Goal: Task Accomplishment & Management: Complete application form

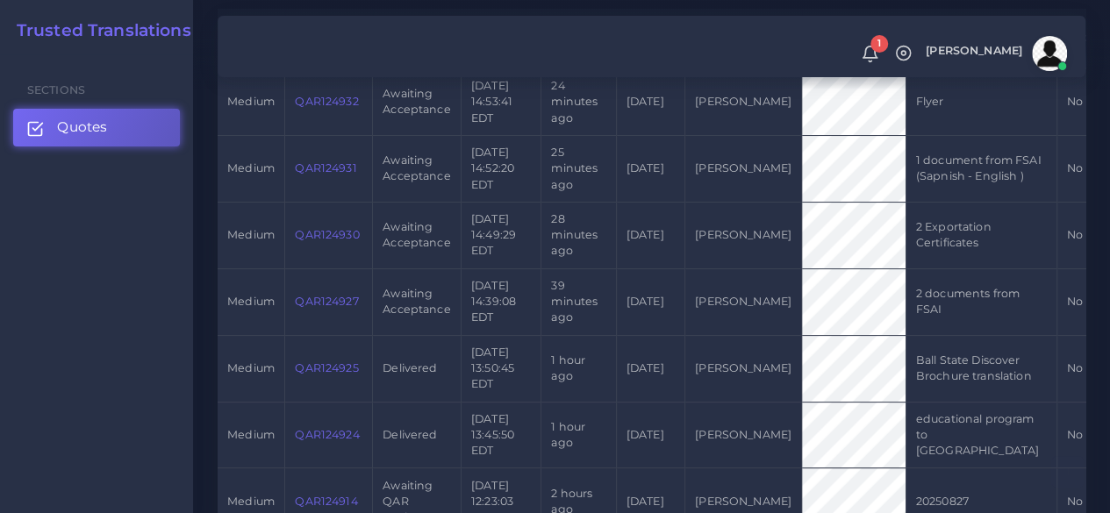
scroll to position [526, 0]
click at [344, 305] on link "QAR124927" at bounding box center [326, 298] width 63 height 13
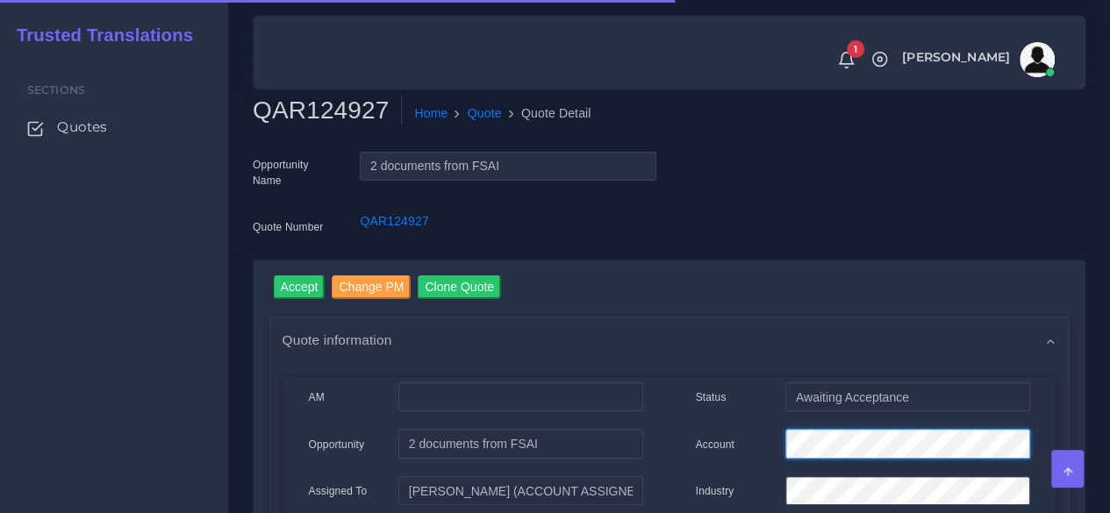
click at [758, 440] on div "Account" at bounding box center [862, 446] width 361 height 35
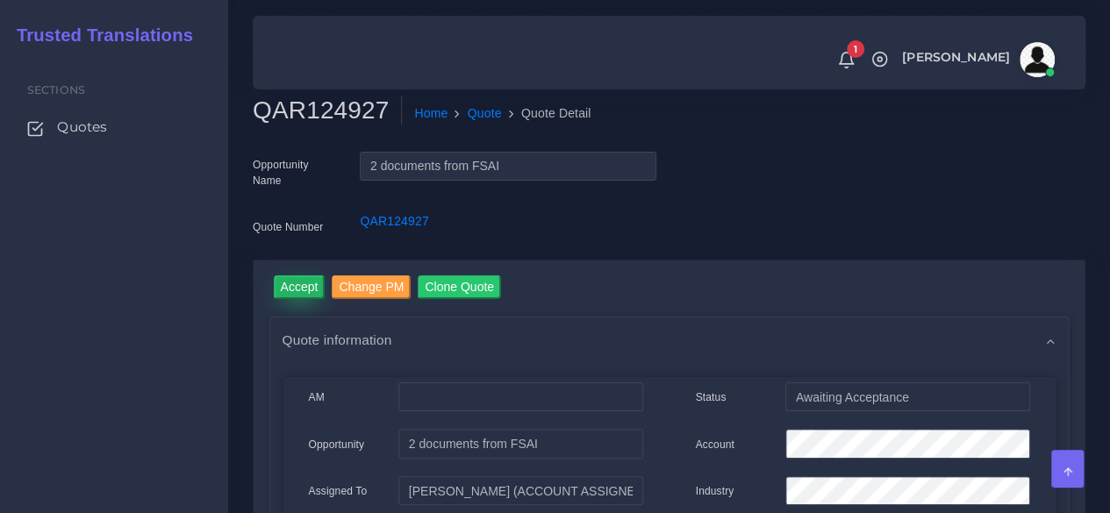
click at [311, 287] on input "Accept" at bounding box center [300, 287] width 52 height 24
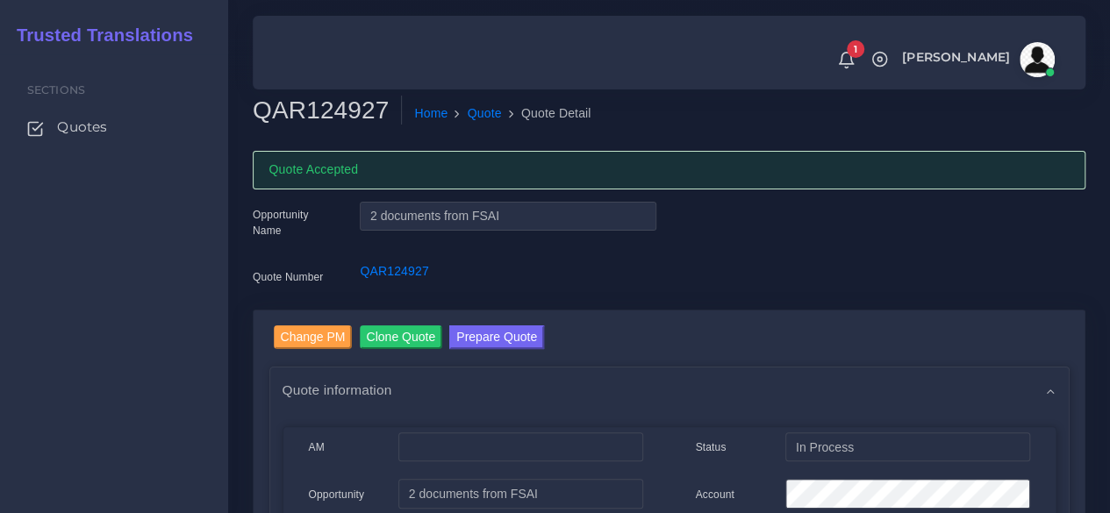
click at [330, 96] on h2 "QAR124927" at bounding box center [327, 111] width 149 height 30
copy h2 "QAR124927"
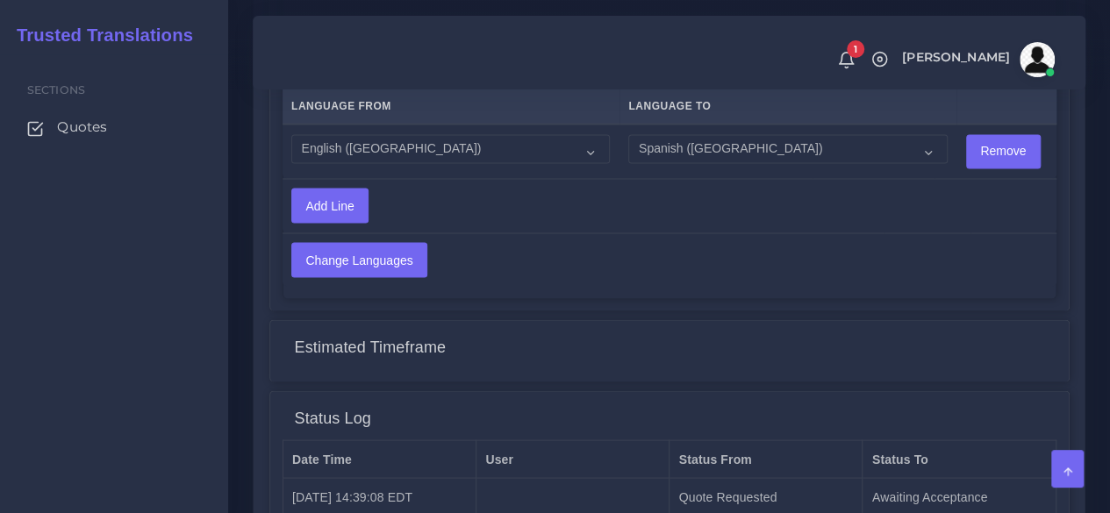
scroll to position [1716, 0]
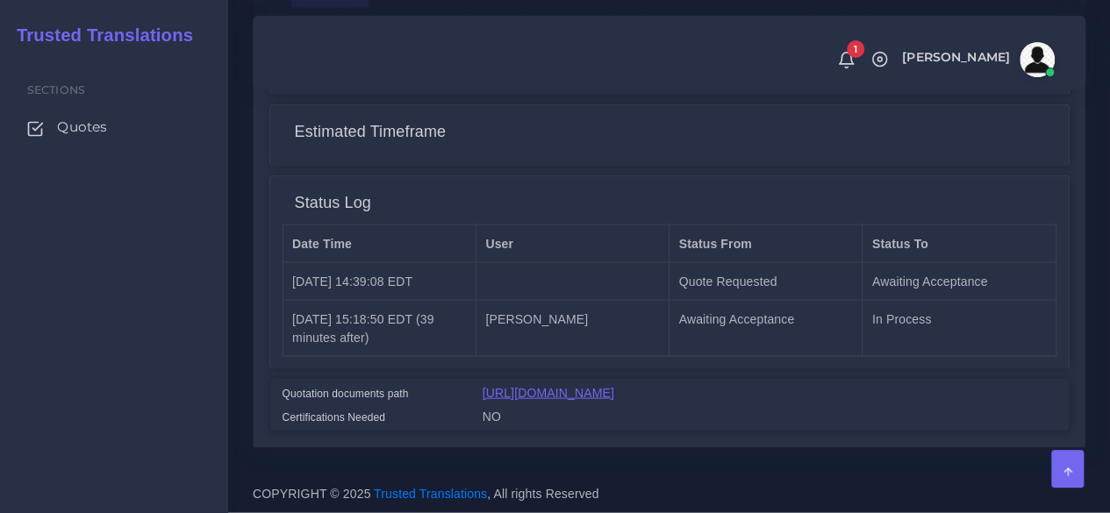
click at [574, 386] on link "https://workdrive.zoho.com/fgoh3e43b1a1fe2124b65bedd7c3c51a0e040/teams/fgoh3e43…" at bounding box center [548, 393] width 132 height 14
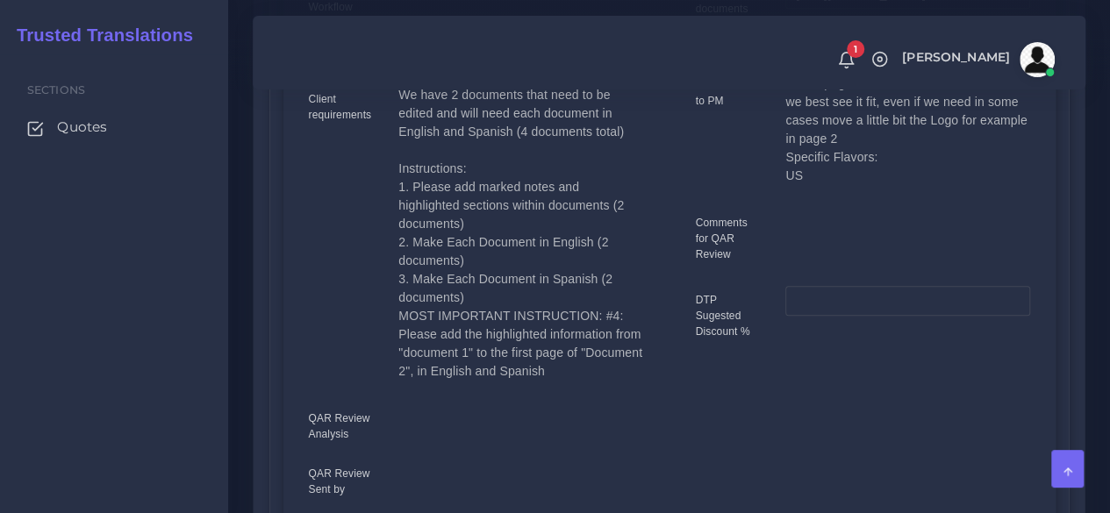
scroll to position [663, 0]
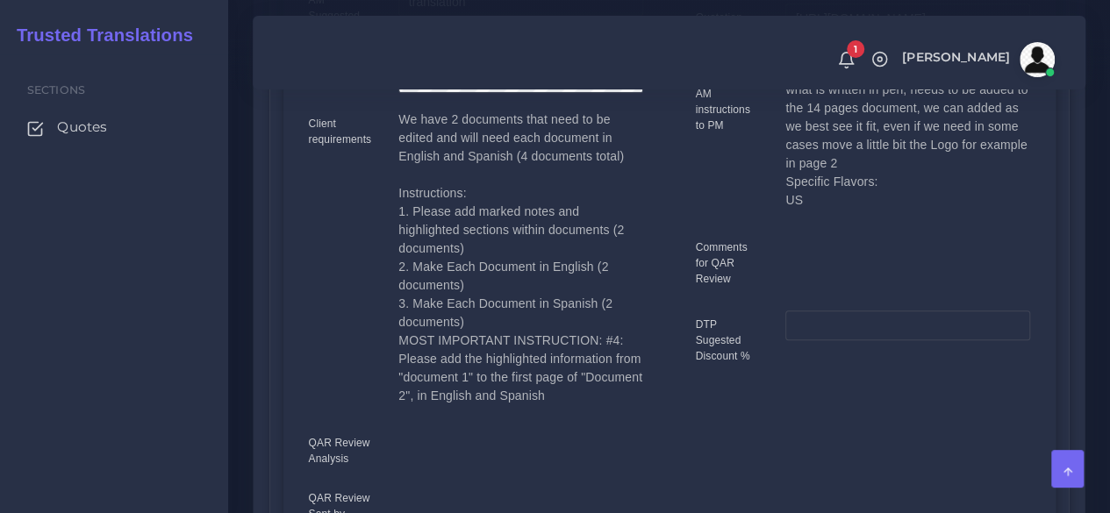
click at [332, 353] on div "Client requirements" at bounding box center [341, 264] width 90 height 307
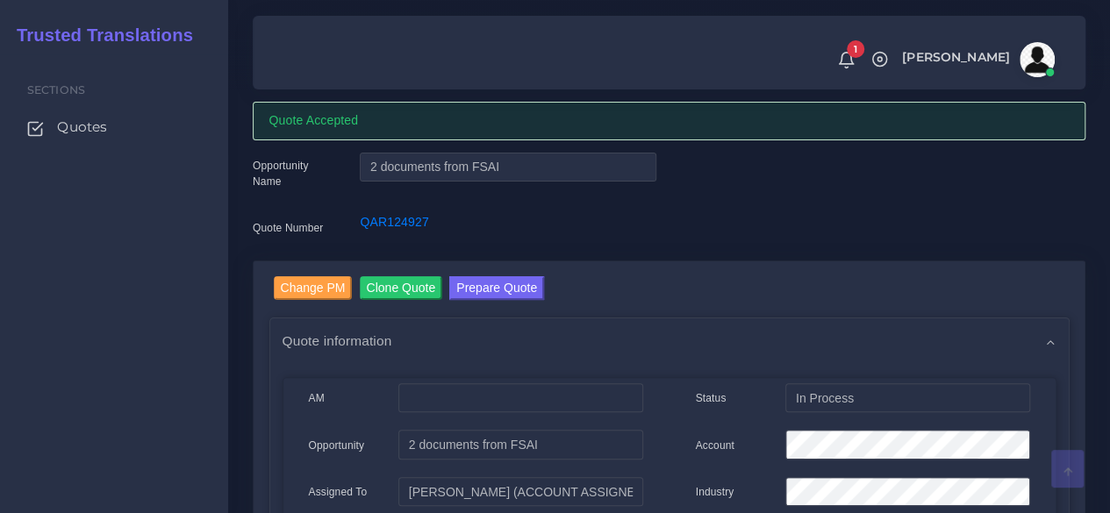
scroll to position [0, 0]
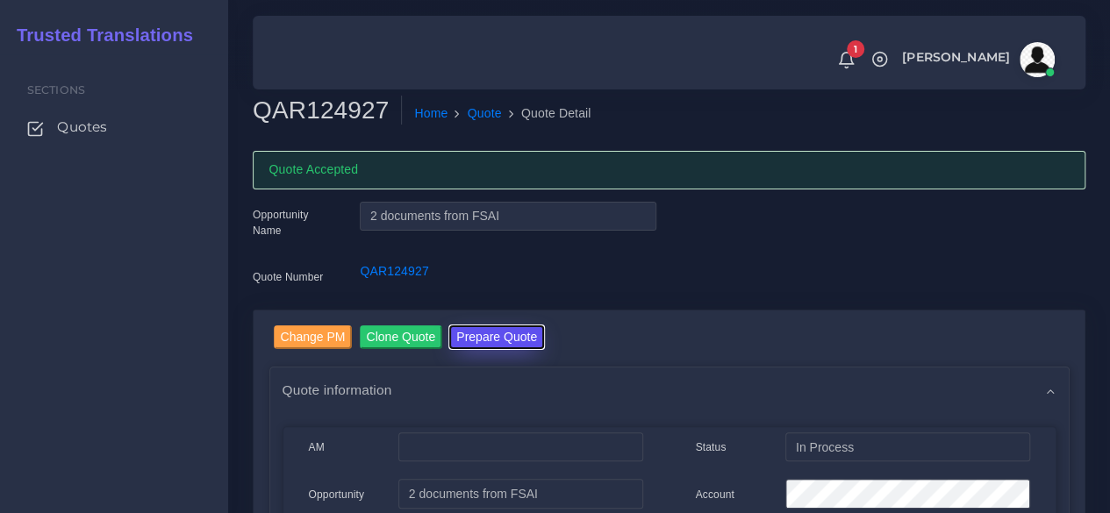
click at [505, 332] on button "Prepare Quote" at bounding box center [496, 337] width 95 height 24
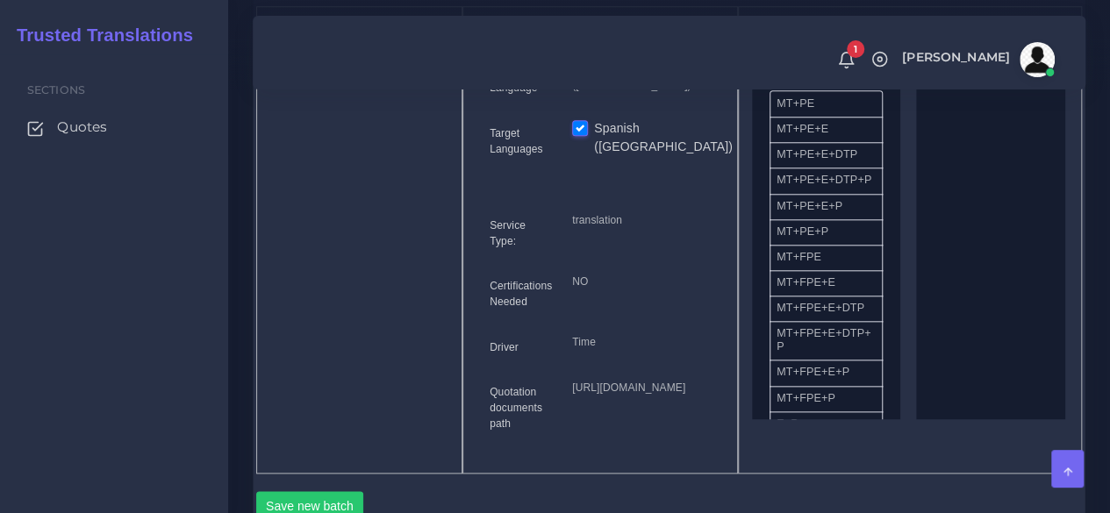
scroll to position [702, 0]
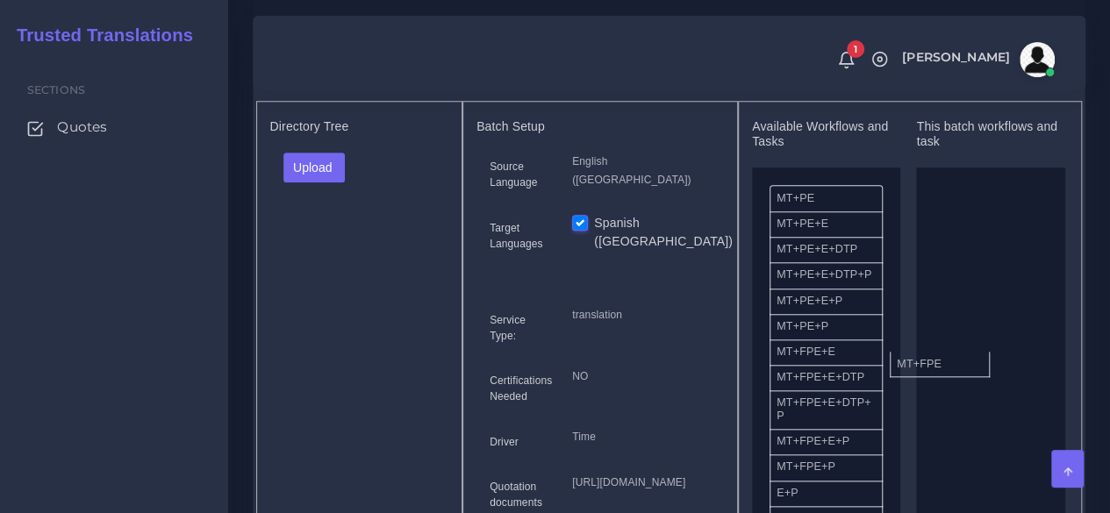
drag, startPoint x: 827, startPoint y: 386, endPoint x: 947, endPoint y: 387, distance: 120.2
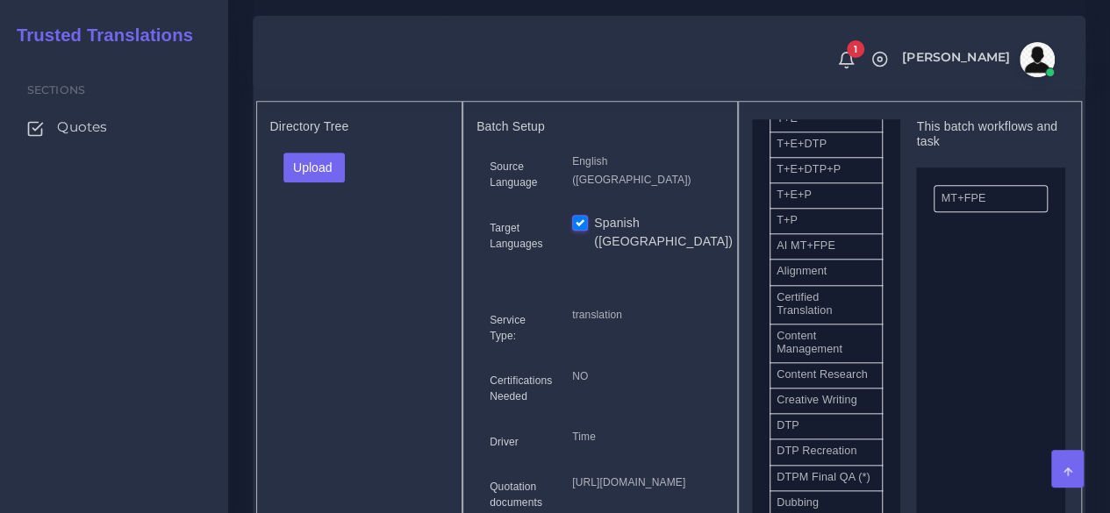
scroll to position [439, 0]
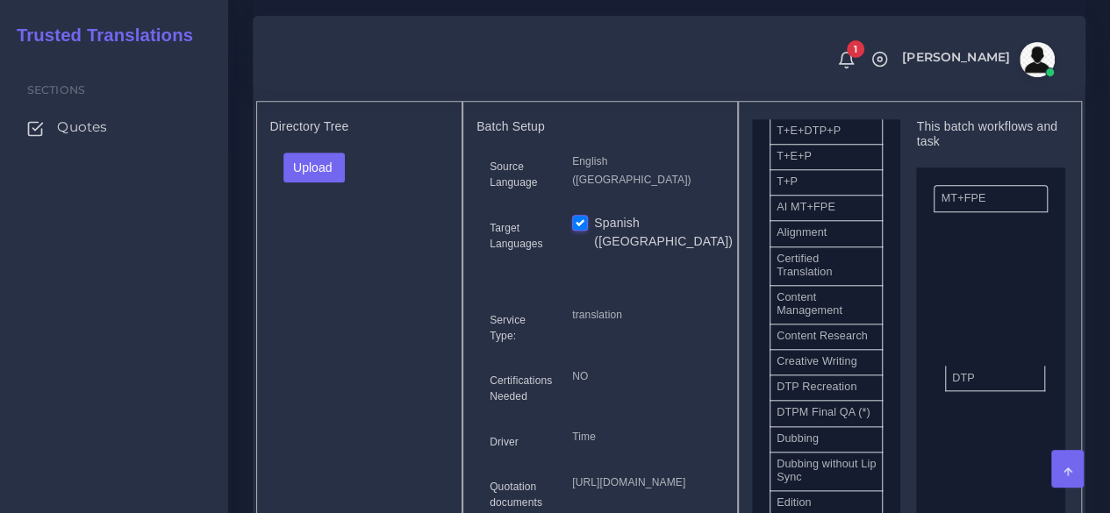
drag, startPoint x: 811, startPoint y: 438, endPoint x: 986, endPoint y: 409, distance: 177.8
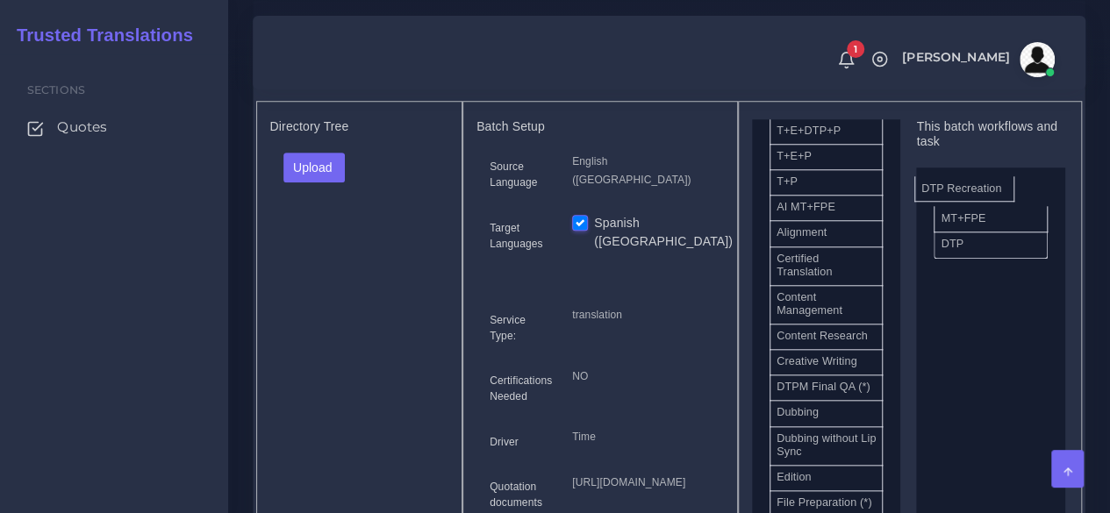
drag, startPoint x: 845, startPoint y: 439, endPoint x: 990, endPoint y: 221, distance: 262.0
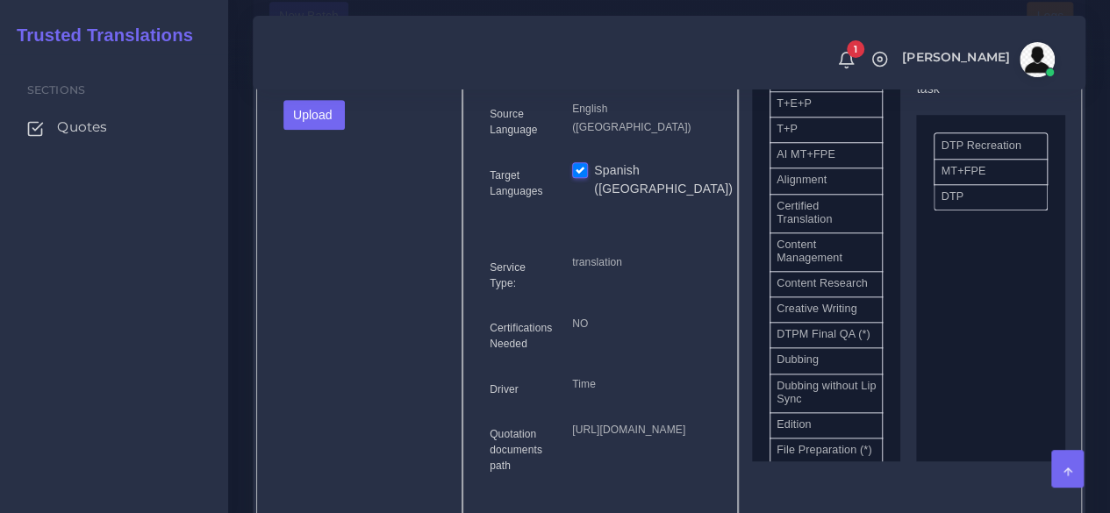
scroll to position [790, 0]
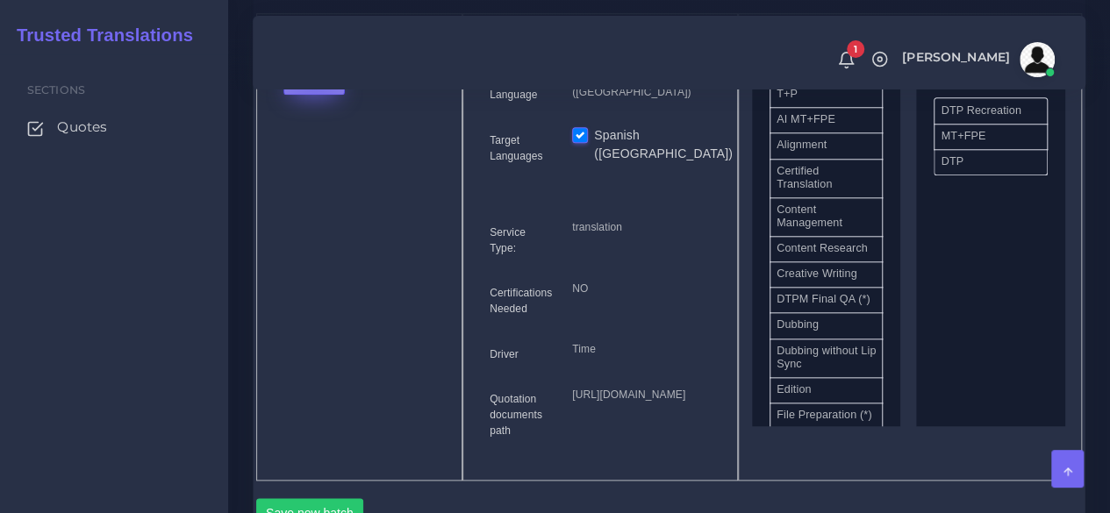
click at [312, 95] on button "Upload" at bounding box center [314, 80] width 62 height 30
click at [319, 157] on label "Files" at bounding box center [344, 146] width 121 height 22
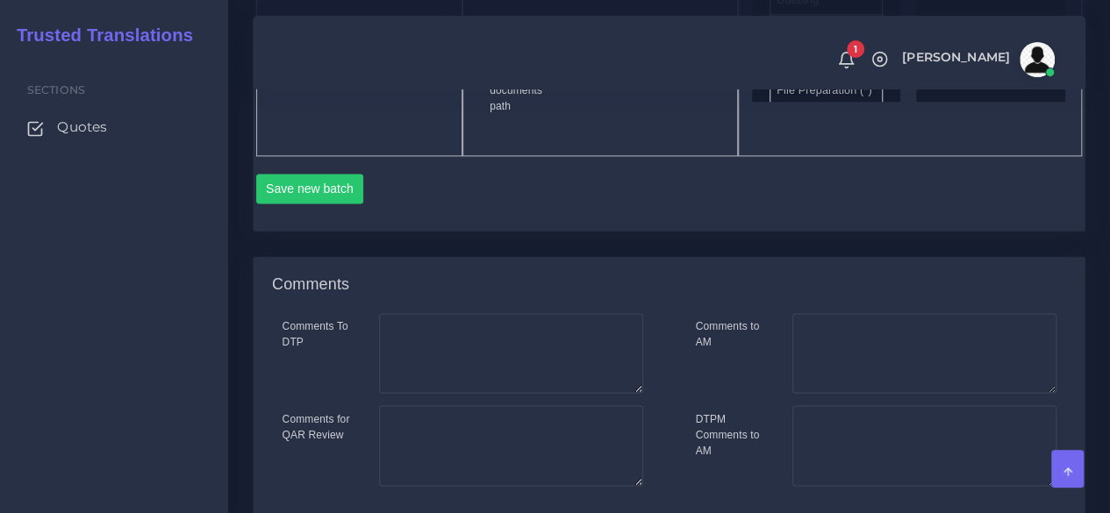
scroll to position [1228, 0]
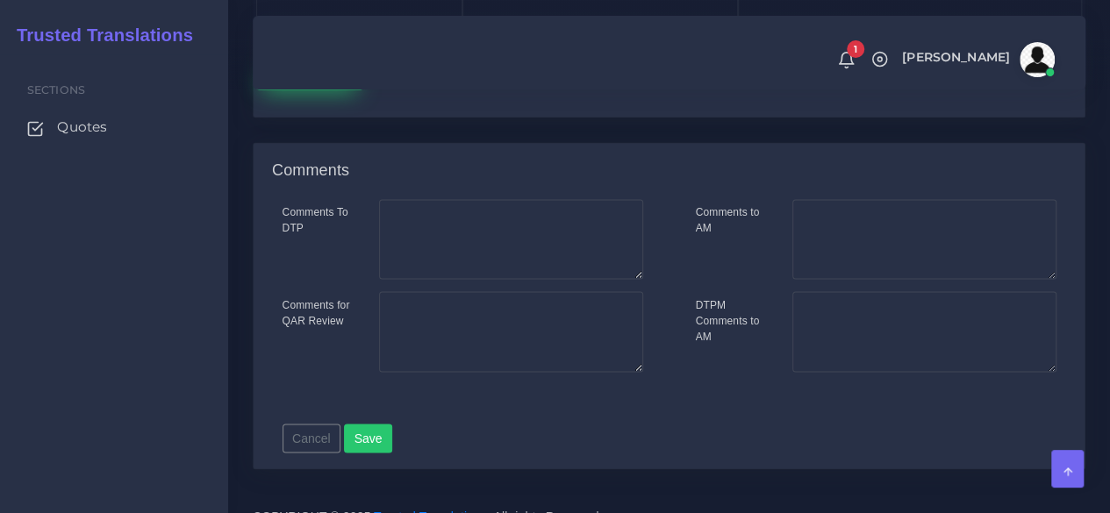
click at [325, 89] on button "Save new batch" at bounding box center [310, 75] width 108 height 30
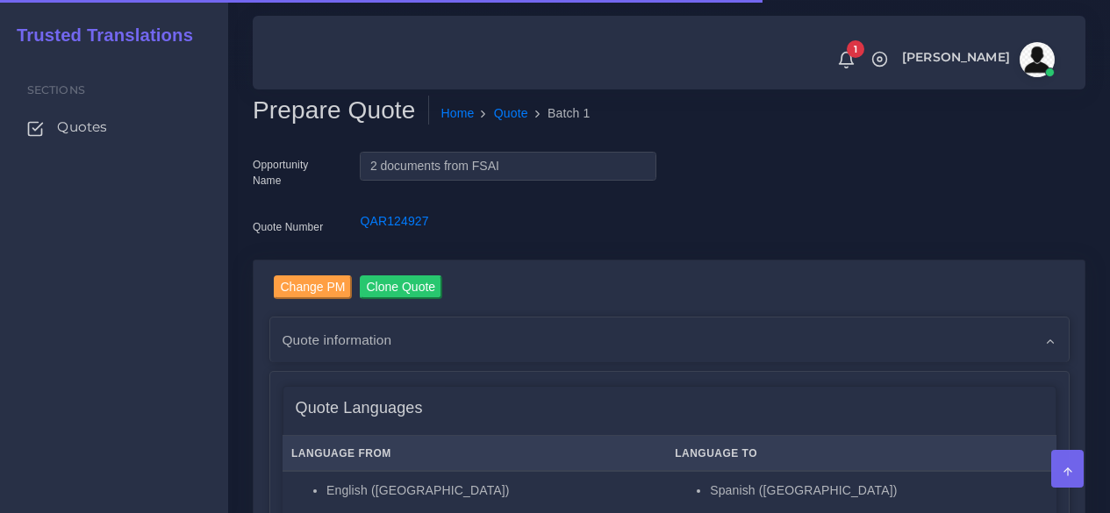
scroll to position [526, 0]
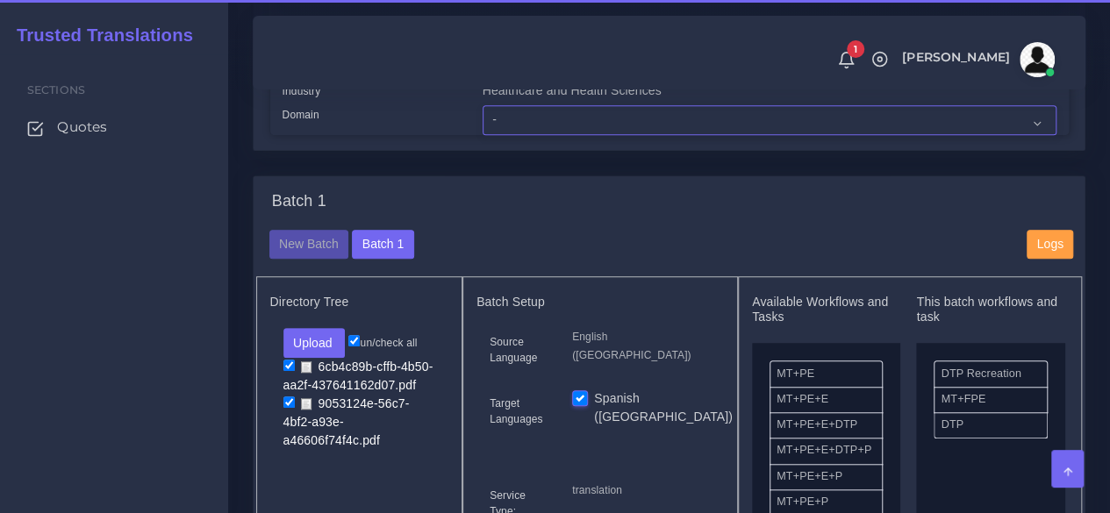
click at [520, 135] on select "- Advertising and Media Agriculture, Forestry and Fishing Architecture, Buildin…" at bounding box center [769, 120] width 574 height 30
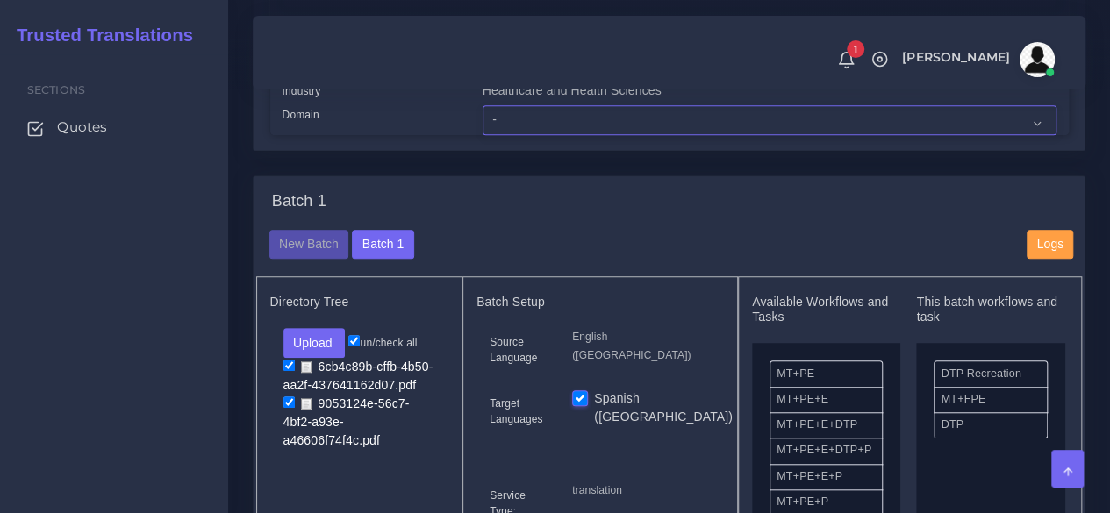
select select "Healthcare and Health Sciences"
click at [482, 135] on select "- Advertising and Media Agriculture, Forestry and Fishing Architecture, Buildin…" at bounding box center [769, 120] width 574 height 30
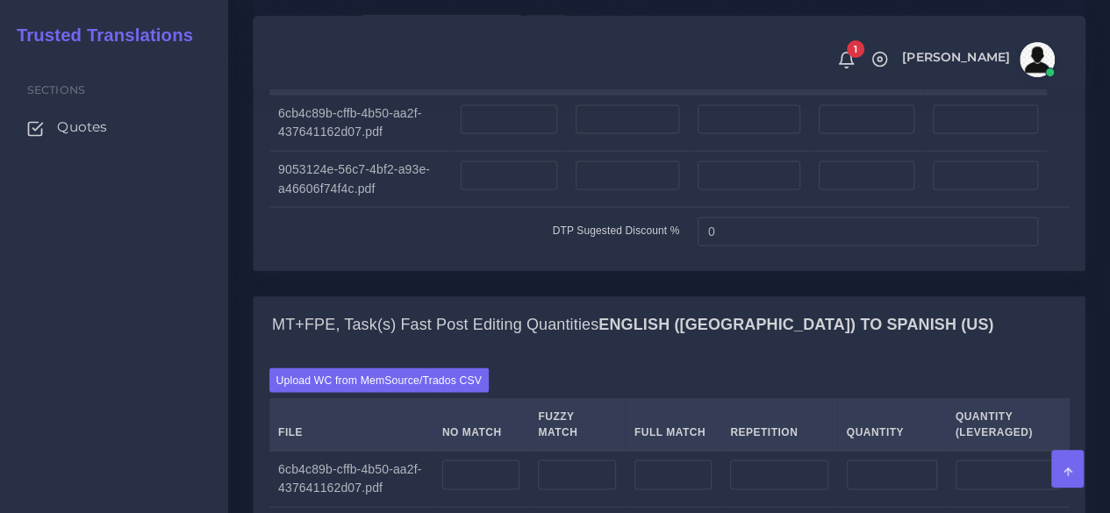
scroll to position [1491, 0]
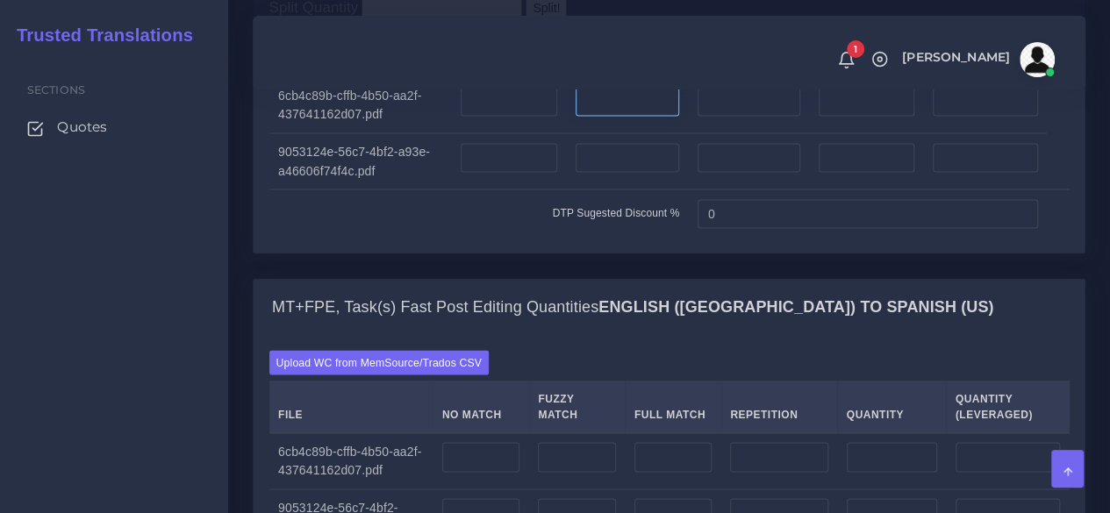
click at [599, 117] on input "number" at bounding box center [627, 102] width 104 height 30
type input "7"
click at [504, 117] on input "number" at bounding box center [509, 102] width 96 height 30
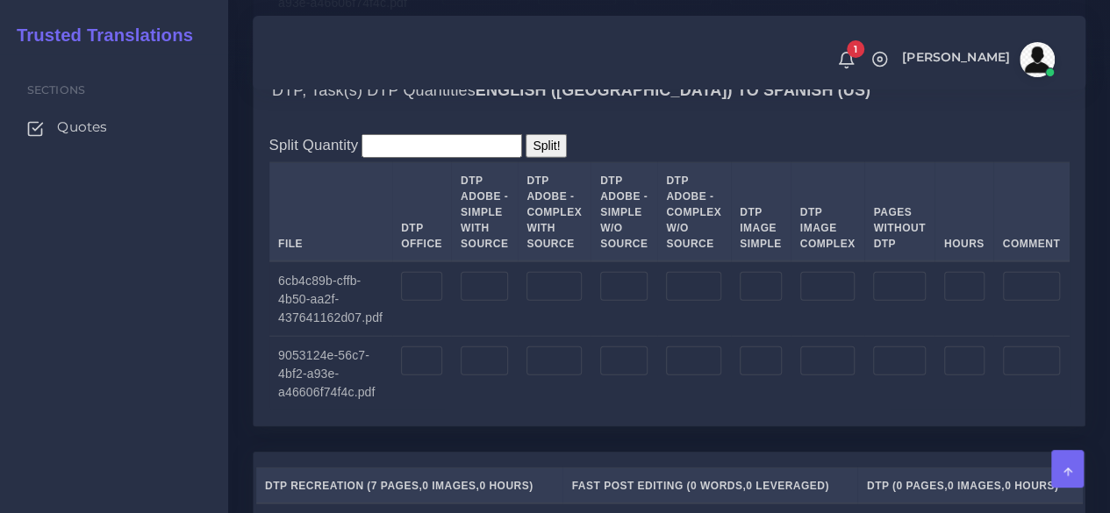
scroll to position [2105, 0]
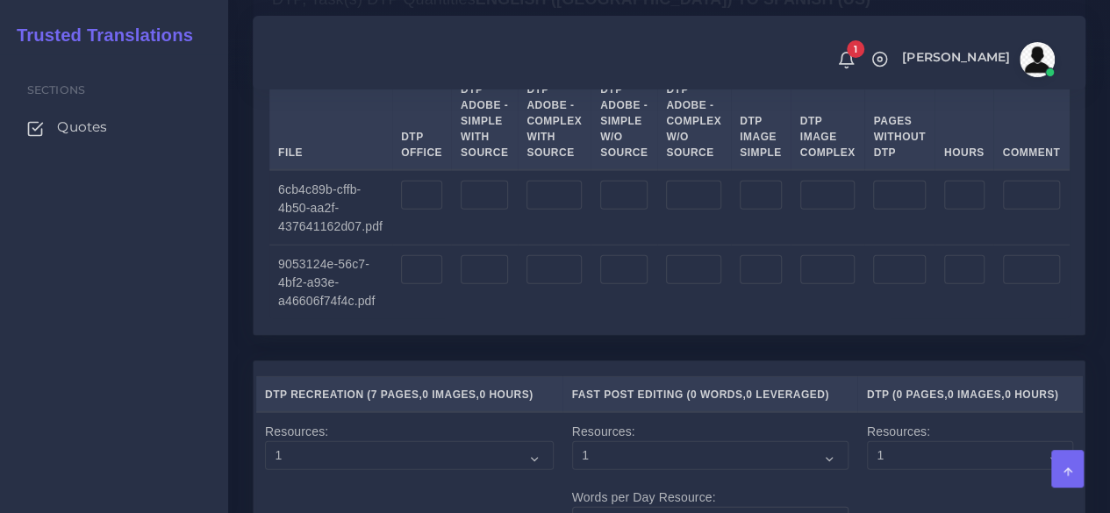
type input "7"
click at [438, 211] on input "number" at bounding box center [421, 196] width 41 height 30
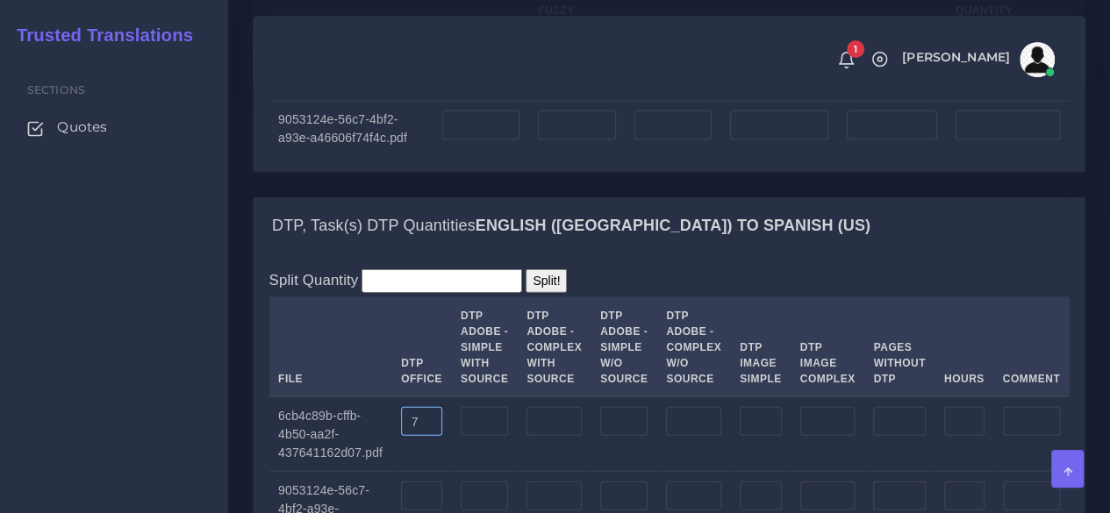
scroll to position [1842, 0]
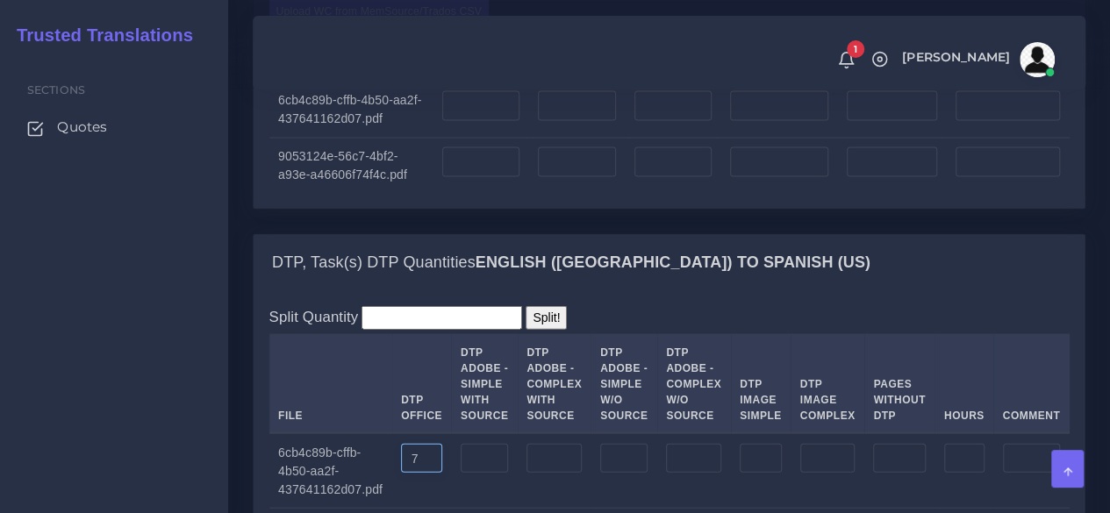
type input "7"
click at [330, 234] on div "MT+FPE, Task(s) Fast Post Editing Quantities English (US) TO Spanish (US) Uploa…" at bounding box center [668, 80] width 859 height 307
click at [511, 121] on input "number" at bounding box center [480, 106] width 77 height 30
type input "3300"
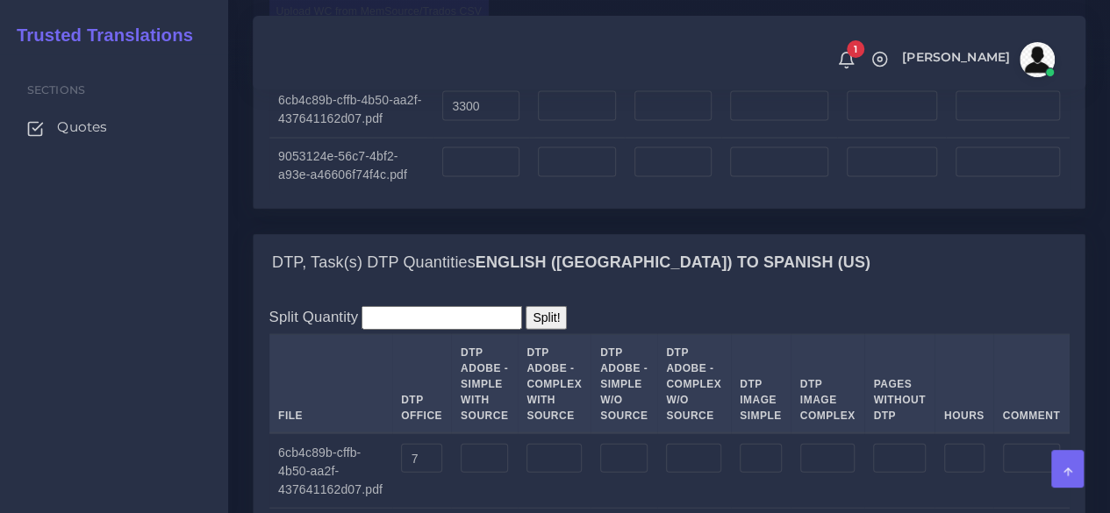
type input "3300"
click at [245, 380] on div "DTP, Task(s) DTP Quantities English (US) TO Spanish (US) Split Quantity Split! …" at bounding box center [668, 428] width 859 height 389
click at [502, 177] on input "number" at bounding box center [480, 162] width 77 height 30
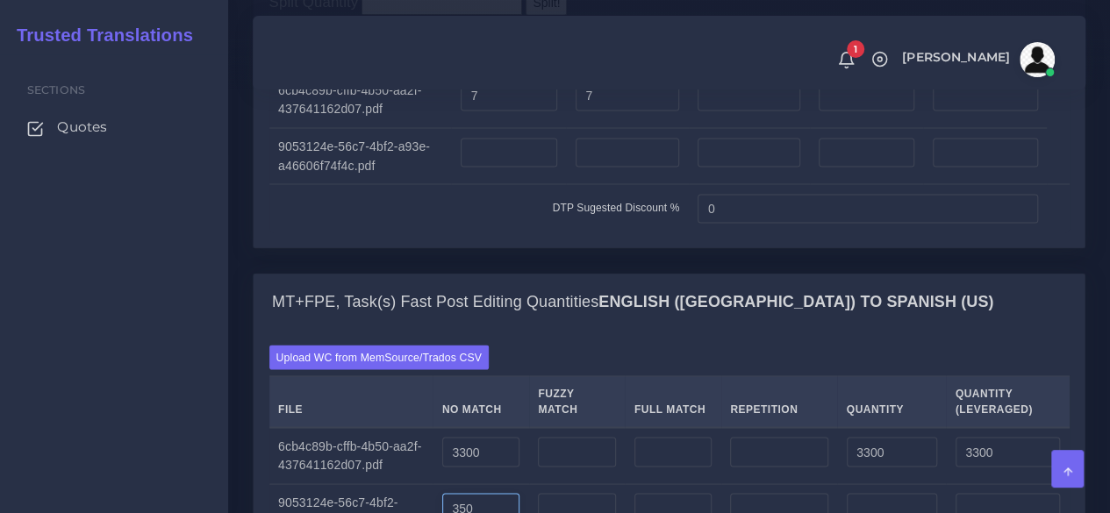
scroll to position [1491, 0]
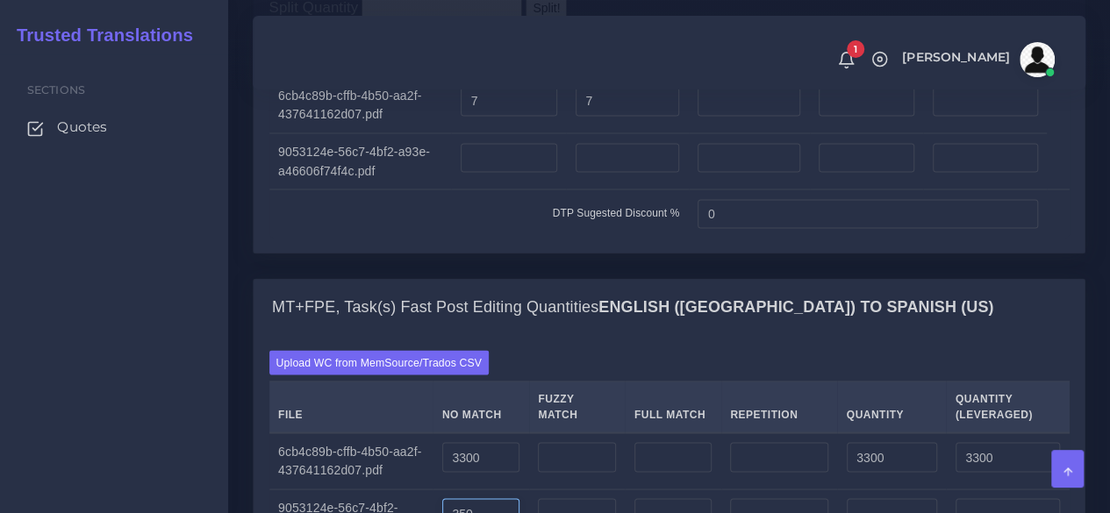
type input "350"
click at [526, 173] on input "number" at bounding box center [509, 158] width 96 height 30
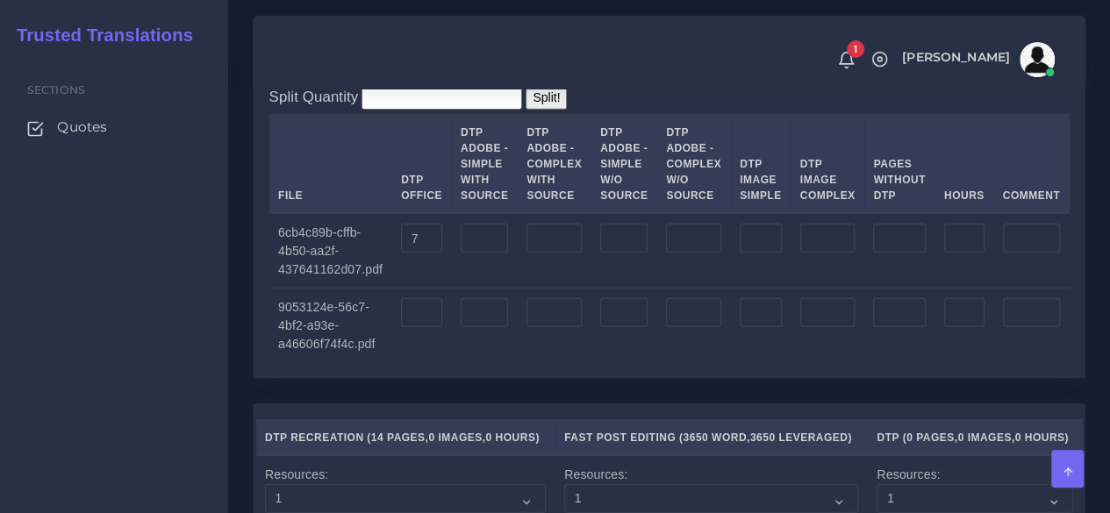
scroll to position [2193, 0]
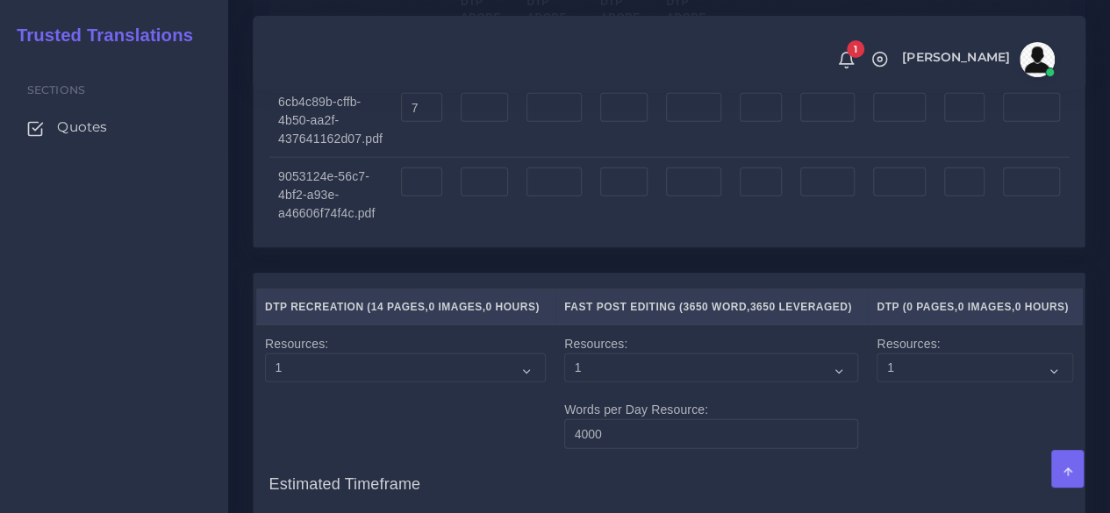
type input "1"
click at [414, 197] on input "number" at bounding box center [421, 183] width 41 height 30
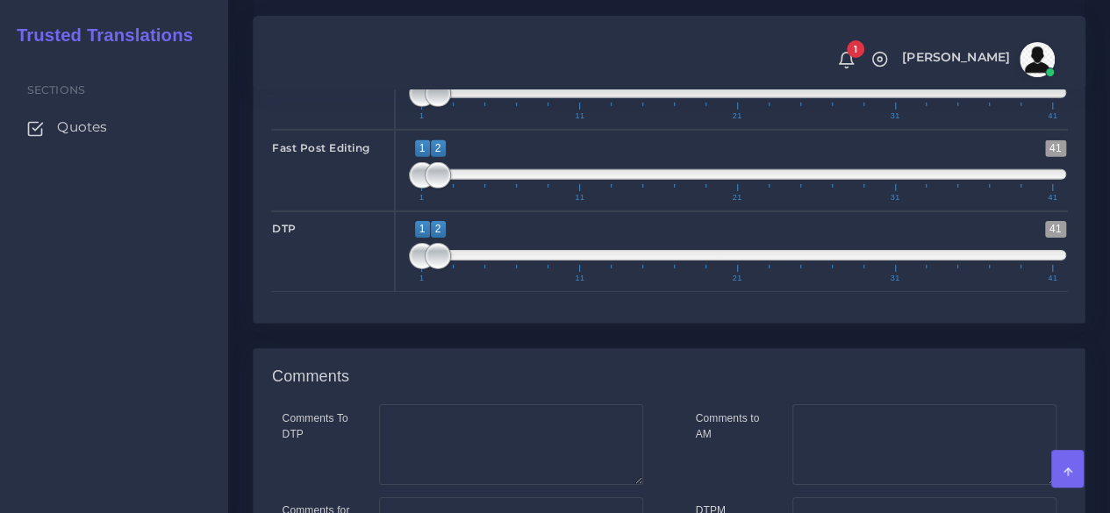
scroll to position [2719, 0]
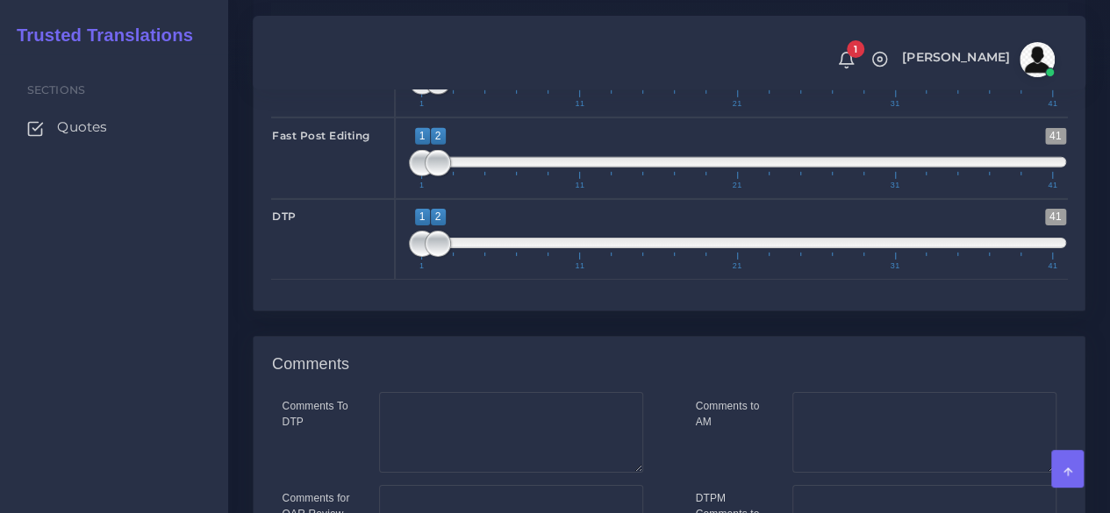
type input "1"
type input "1;1"
drag, startPoint x: 438, startPoint y: 206, endPoint x: 411, endPoint y: 206, distance: 27.2
click at [411, 95] on span at bounding box center [422, 81] width 26 height 26
type input "1;1"
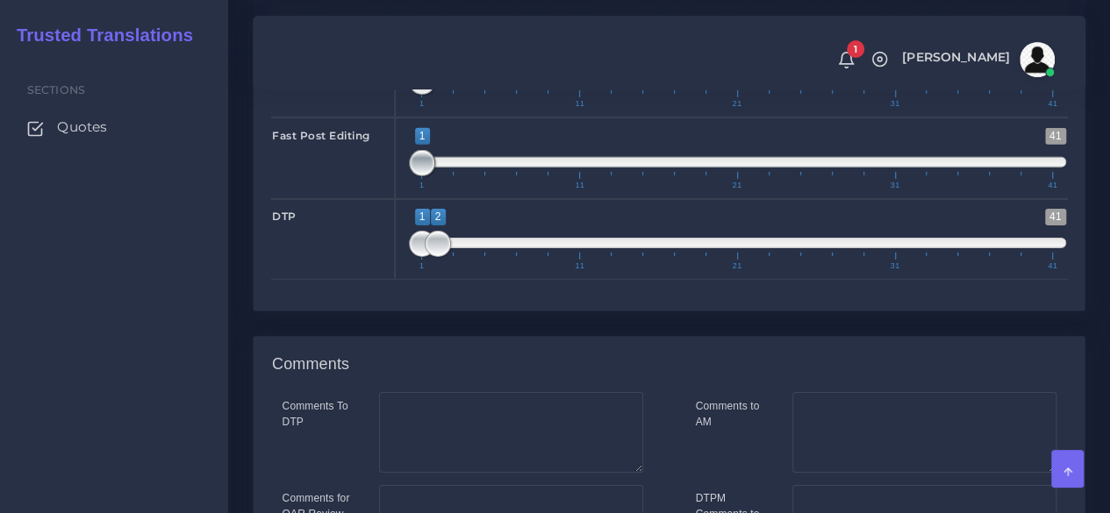
drag, startPoint x: 444, startPoint y: 277, endPoint x: 421, endPoint y: 308, distance: 38.2
click at [419, 176] on span at bounding box center [422, 163] width 26 height 26
type input "2;2"
drag, startPoint x: 422, startPoint y: 352, endPoint x: 432, endPoint y: 352, distance: 9.6
click at [432, 257] on span at bounding box center [438, 244] width 26 height 26
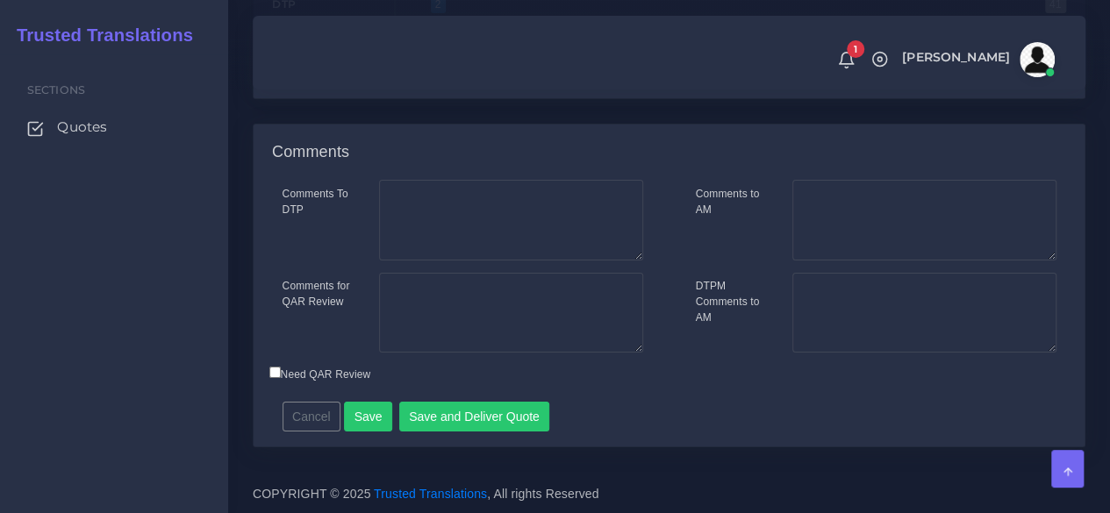
scroll to position [3046, 0]
click at [482, 415] on button "Save and Deliver Quote" at bounding box center [474, 417] width 151 height 30
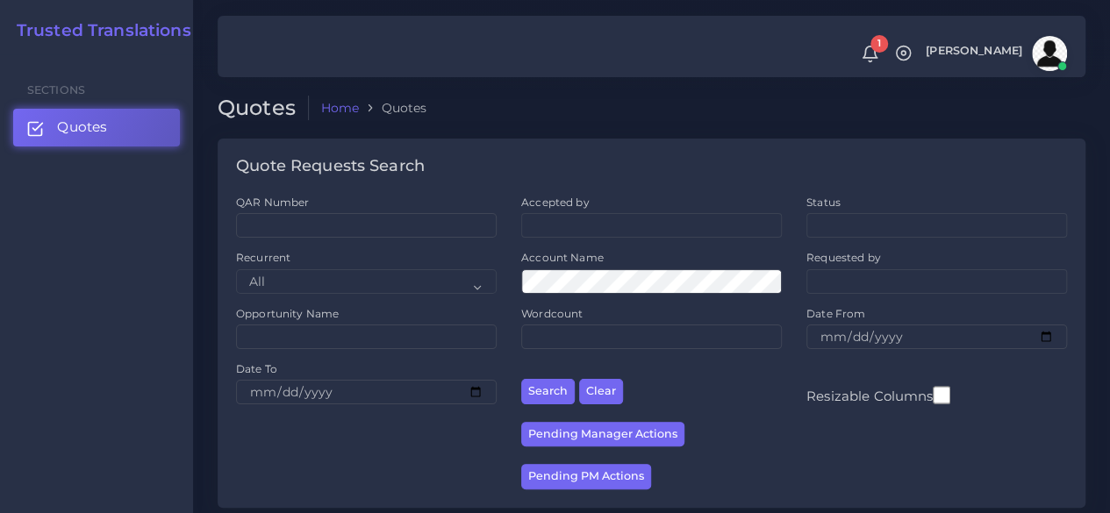
scroll to position [439, 0]
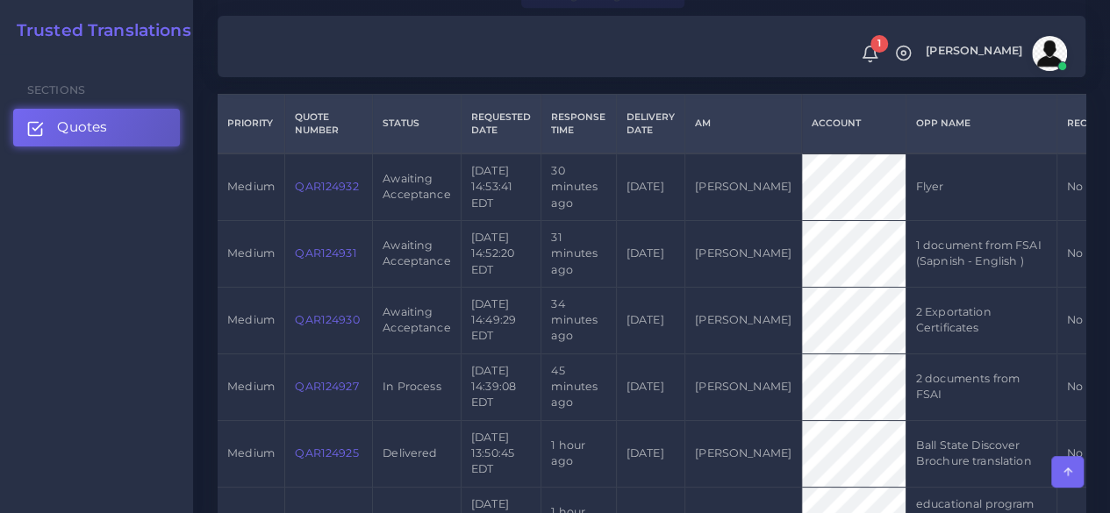
click at [339, 326] on link "QAR124930" at bounding box center [327, 319] width 64 height 13
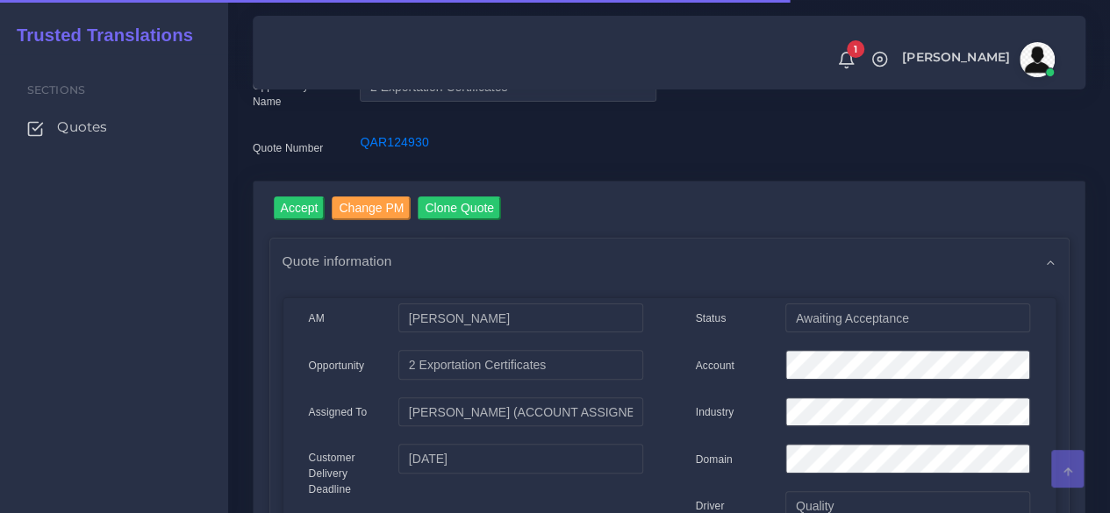
scroll to position [88, 0]
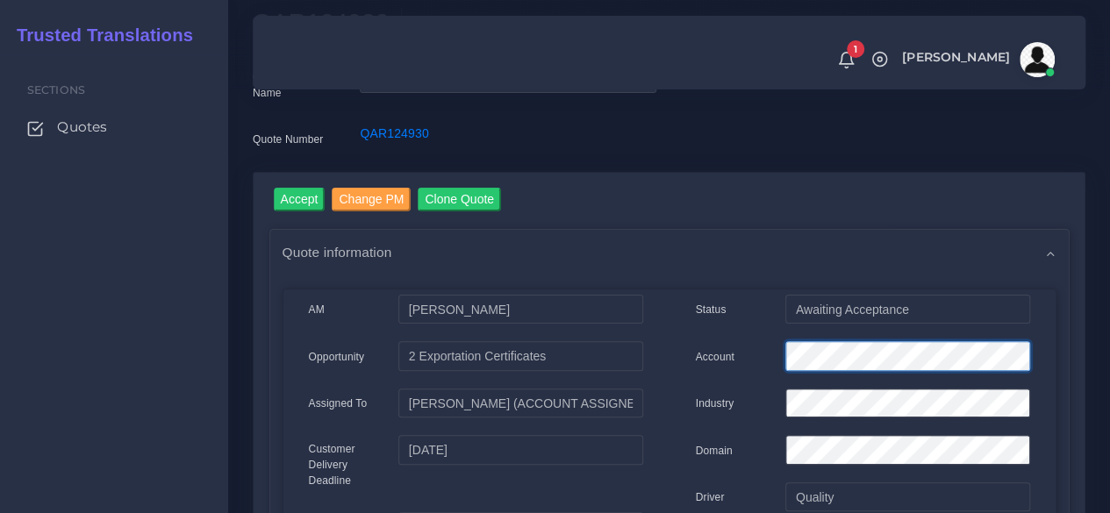
click at [744, 345] on div "Account" at bounding box center [862, 358] width 361 height 35
click at [301, 197] on input "Accept" at bounding box center [300, 200] width 52 height 24
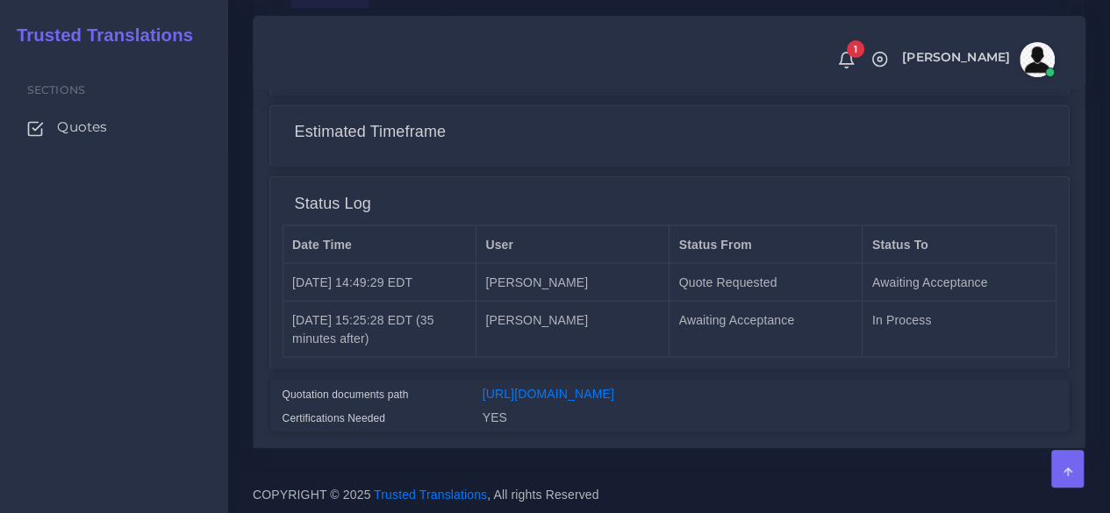
scroll to position [1550, 0]
click at [614, 386] on link "[URL][DOMAIN_NAME]" at bounding box center [548, 393] width 132 height 14
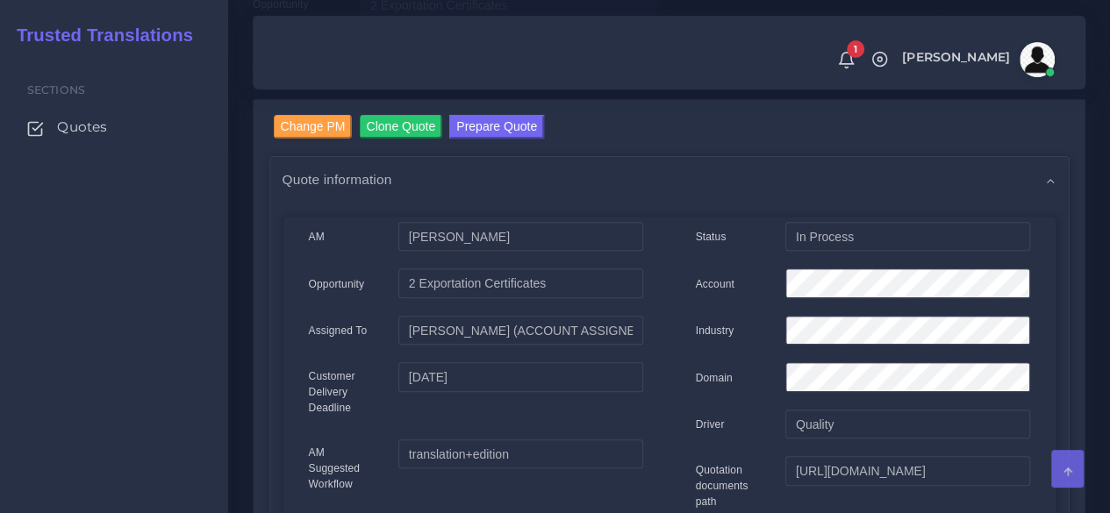
scroll to position [0, 0]
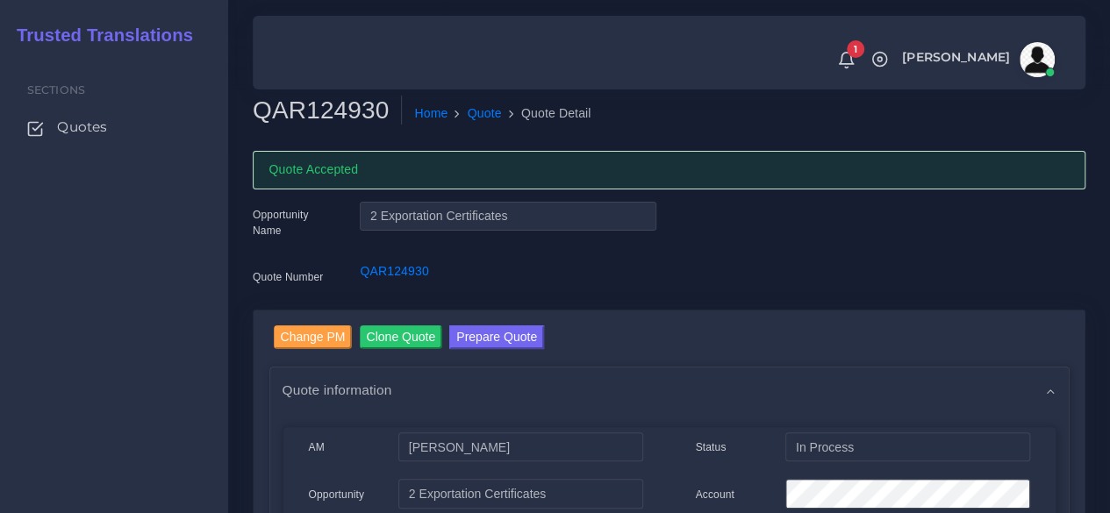
click at [482, 328] on button "Prepare Quote" at bounding box center [496, 337] width 95 height 24
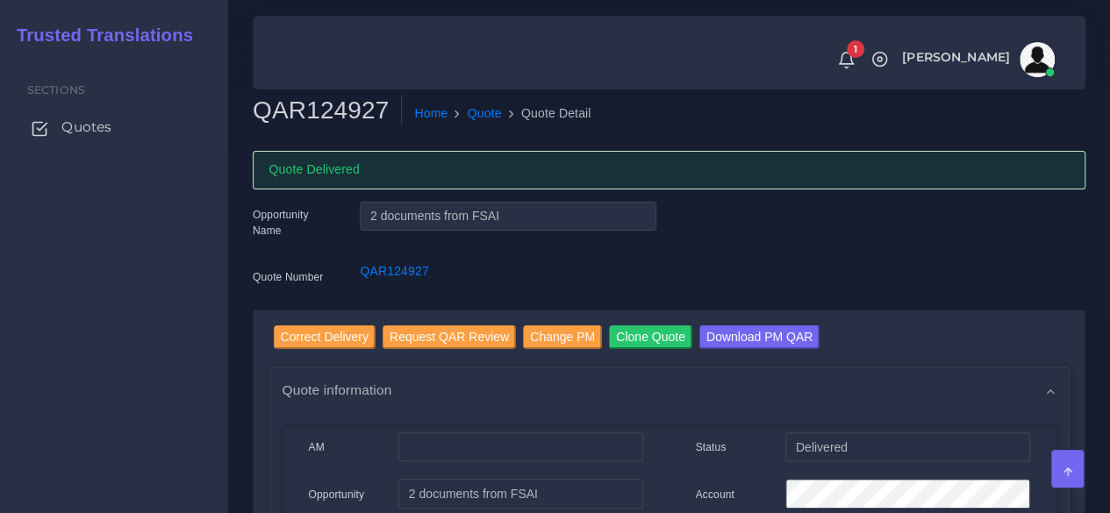
click at [90, 127] on span "Quotes" at bounding box center [86, 127] width 50 height 19
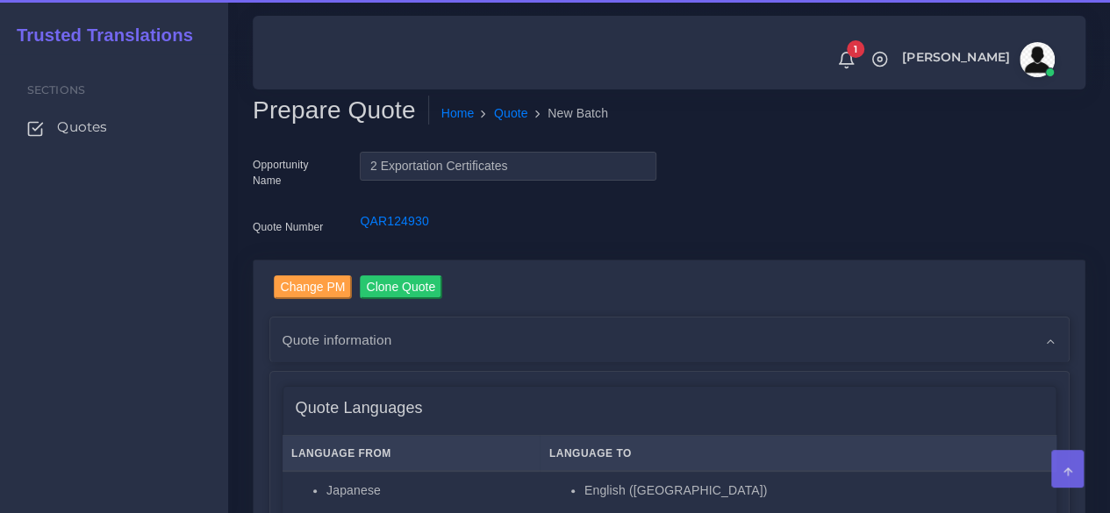
scroll to position [351, 0]
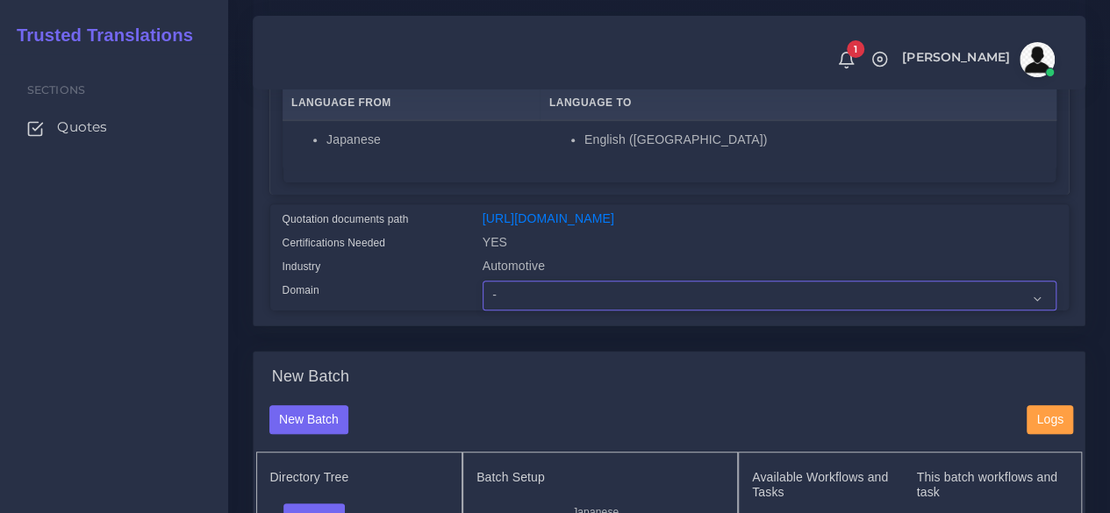
click at [597, 311] on select "- Advertising and Media Agriculture, Forestry and Fishing Architecture, Buildin…" at bounding box center [769, 296] width 574 height 30
select select "Automotive"
click at [482, 311] on select "- Advertising and Media Agriculture, Forestry and Fishing Architecture, Buildin…" at bounding box center [769, 296] width 574 height 30
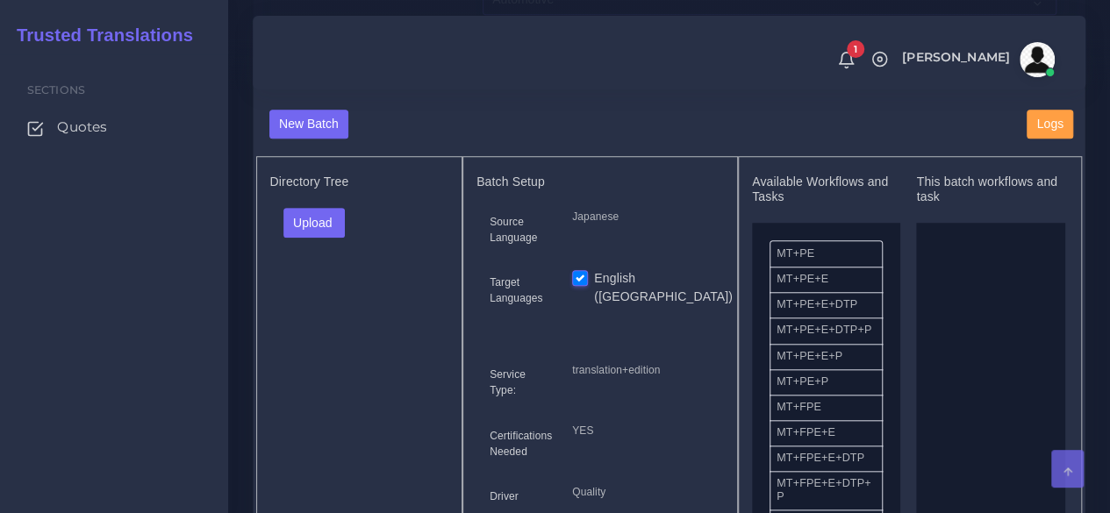
scroll to position [702, 0]
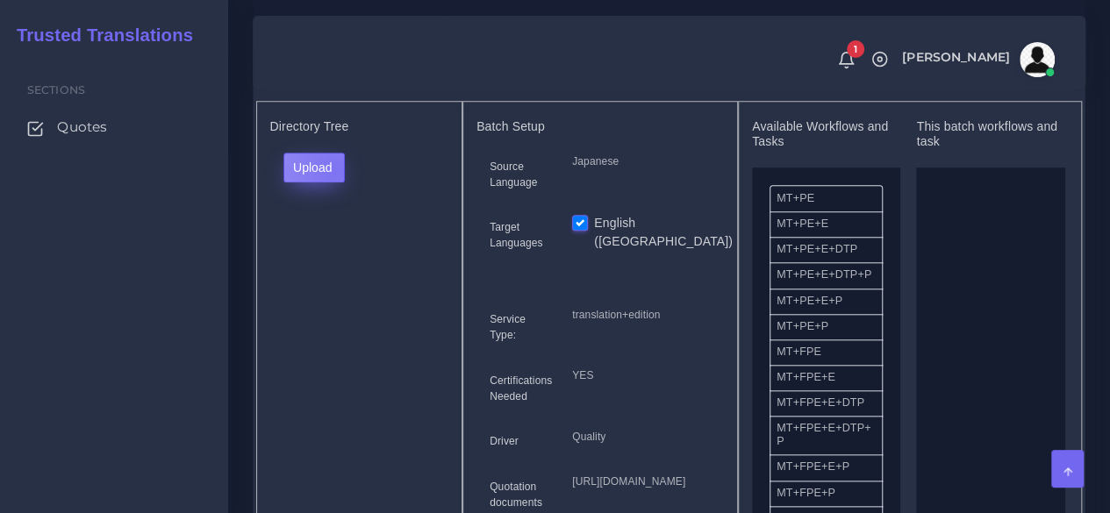
click at [332, 182] on button "Upload" at bounding box center [314, 168] width 62 height 30
click at [324, 245] on label "Files" at bounding box center [344, 234] width 121 height 22
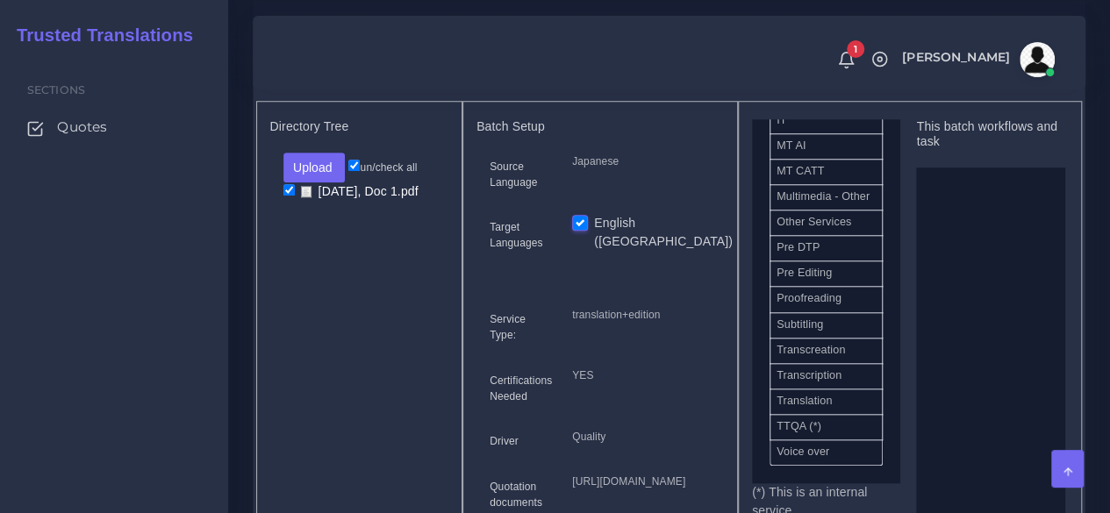
scroll to position [965, 0]
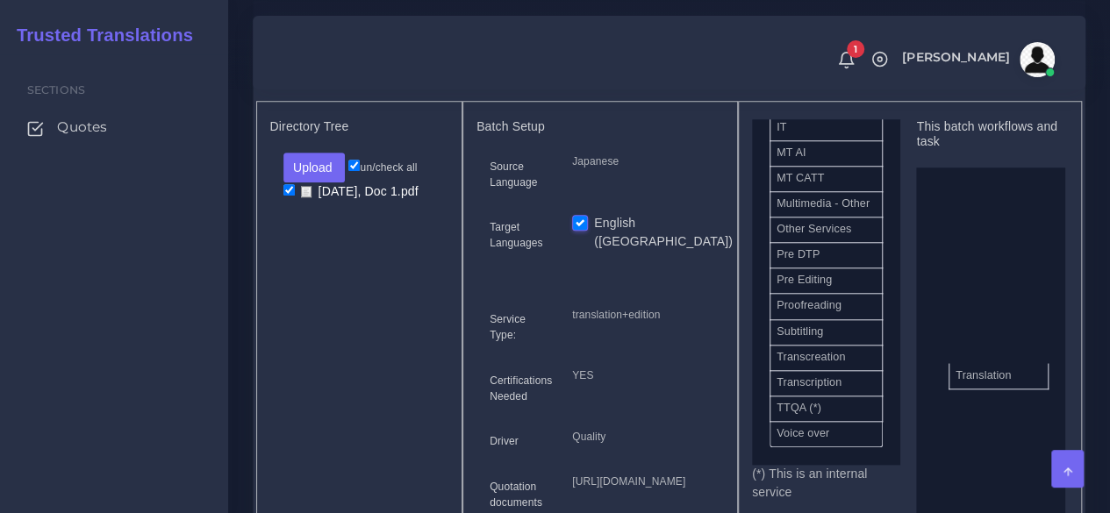
drag, startPoint x: 843, startPoint y: 475, endPoint x: 801, endPoint y: 403, distance: 84.1
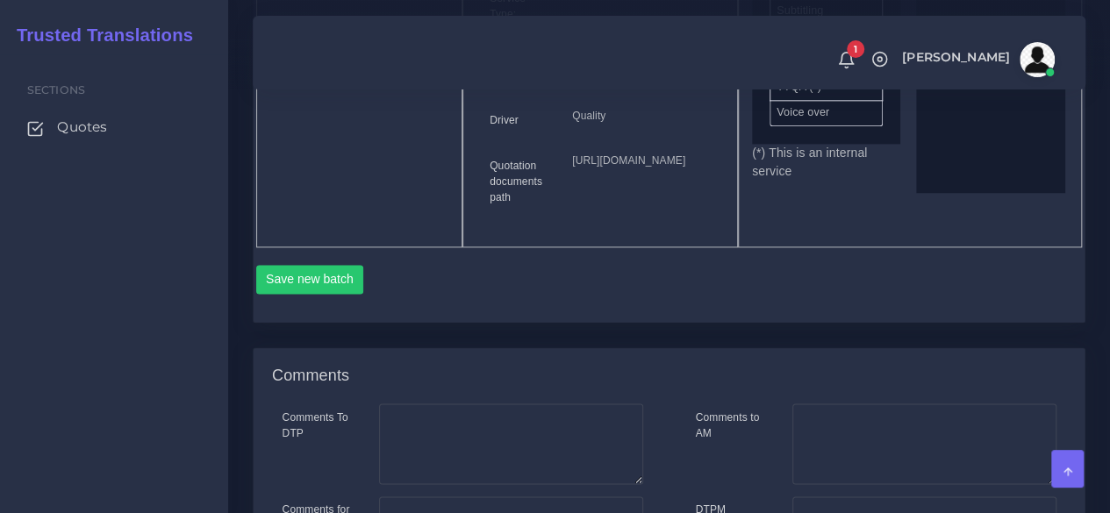
scroll to position [1140, 0]
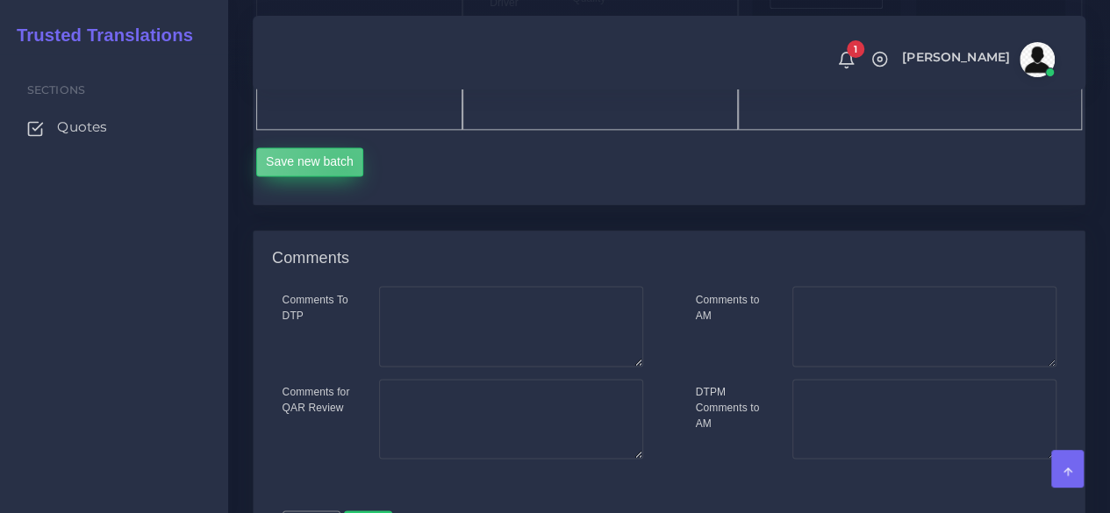
click at [344, 177] on button "Save new batch" at bounding box center [310, 162] width 108 height 30
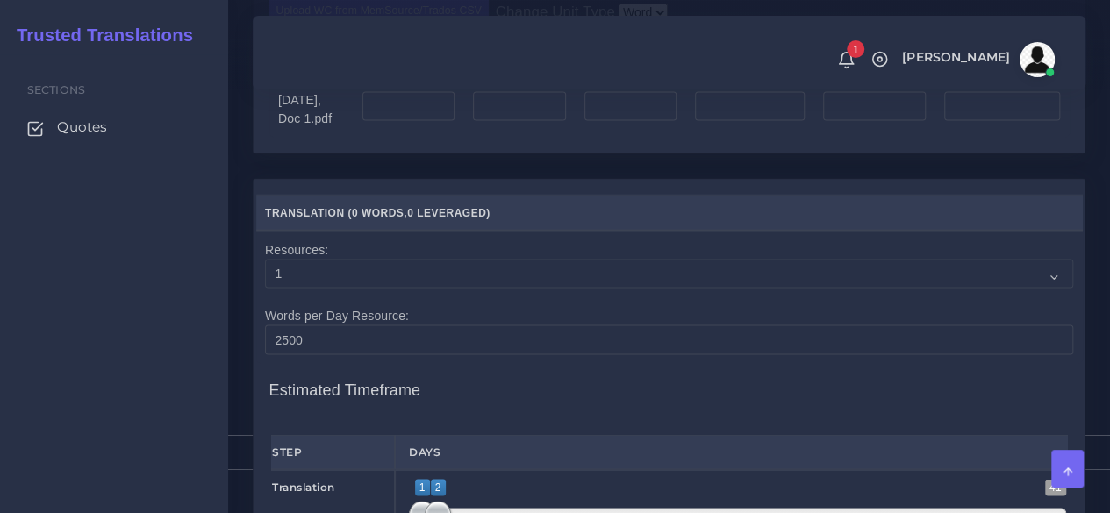
scroll to position [1491, 0]
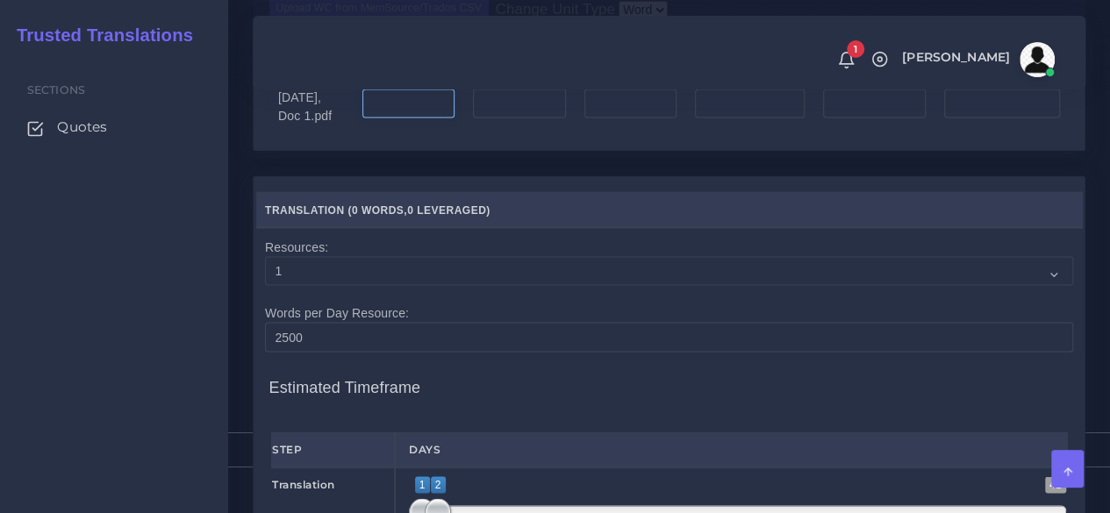
click at [428, 118] on input "number" at bounding box center [408, 104] width 92 height 30
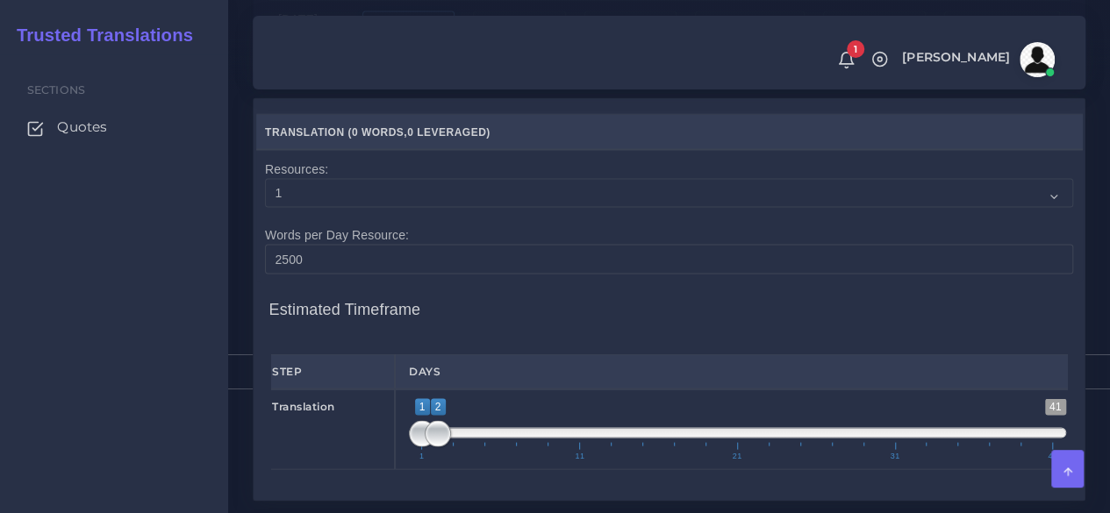
scroll to position [1667, 0]
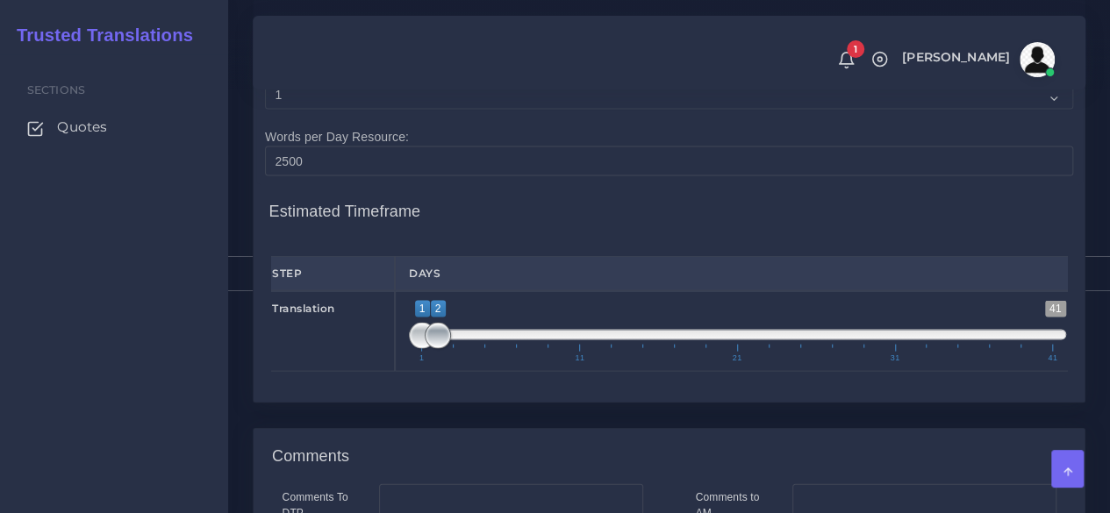
type input "800"
type input "1;1"
drag, startPoint x: 443, startPoint y: 453, endPoint x: 382, endPoint y: 454, distance: 60.5
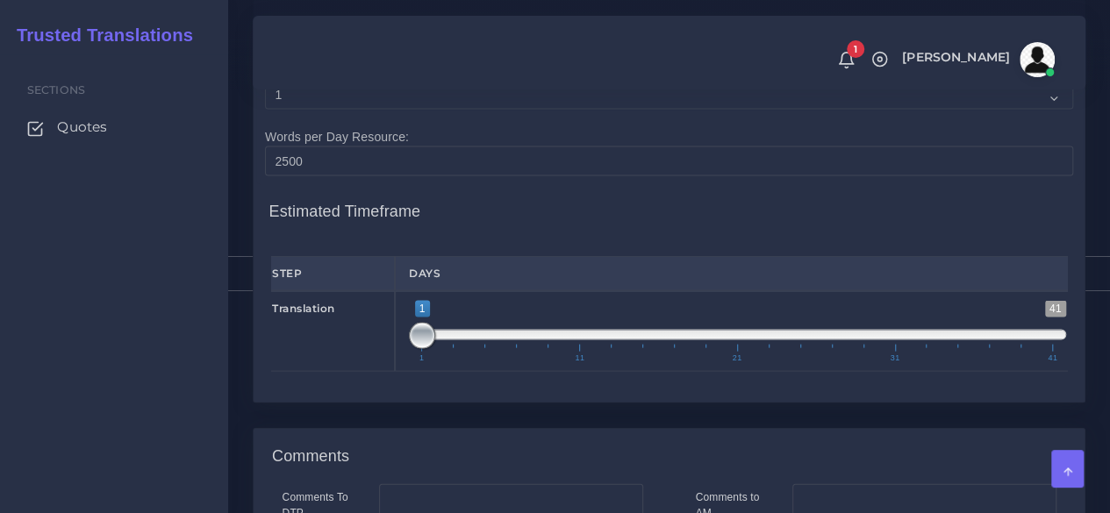
click at [382, 372] on div "Translation 1 41 1 1 1 — 1 1 11 21 31 41 1;1" at bounding box center [669, 331] width 822 height 81
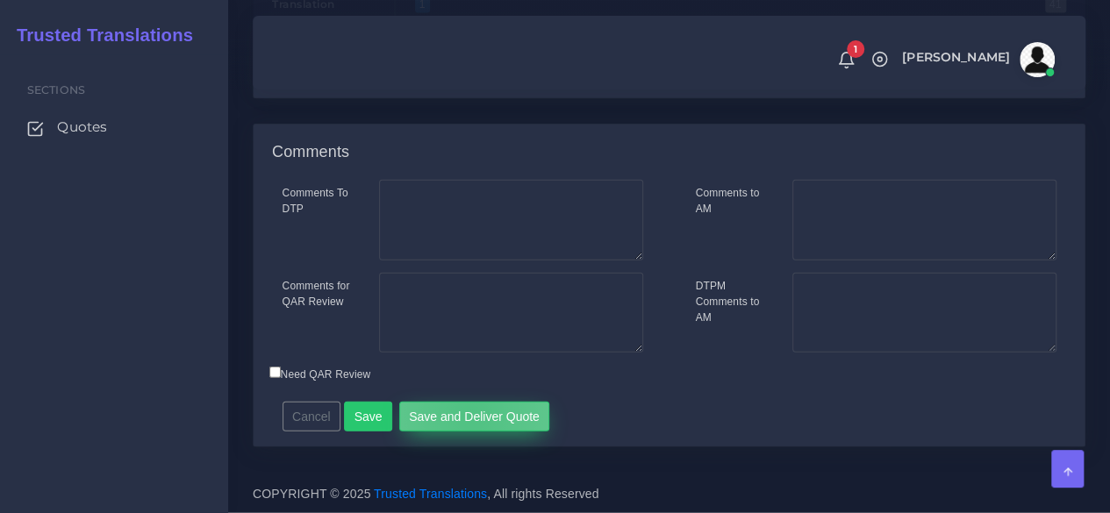
click at [463, 415] on button "Save and Deliver Quote" at bounding box center [474, 417] width 151 height 30
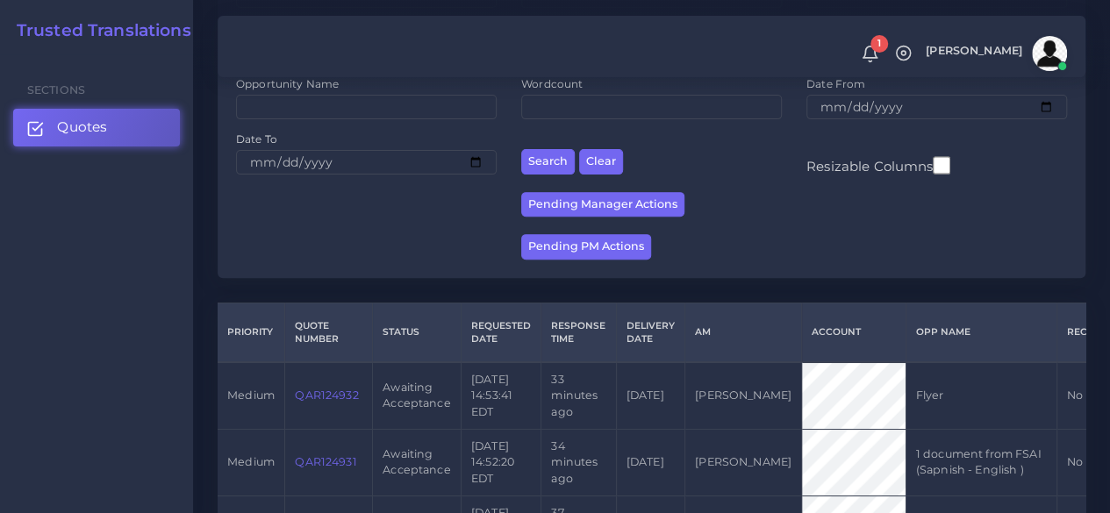
scroll to position [439, 0]
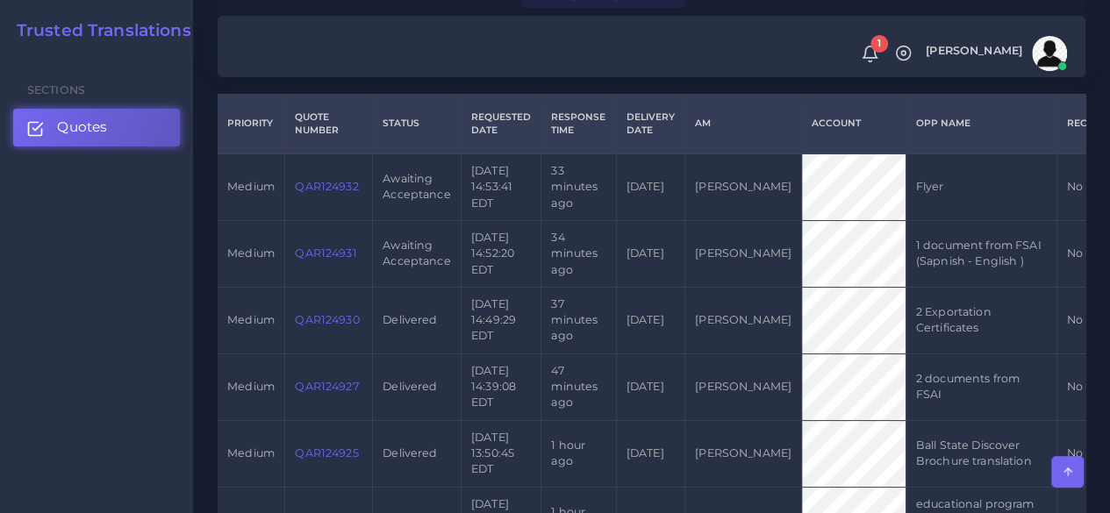
click at [326, 252] on td "QAR124931" at bounding box center [329, 253] width 88 height 67
click at [325, 255] on link "QAR124931" at bounding box center [325, 253] width 61 height 13
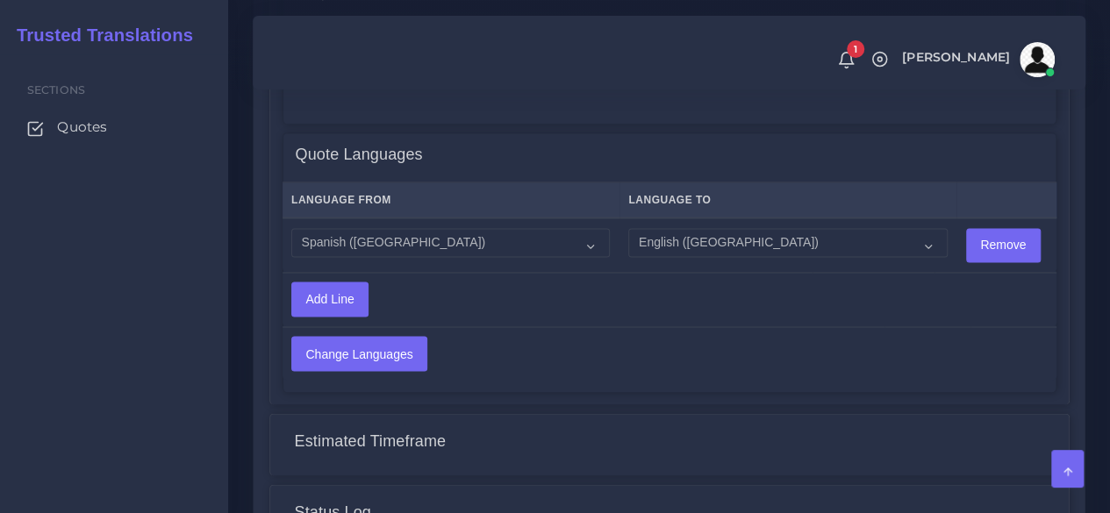
scroll to position [1611, 0]
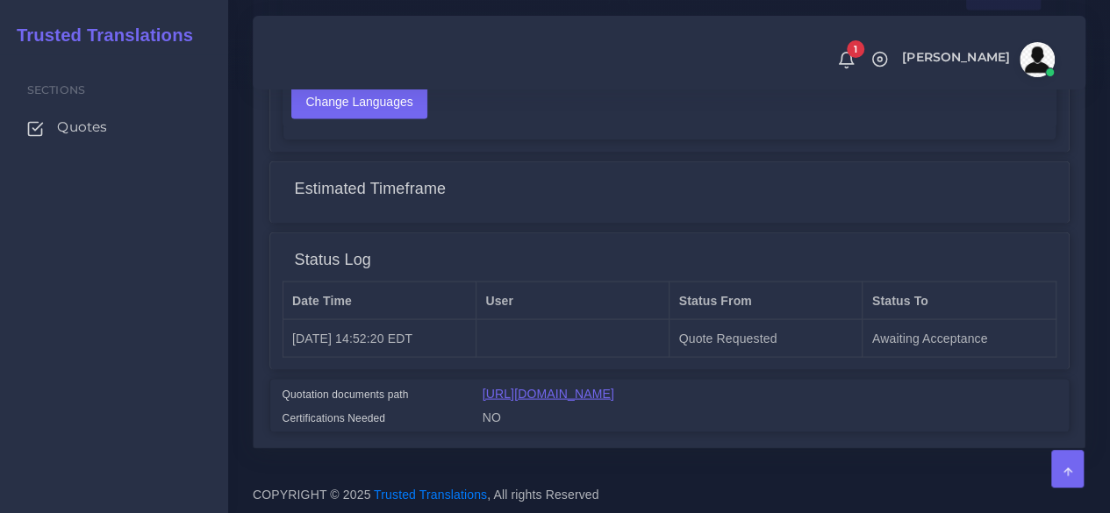
click at [535, 386] on link "[URL][DOMAIN_NAME]" at bounding box center [548, 393] width 132 height 14
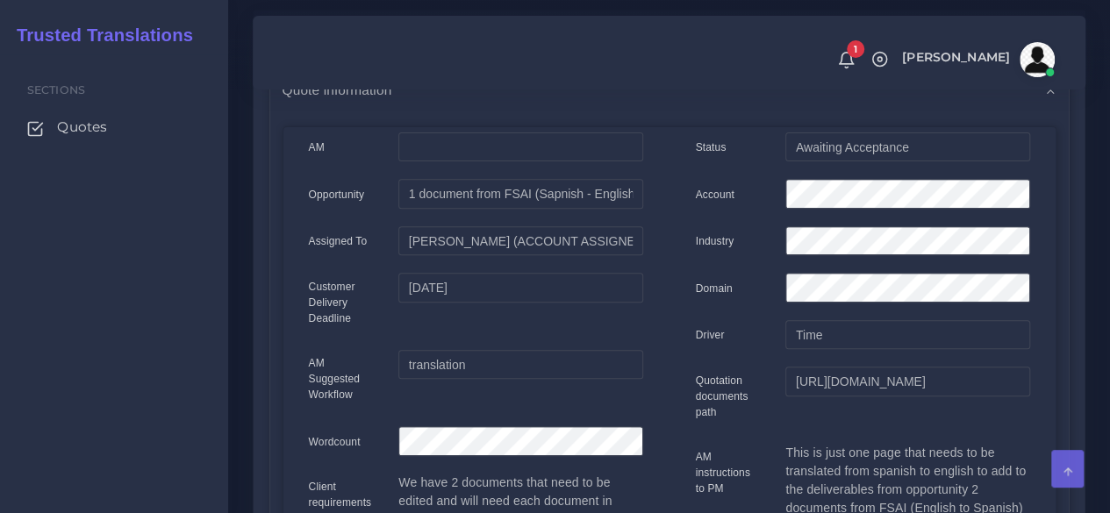
scroll to position [32, 0]
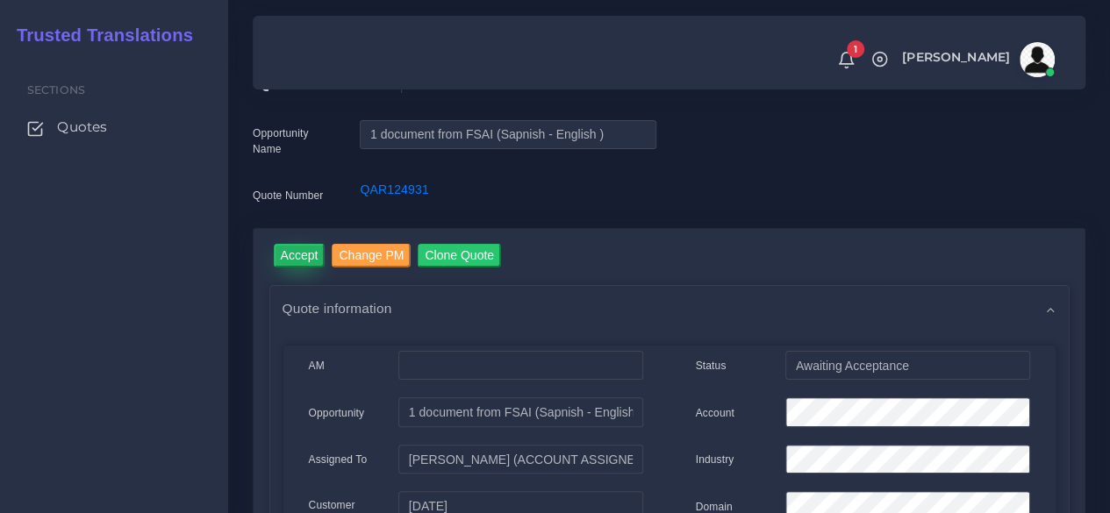
click at [314, 261] on input "Accept" at bounding box center [300, 256] width 52 height 24
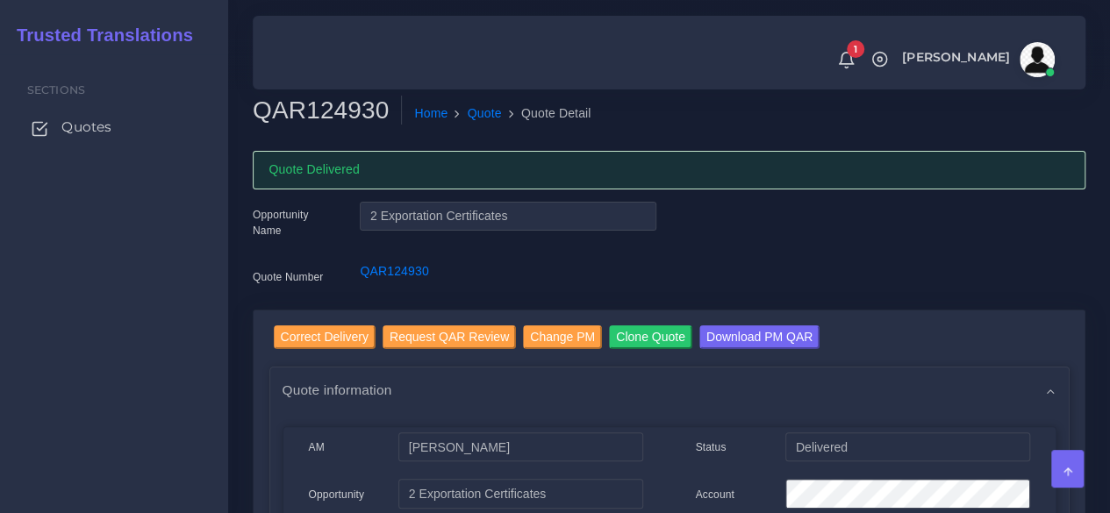
click at [76, 127] on span "Quotes" at bounding box center [86, 127] width 50 height 19
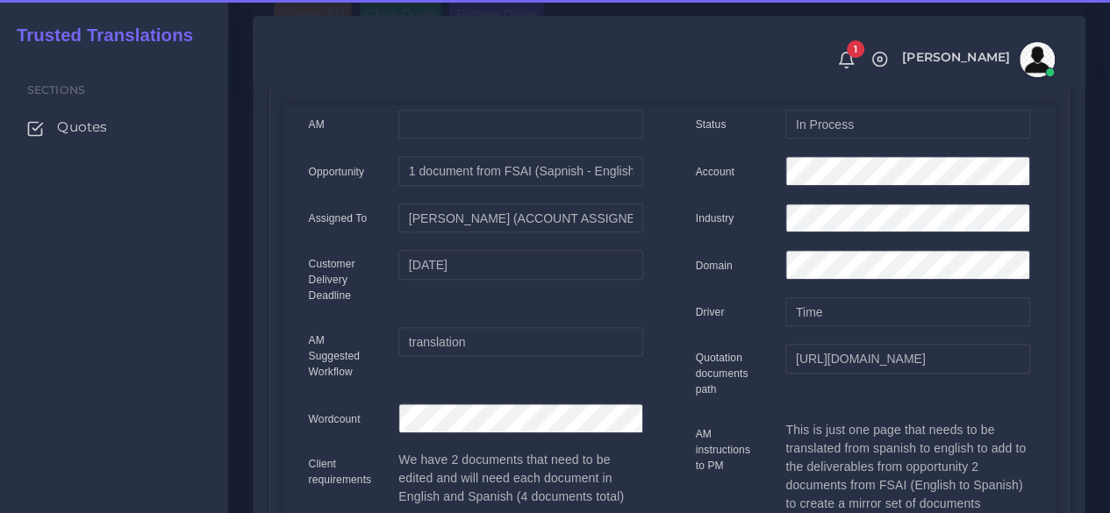
scroll to position [88, 0]
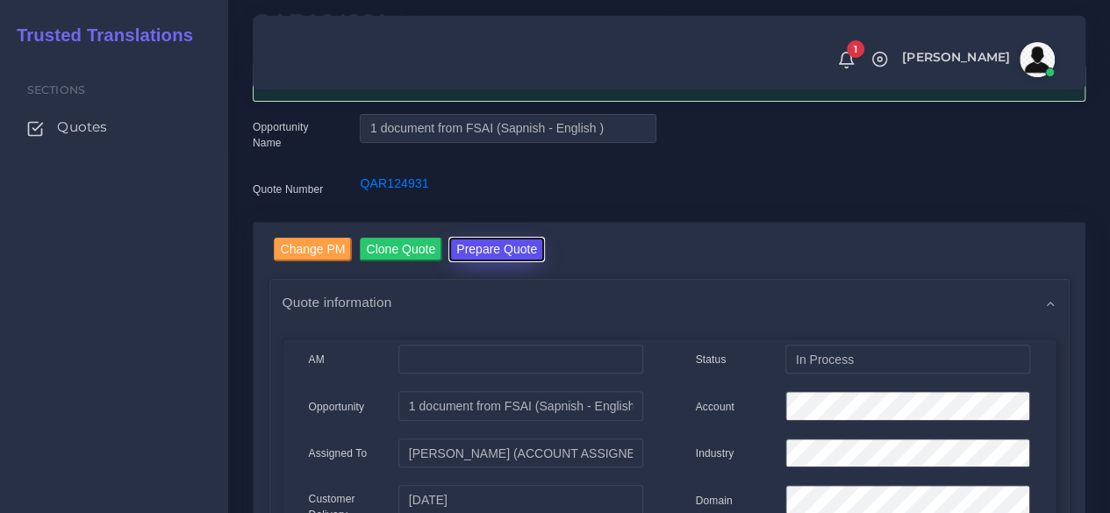
click at [509, 251] on button "Prepare Quote" at bounding box center [496, 250] width 95 height 24
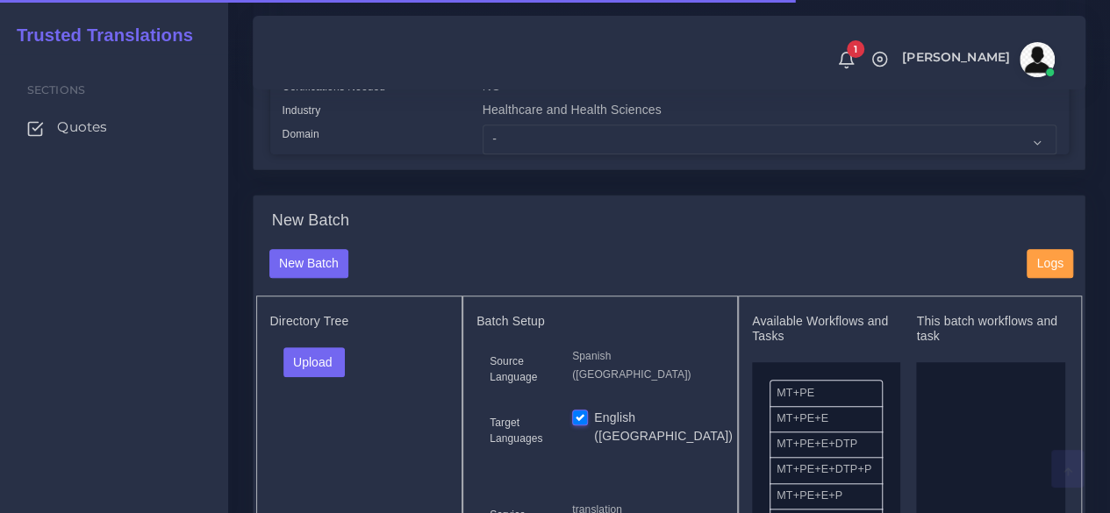
scroll to position [526, 0]
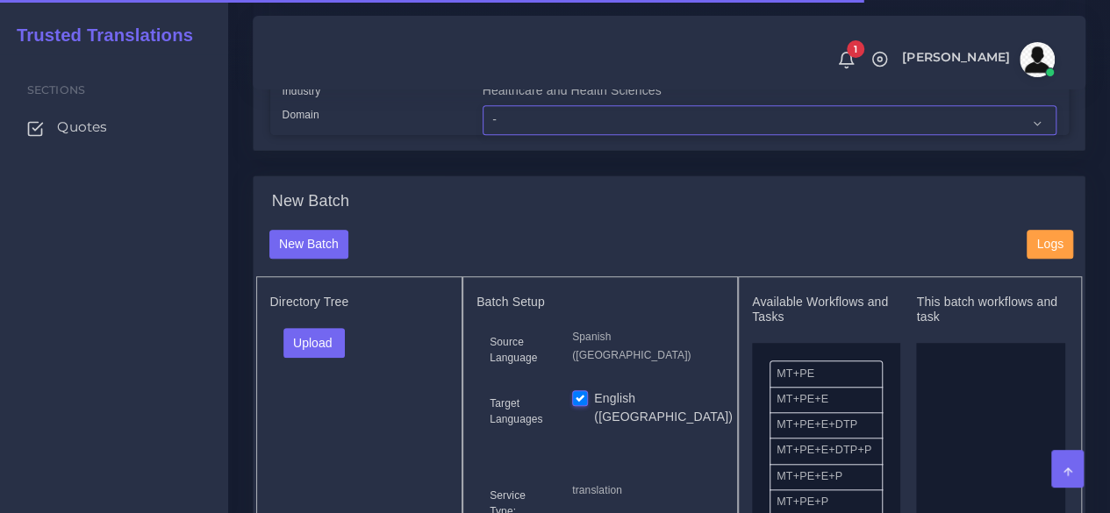
click at [525, 135] on select "- Advertising and Media Agriculture, Forestry and Fishing Architecture, Buildin…" at bounding box center [769, 120] width 574 height 30
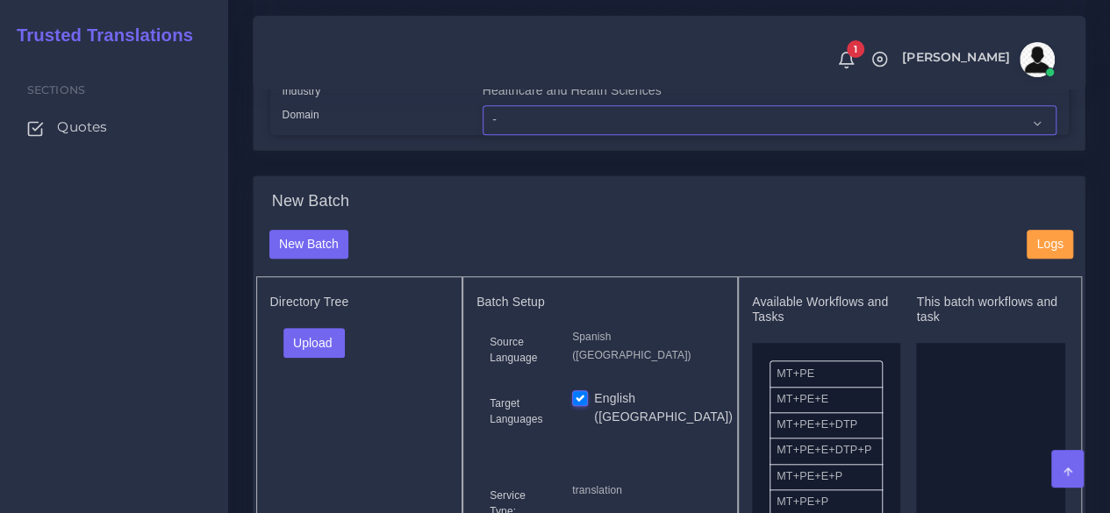
select select "Healthcare and Health Sciences"
click at [482, 135] on select "- Advertising and Media Agriculture, Forestry and Fishing Architecture, Buildin…" at bounding box center [769, 120] width 574 height 30
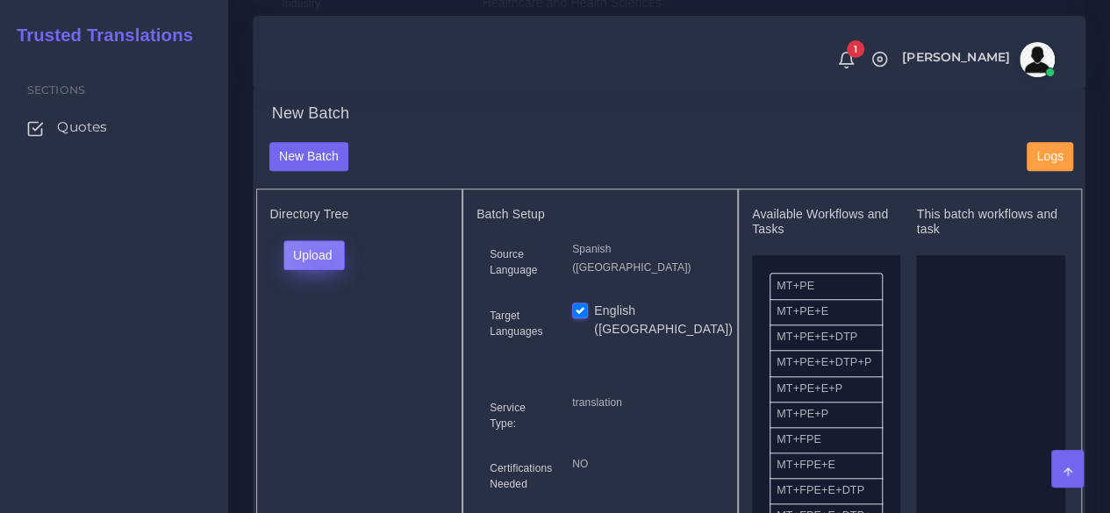
click at [323, 270] on button "Upload" at bounding box center [314, 255] width 62 height 30
click at [322, 332] on label "Files" at bounding box center [344, 322] width 121 height 22
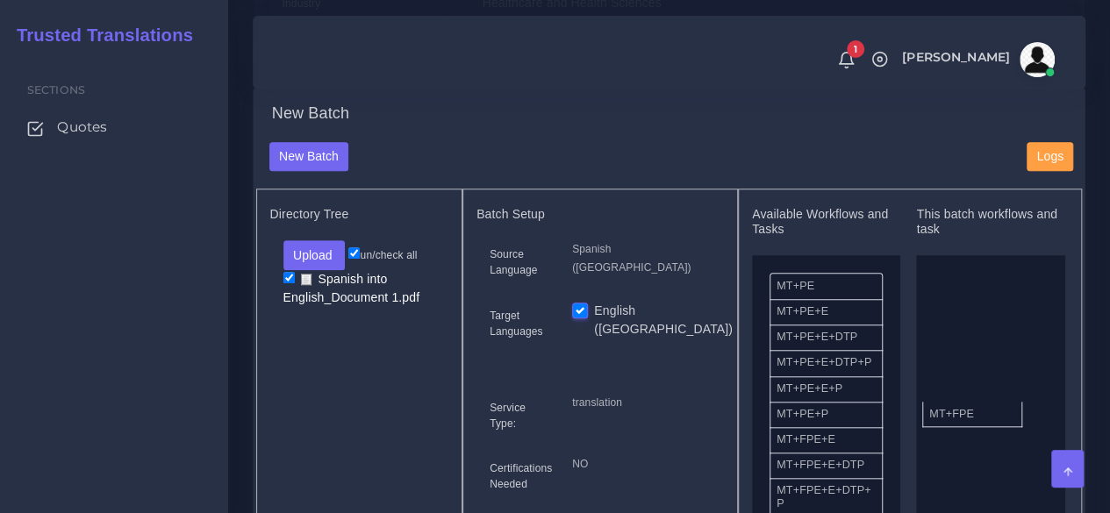
drag, startPoint x: 826, startPoint y: 478, endPoint x: 975, endPoint y: 436, distance: 154.1
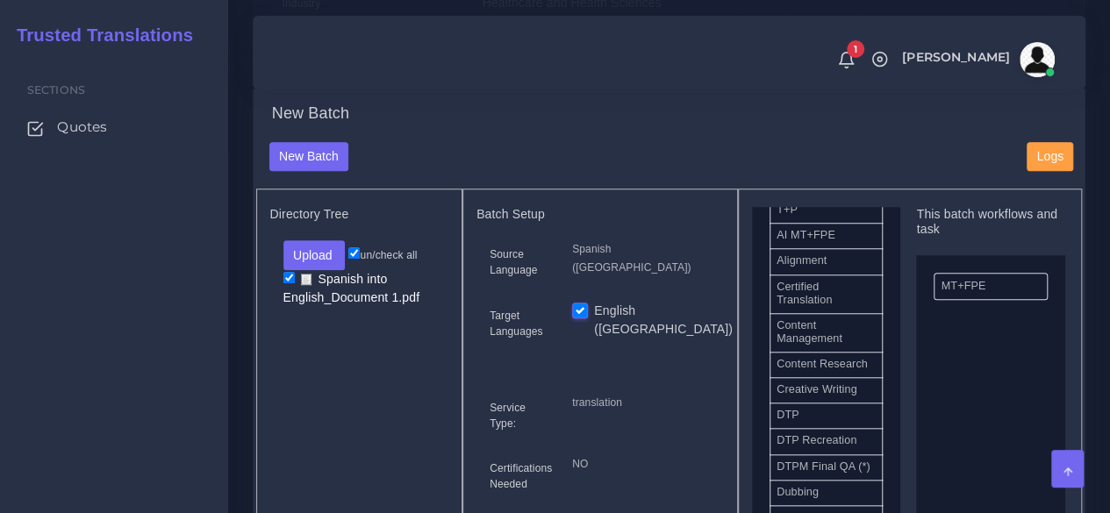
scroll to position [526, 0]
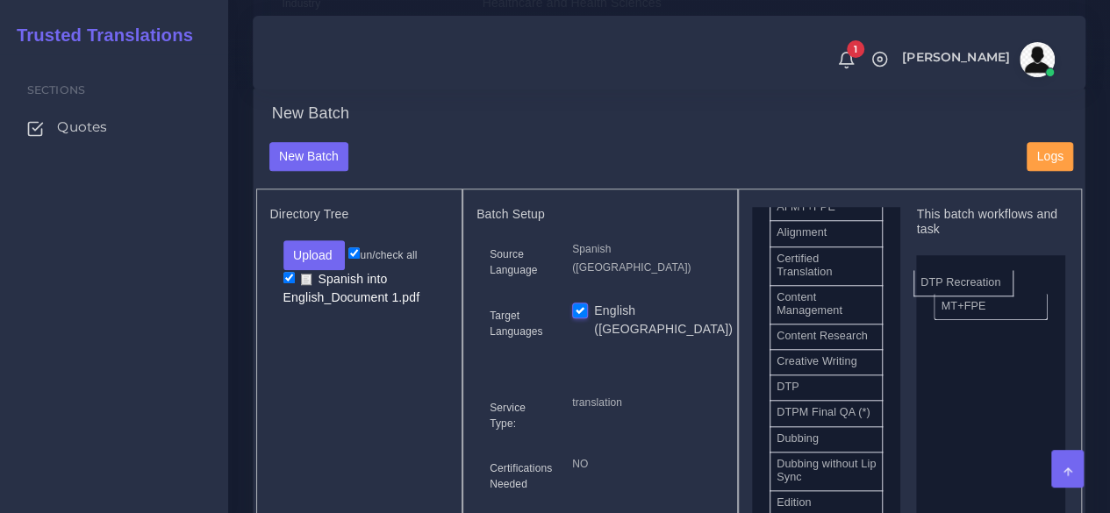
drag, startPoint x: 854, startPoint y: 459, endPoint x: 1000, endPoint y: 308, distance: 209.7
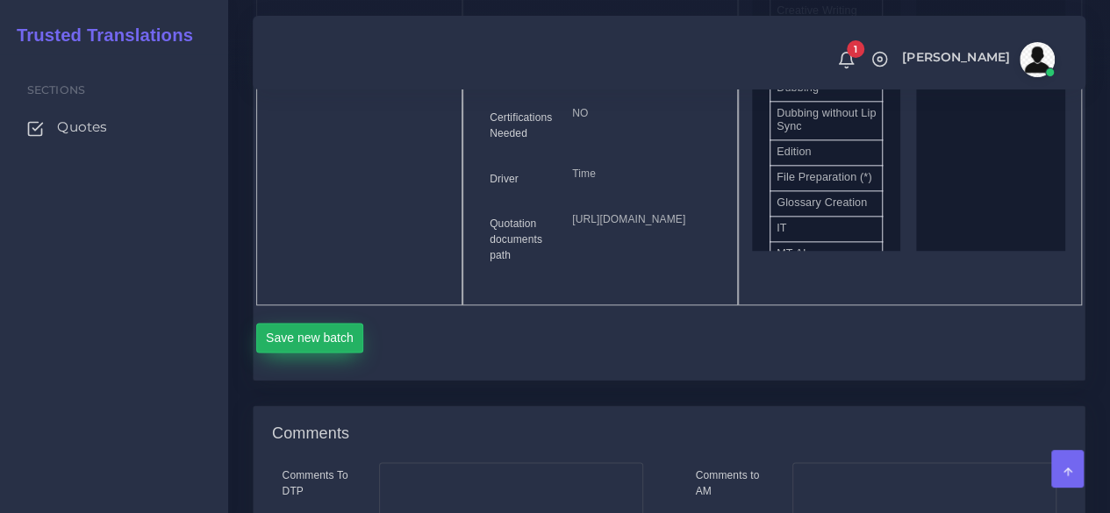
click at [305, 353] on button "Save new batch" at bounding box center [310, 338] width 108 height 30
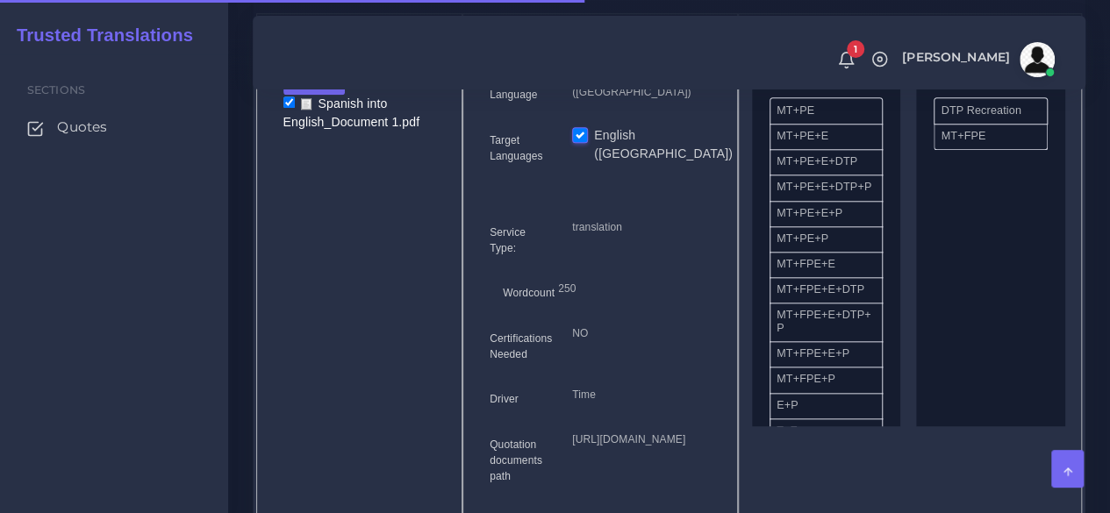
scroll to position [1404, 0]
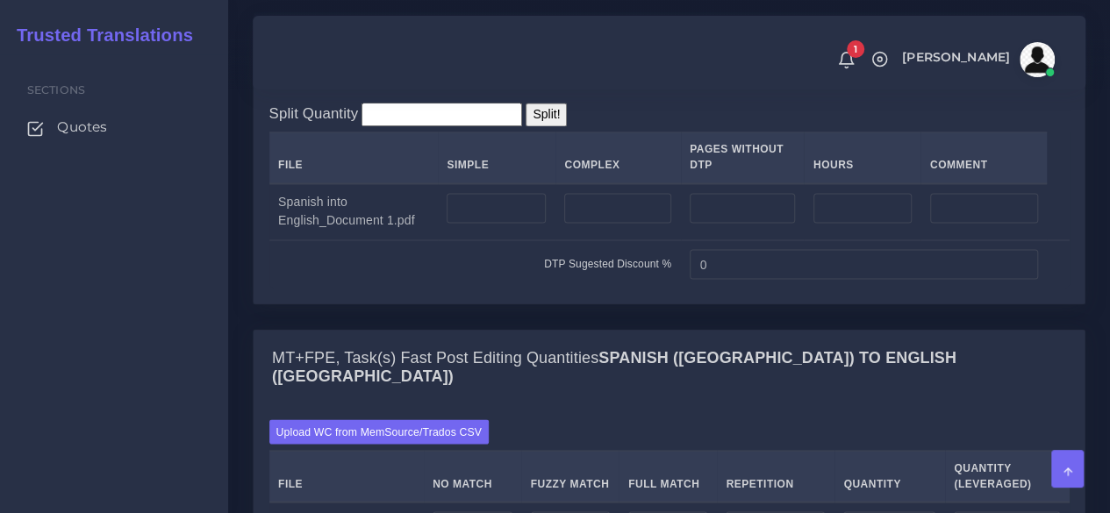
click at [468, 240] on td at bounding box center [497, 211] width 118 height 57
click at [473, 240] on td at bounding box center [497, 211] width 118 height 57
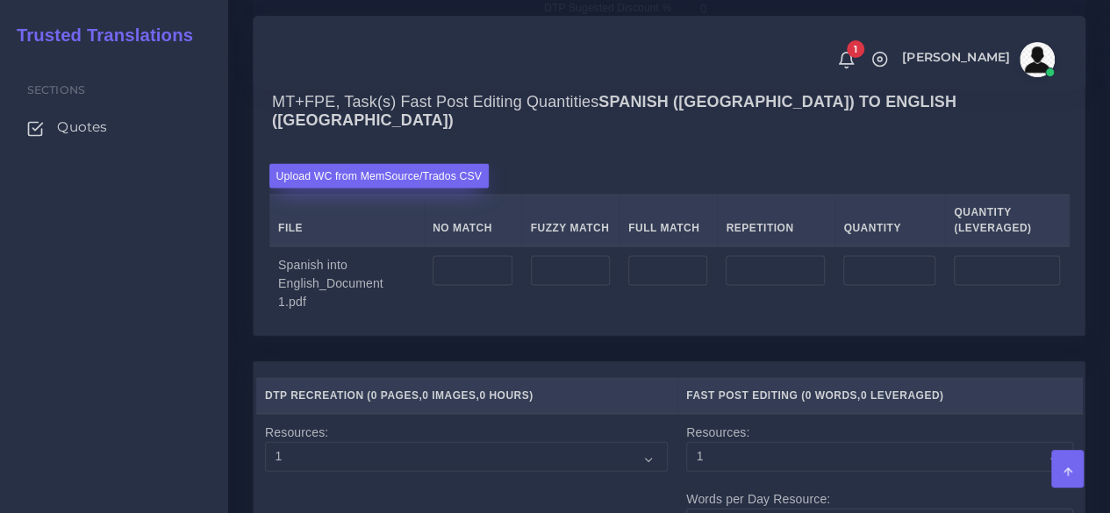
scroll to position [1754, 0]
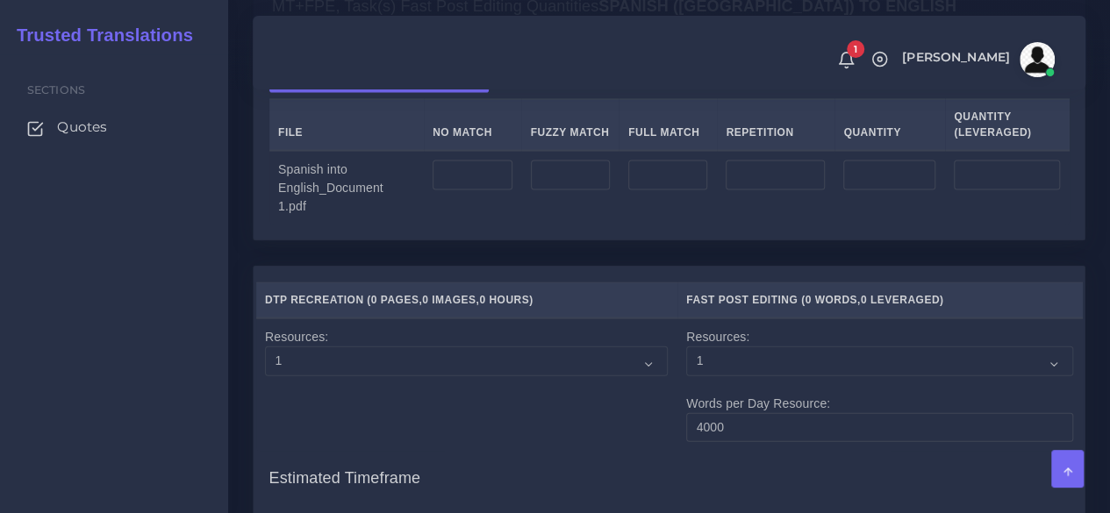
type input "1"
click at [465, 190] on input "number" at bounding box center [471, 176] width 79 height 30
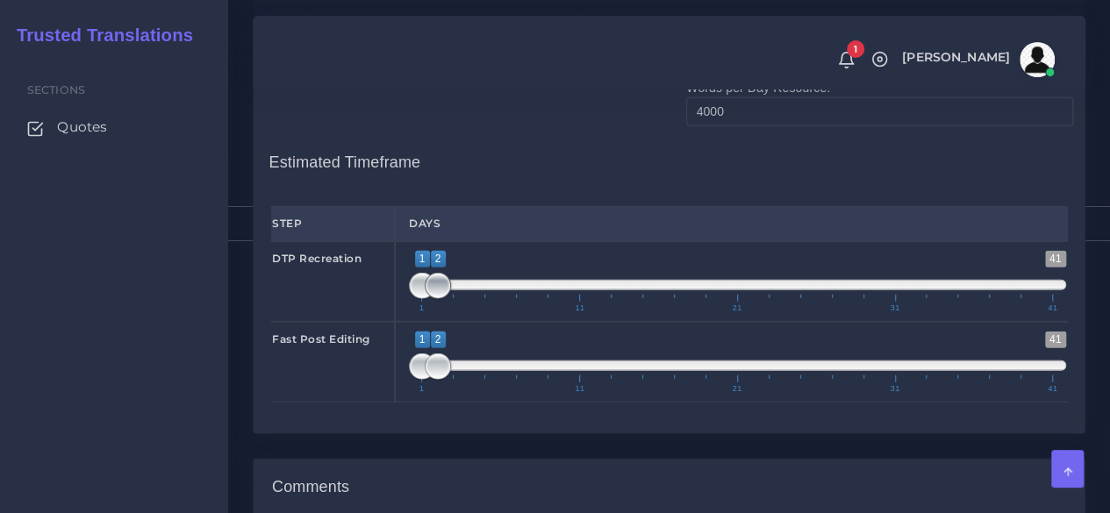
scroll to position [2105, 0]
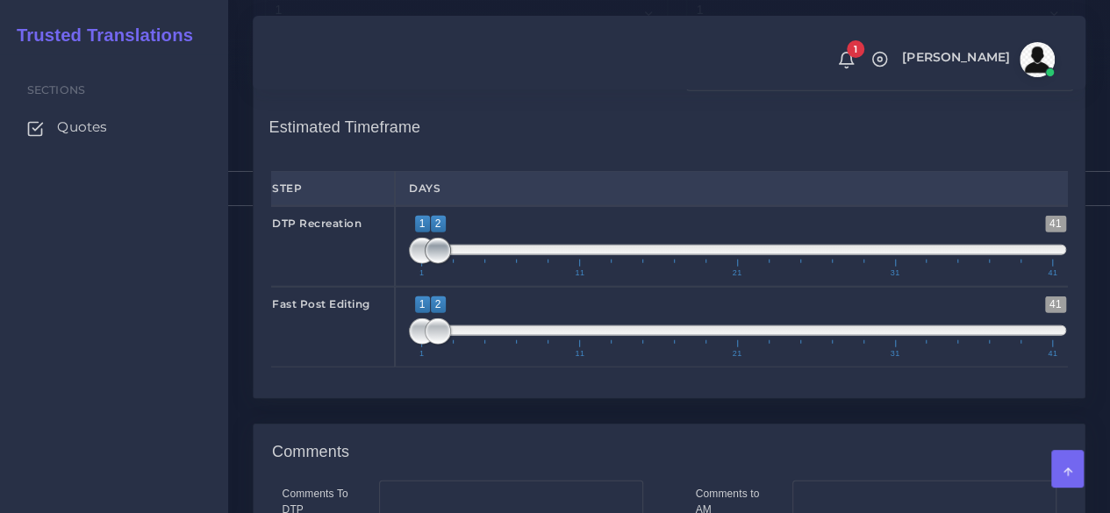
type input "250"
type input "1;1"
drag, startPoint x: 437, startPoint y: 314, endPoint x: 382, endPoint y: 321, distance: 54.8
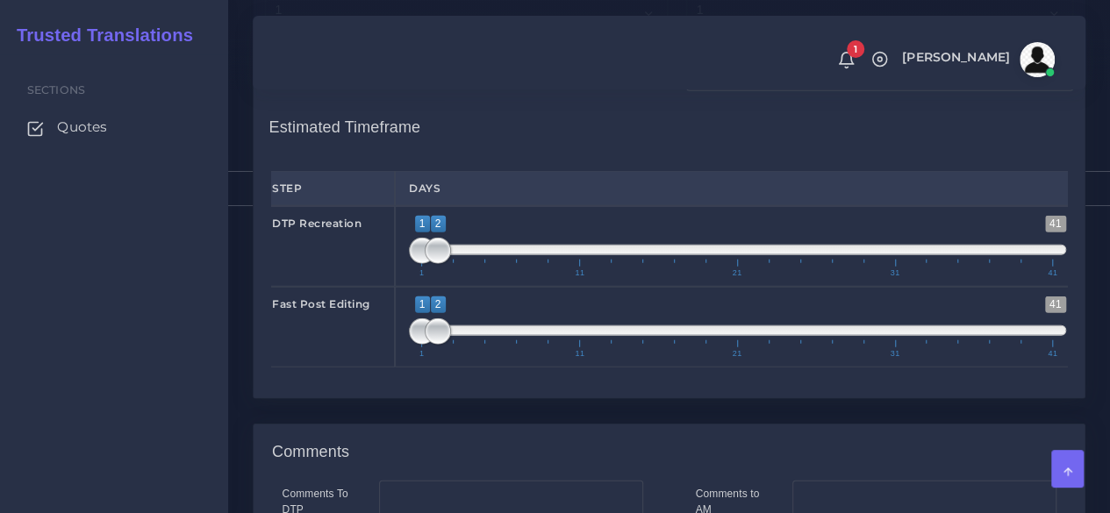
click at [369, 287] on div "DTP Recreation 1 41 1 2 1 — 2 1 11 21 31 41 1;1" at bounding box center [669, 246] width 822 height 81
type input "1;1"
drag, startPoint x: 446, startPoint y: 396, endPoint x: 391, endPoint y: 397, distance: 54.4
click at [391, 368] on div "Fast Post Editing 1 41 1 2 1 — 2 1 11 21 31 41 1;1" at bounding box center [669, 327] width 822 height 81
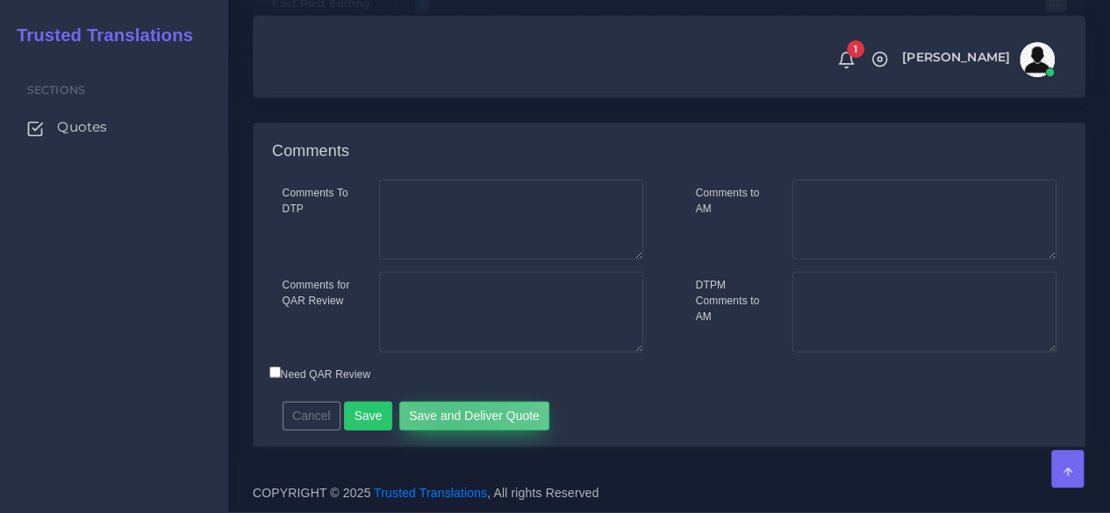
click at [444, 425] on button "Save and Deliver Quote" at bounding box center [474, 417] width 151 height 30
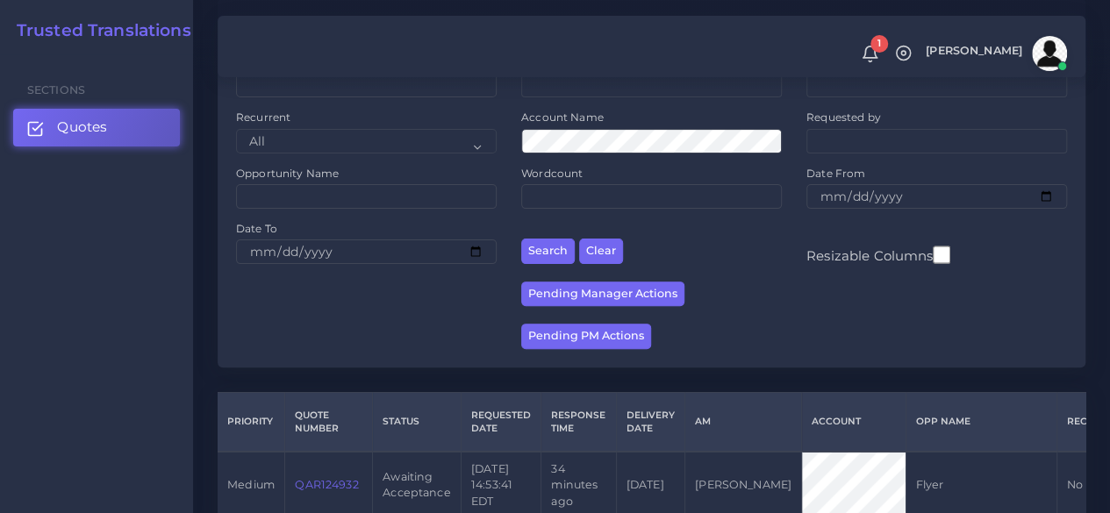
scroll to position [351, 0]
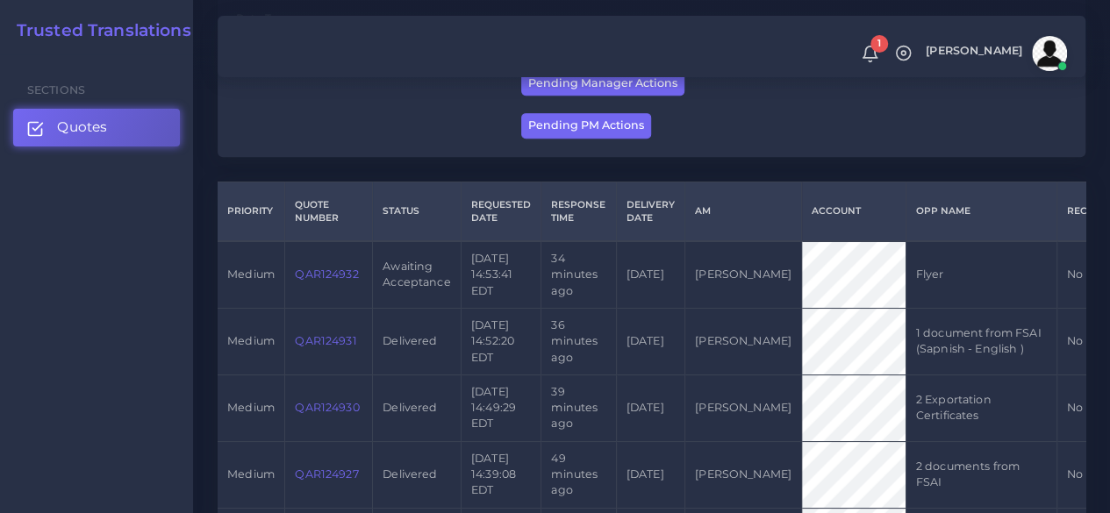
click at [341, 273] on link "QAR124932" at bounding box center [326, 274] width 63 height 13
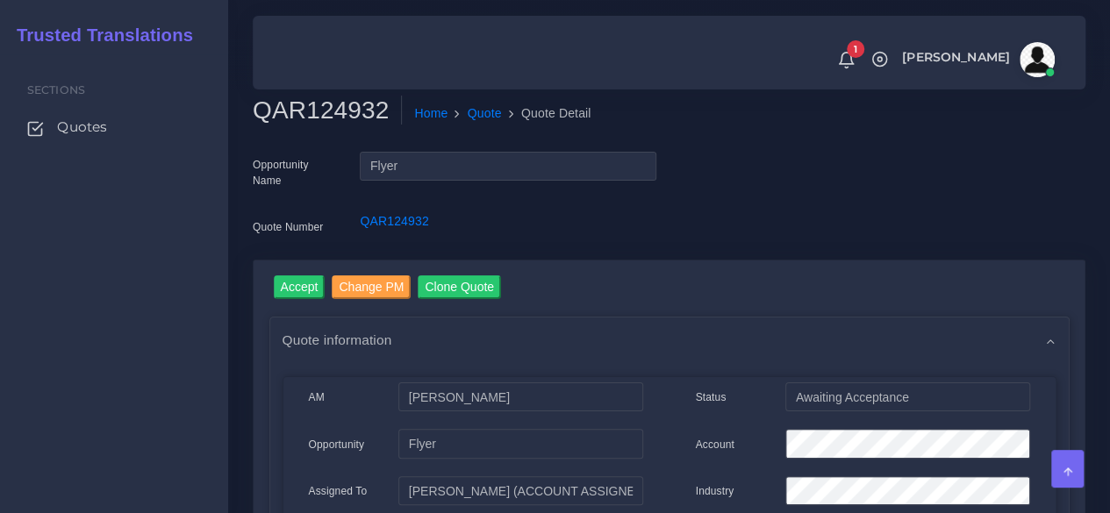
click at [306, 115] on h2 "QAR124932" at bounding box center [327, 111] width 149 height 30
copy h2 "QAR124932"
click at [312, 290] on input "Accept" at bounding box center [300, 287] width 52 height 24
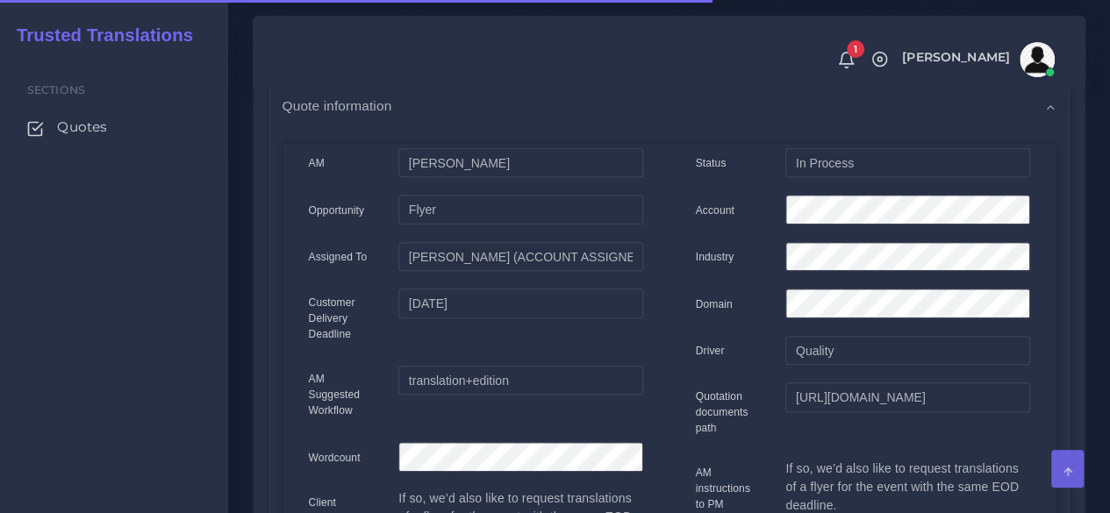
scroll to position [351, 0]
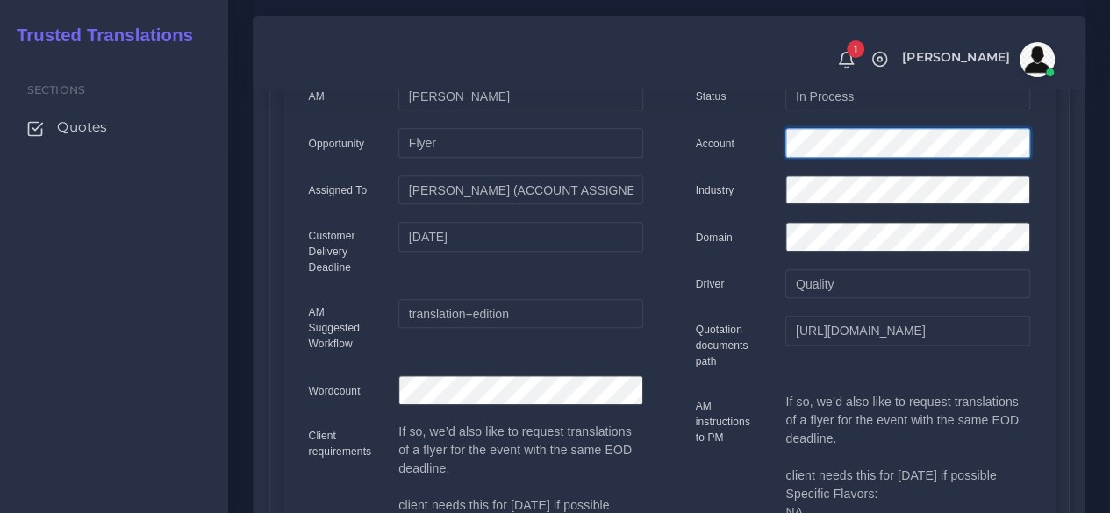
click at [760, 141] on div "Account" at bounding box center [862, 145] width 361 height 35
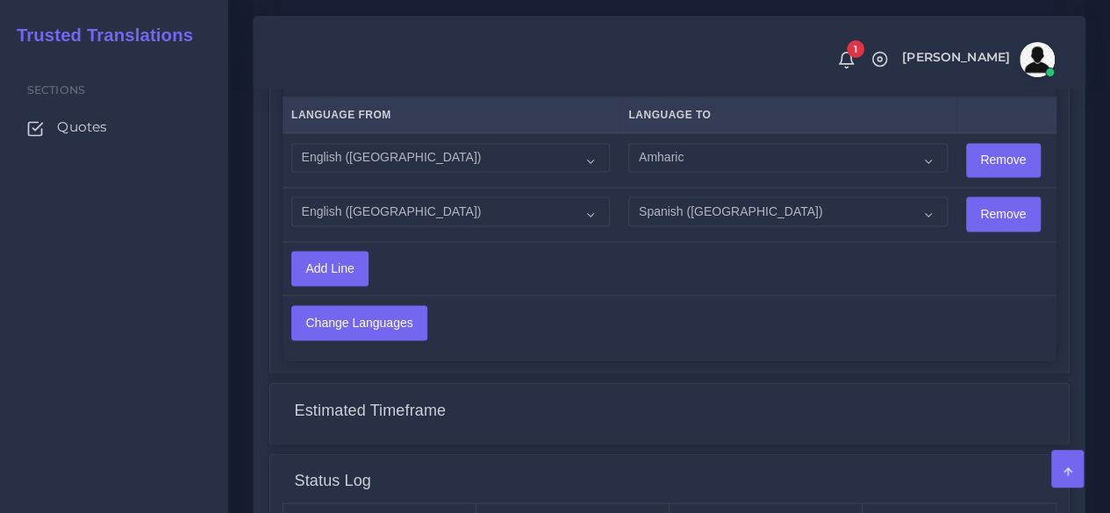
scroll to position [1579, 0]
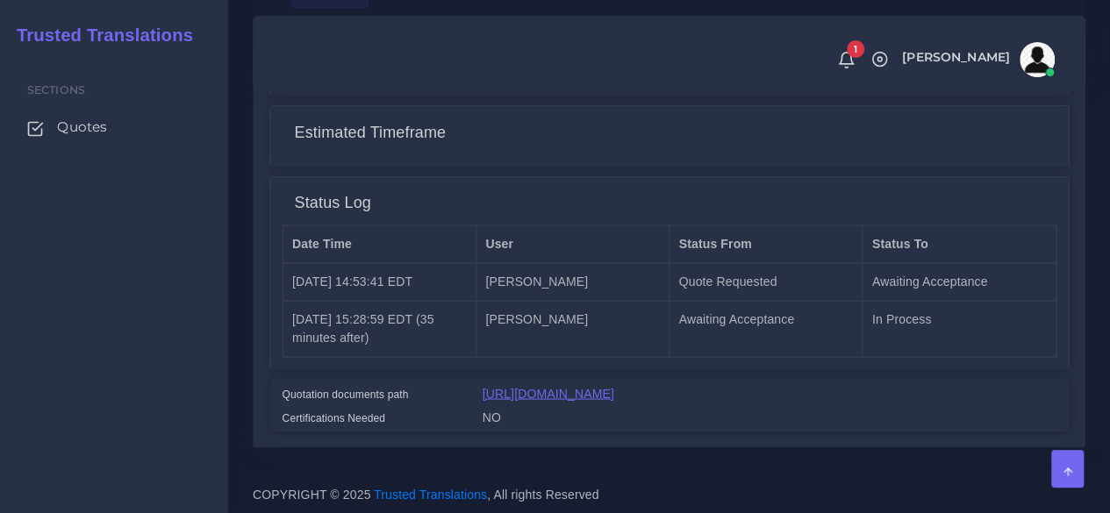
click at [512, 396] on link "[URL][DOMAIN_NAME]" at bounding box center [548, 393] width 132 height 14
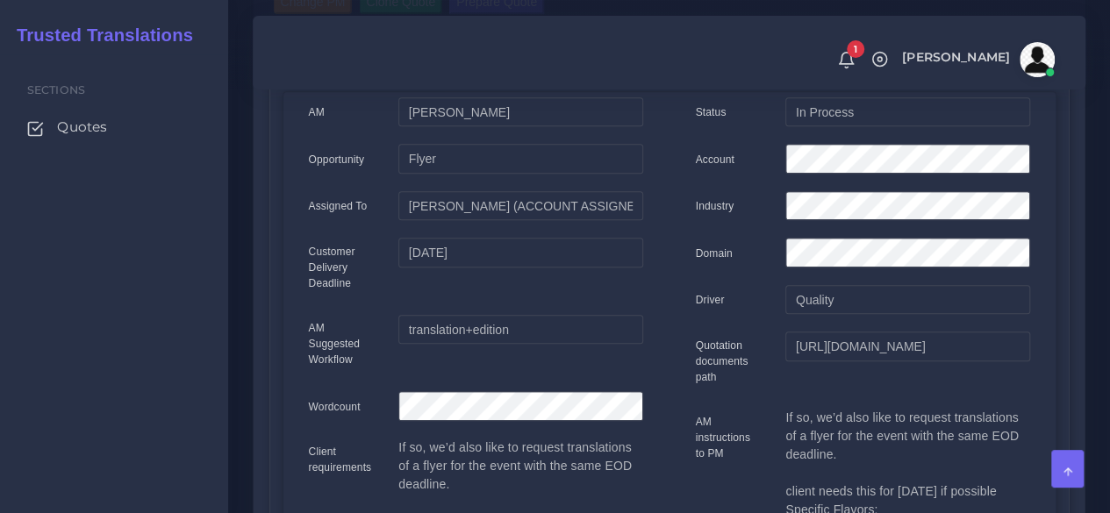
scroll to position [181, 0]
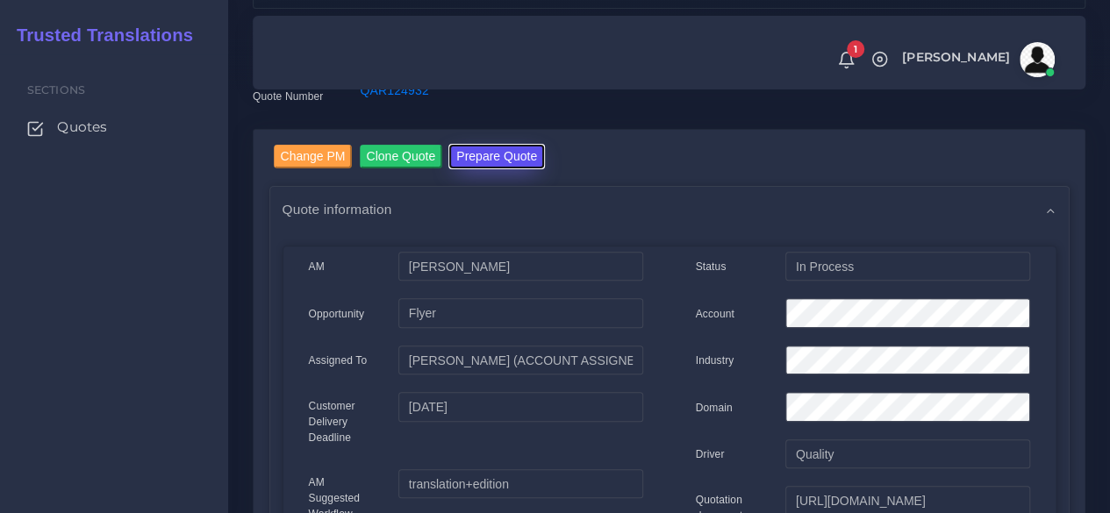
click at [521, 154] on button "Prepare Quote" at bounding box center [496, 157] width 95 height 24
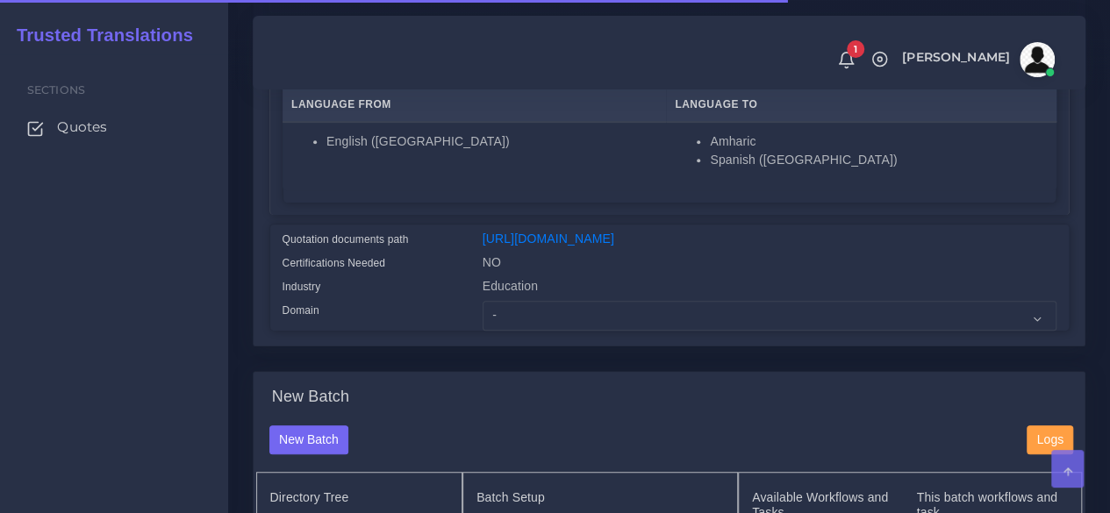
scroll to position [351, 0]
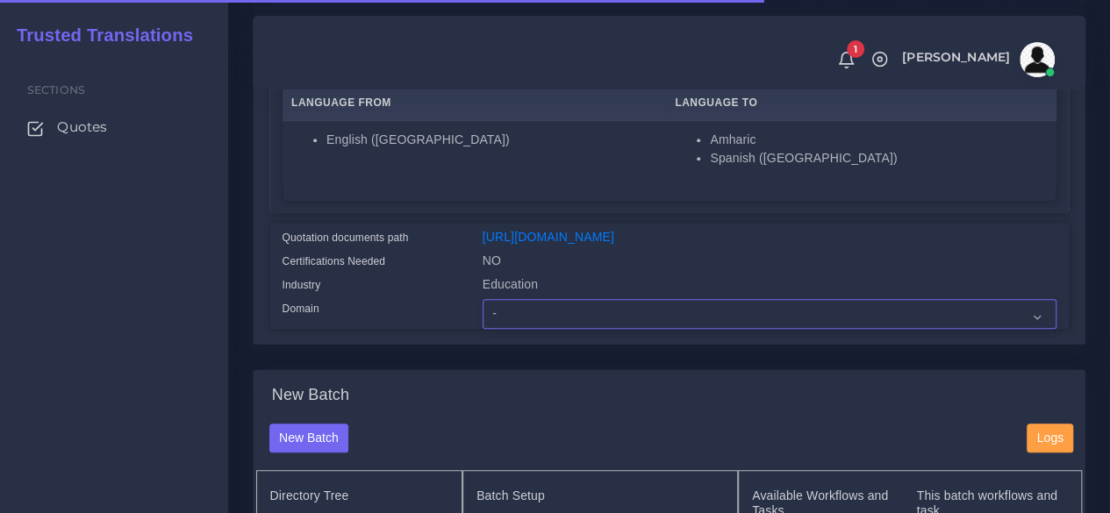
click at [525, 329] on select "- Advertising and Media Agriculture, Forestry and Fishing Architecture, Buildin…" at bounding box center [769, 314] width 574 height 30
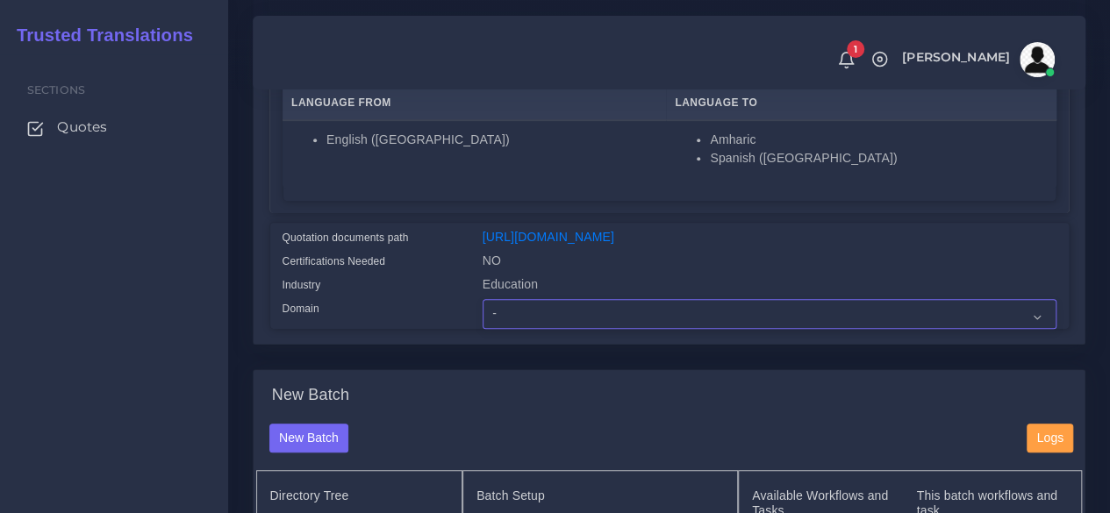
select select "Education"
click at [482, 329] on select "- Advertising and Media Agriculture, Forestry and Fishing Architecture, Buildin…" at bounding box center [769, 314] width 574 height 30
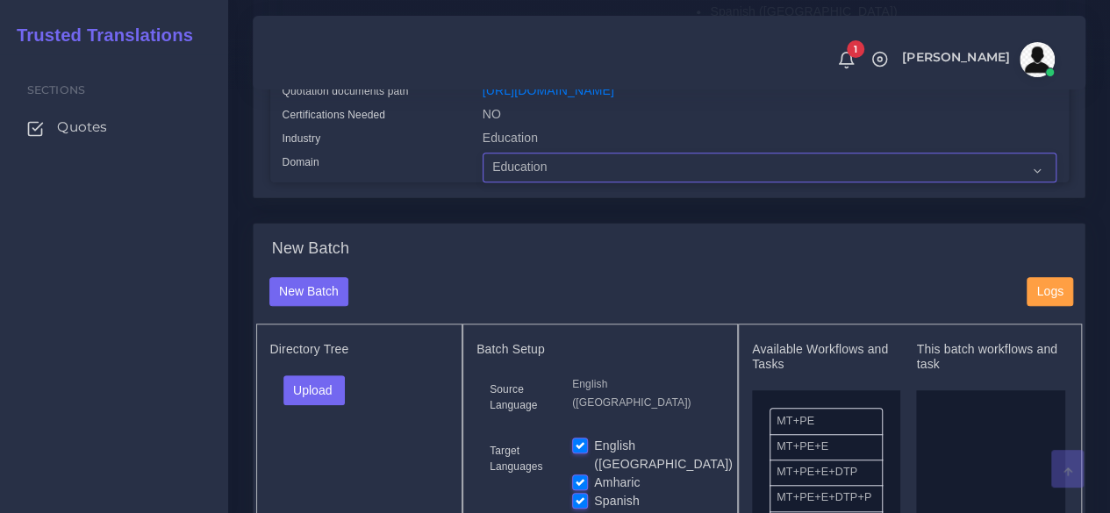
scroll to position [614, 0]
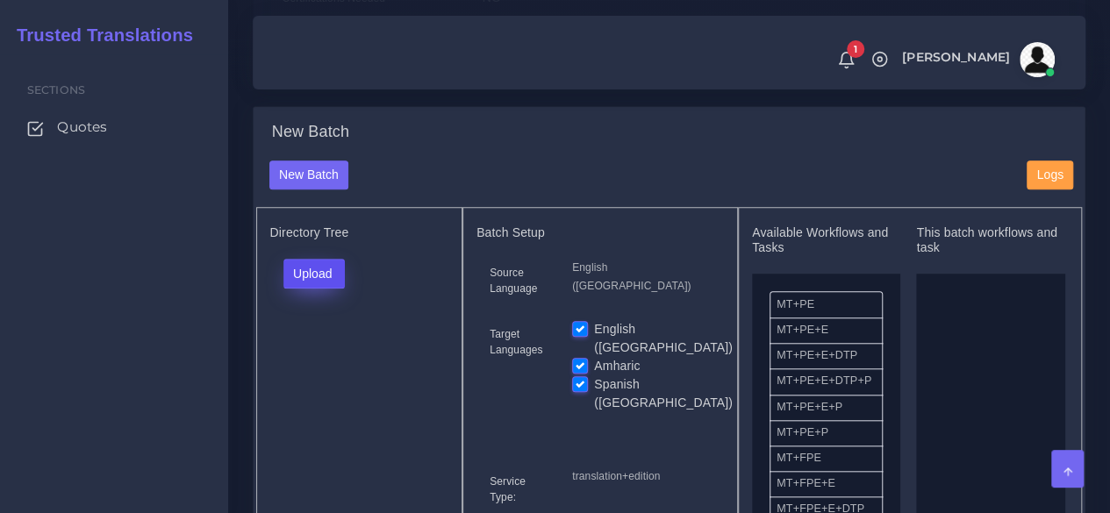
click at [325, 289] on button "Upload" at bounding box center [314, 274] width 62 height 30
click at [330, 351] on label "Files" at bounding box center [344, 340] width 121 height 22
click at [570, 382] on div "English (US) Amharic Spanish (US)" at bounding box center [641, 372] width 165 height 104
click at [594, 375] on label "Amharic" at bounding box center [617, 366] width 46 height 18
click at [575, 373] on input "Amharic" at bounding box center [580, 365] width 16 height 16
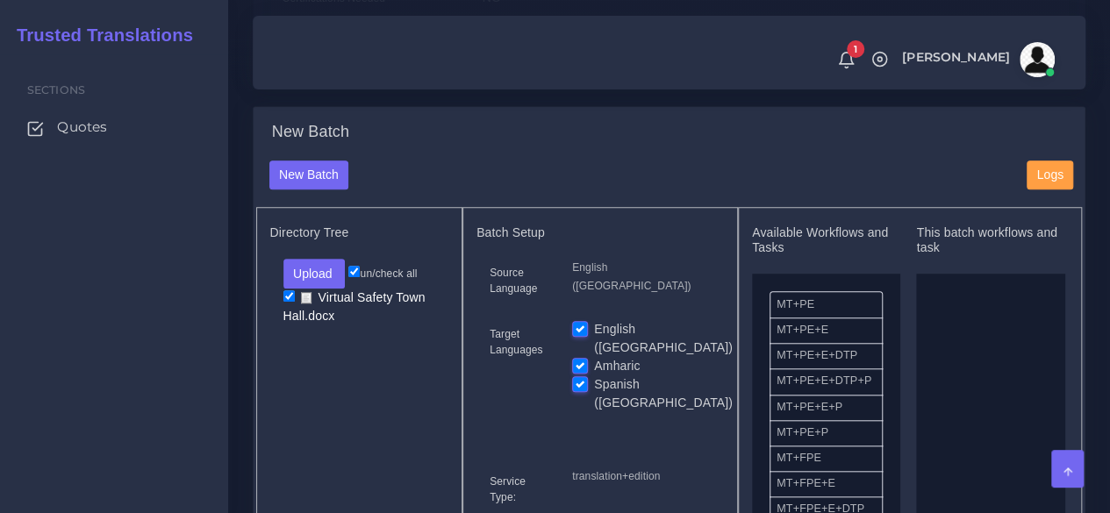
checkbox input "false"
drag, startPoint x: 583, startPoint y: 391, endPoint x: 591, endPoint y: 397, distance: 9.5
click at [594, 394] on label "Spanish ([GEOGRAPHIC_DATA])" at bounding box center [663, 393] width 139 height 37
click at [584, 391] on input "Spanish ([GEOGRAPHIC_DATA])" at bounding box center [580, 383] width 16 height 16
checkbox input "false"
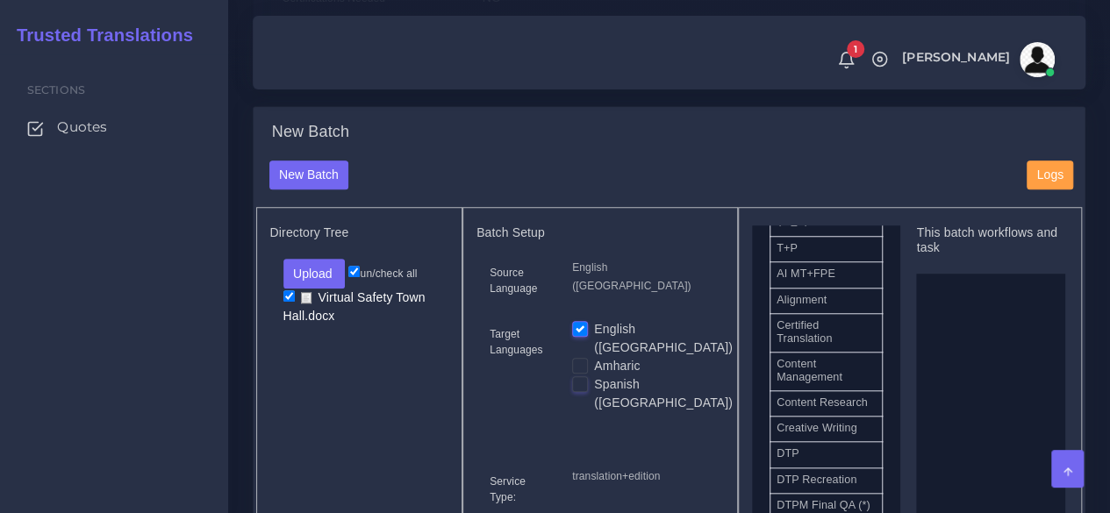
scroll to position [526, 0]
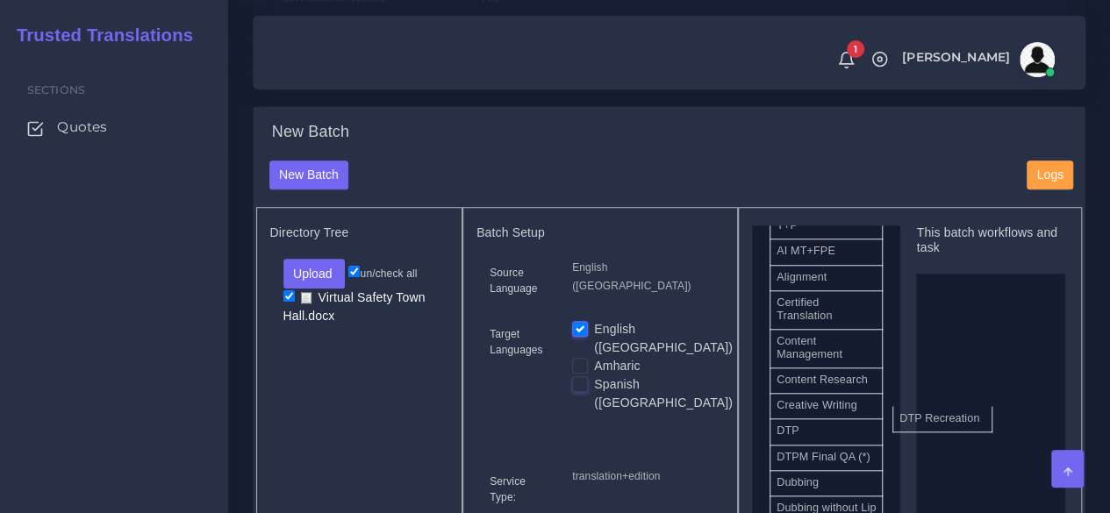
drag, startPoint x: 838, startPoint y: 504, endPoint x: 968, endPoint y: 441, distance: 144.8
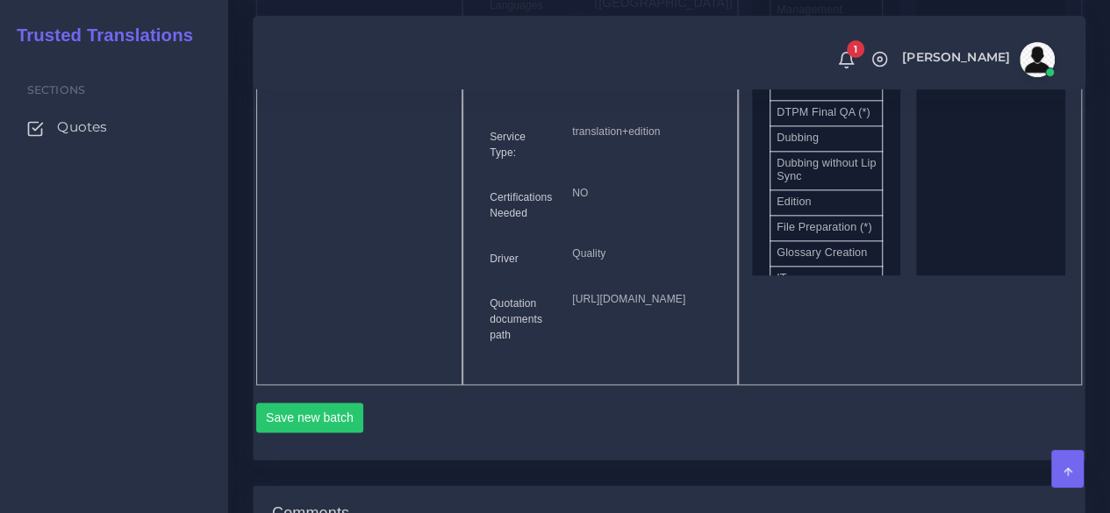
scroll to position [965, 0]
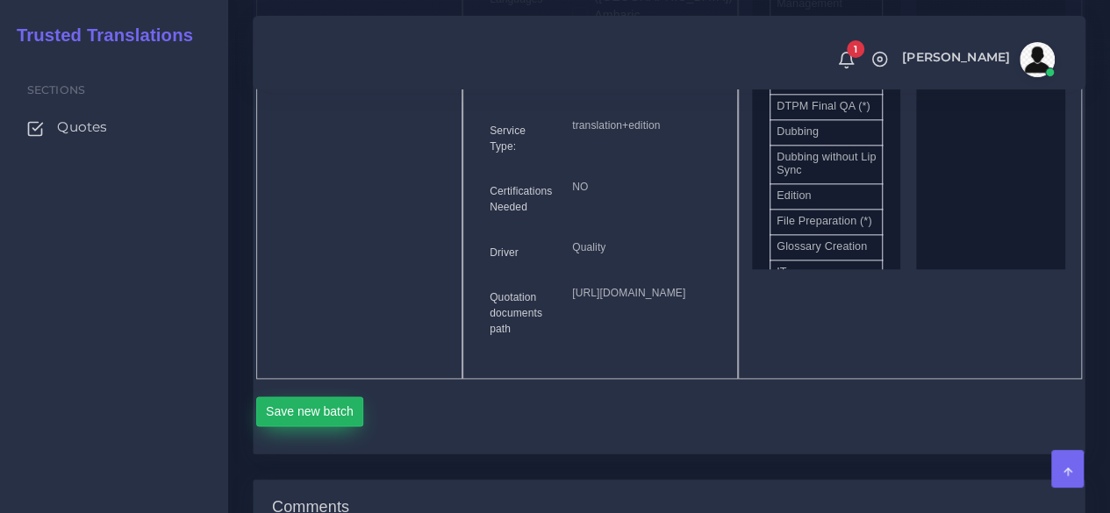
click at [300, 426] on button "Save new batch" at bounding box center [310, 412] width 108 height 30
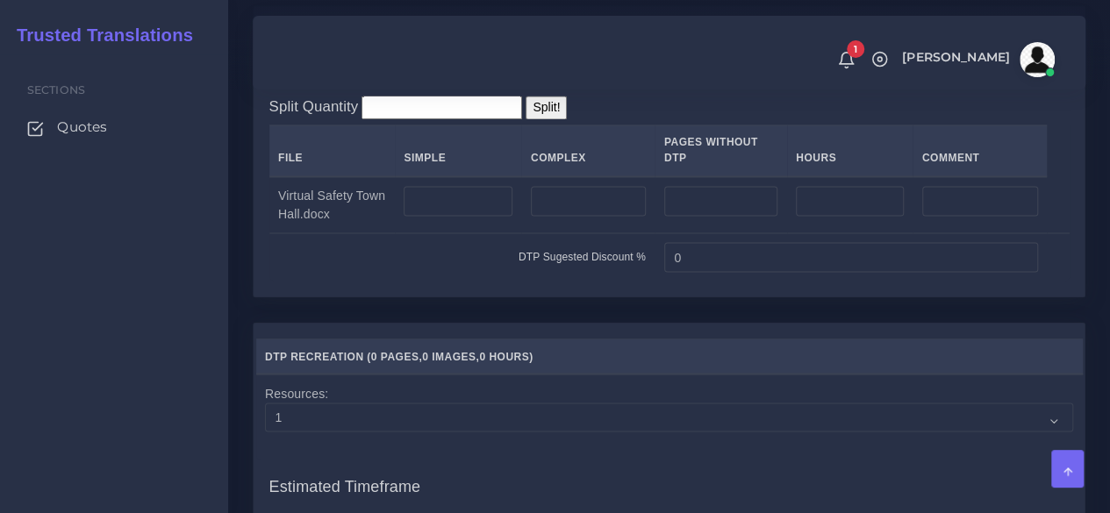
scroll to position [1491, 0]
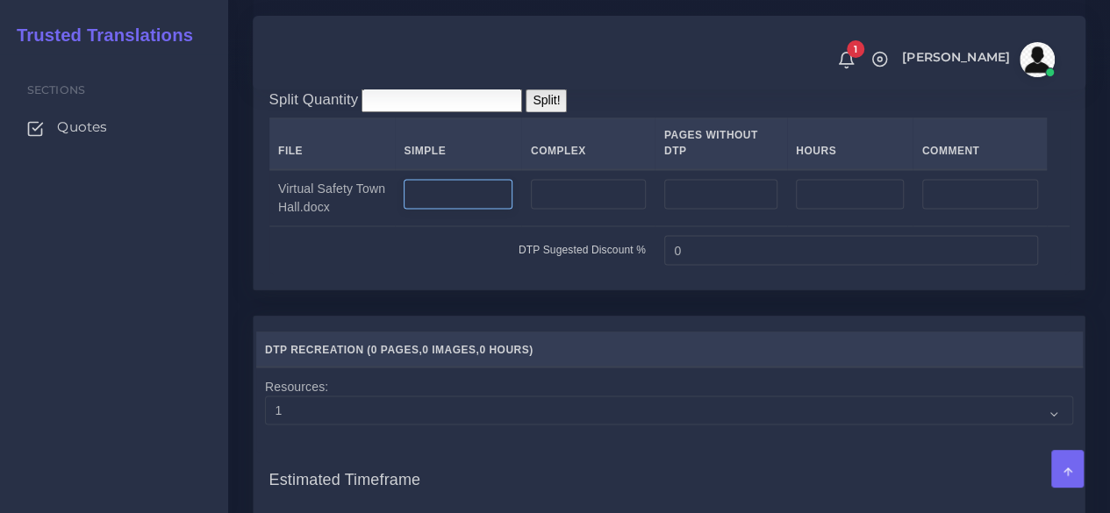
click at [461, 209] on input "number" at bounding box center [458, 194] width 108 height 30
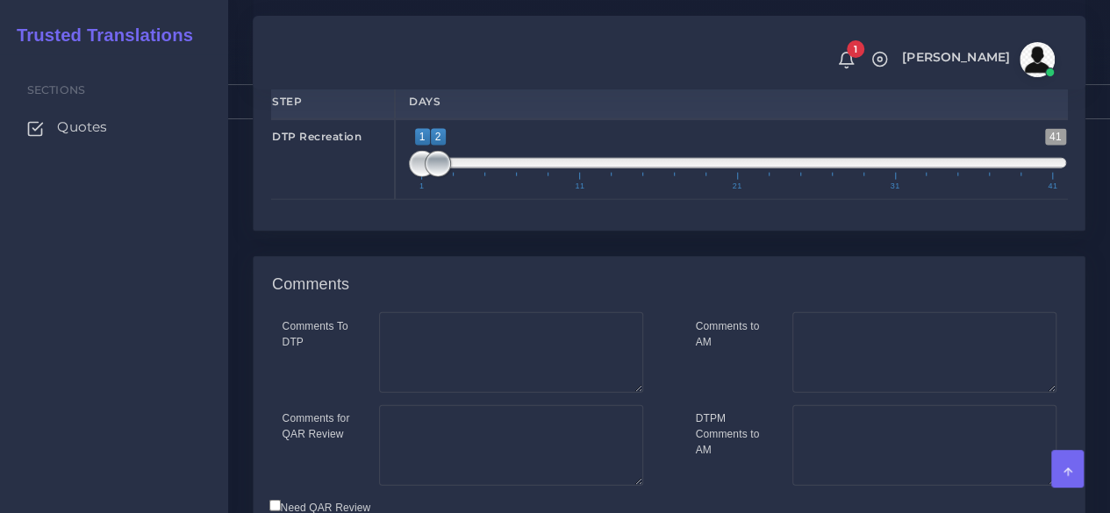
type input "1"
type input "1;1"
drag, startPoint x: 440, startPoint y: 232, endPoint x: 328, endPoint y: 225, distance: 112.5
click at [331, 200] on div "DTP Recreation 1 41 1 2 1 — 2 1 11 21 31 41 1;1" at bounding box center [669, 159] width 822 height 81
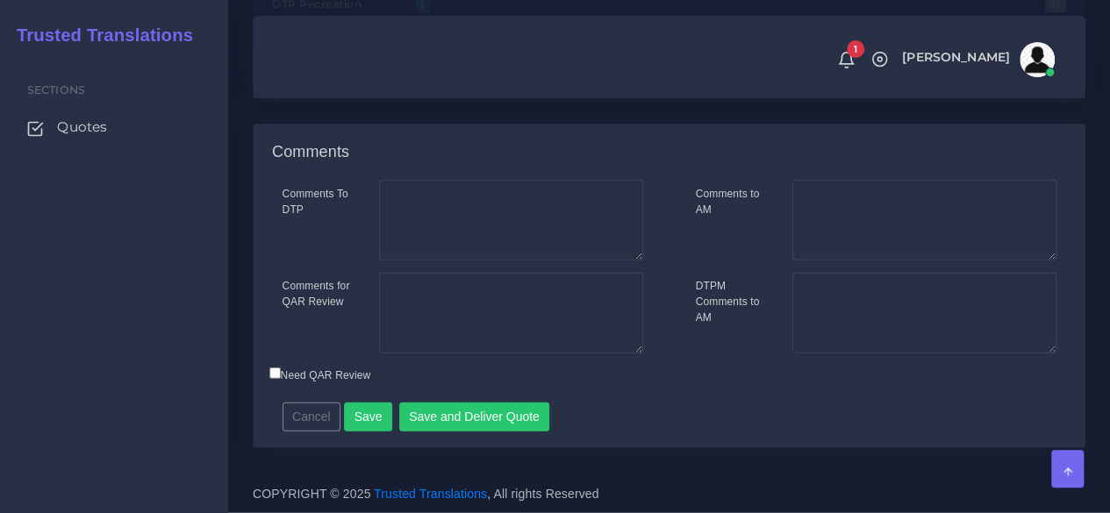
scroll to position [2125, 0]
click at [375, 418] on button "Save" at bounding box center [368, 418] width 48 height 30
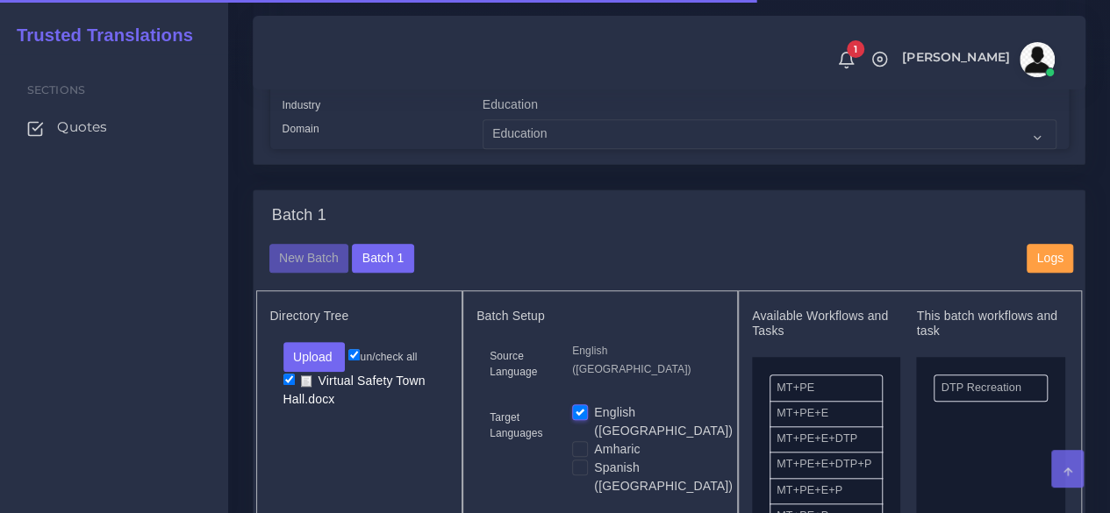
scroll to position [614, 0]
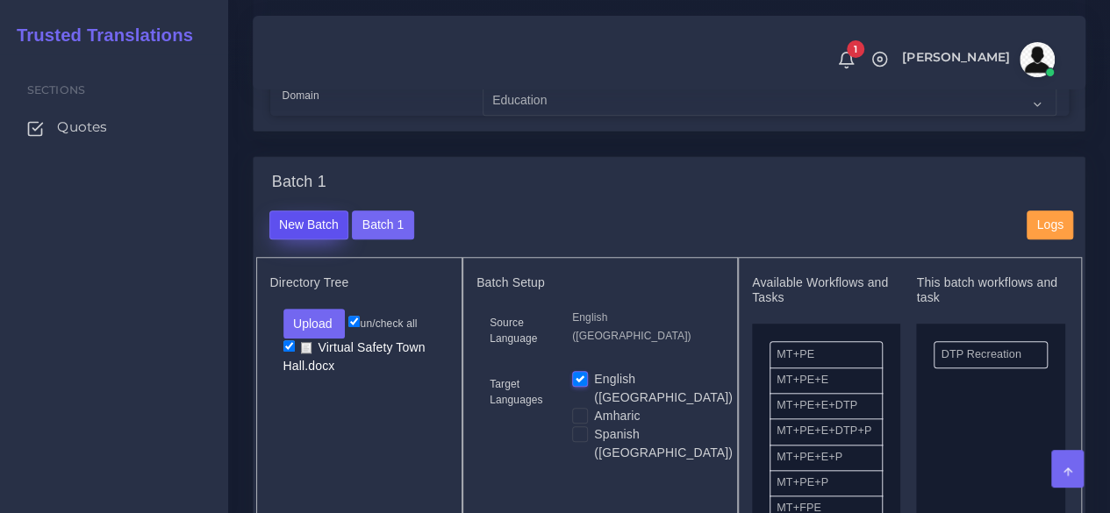
click at [300, 240] on button "New Batch" at bounding box center [309, 226] width 80 height 30
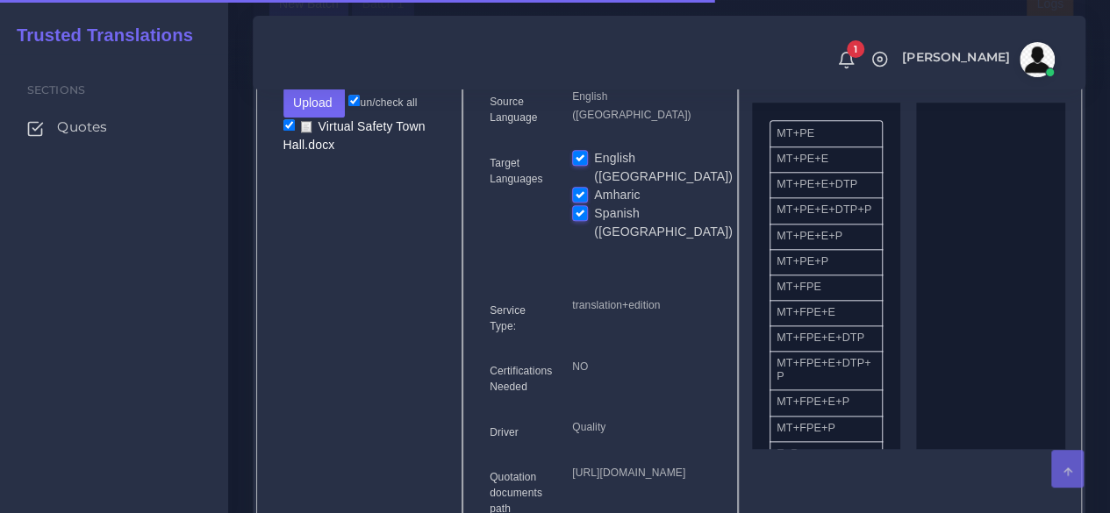
scroll to position [790, 0]
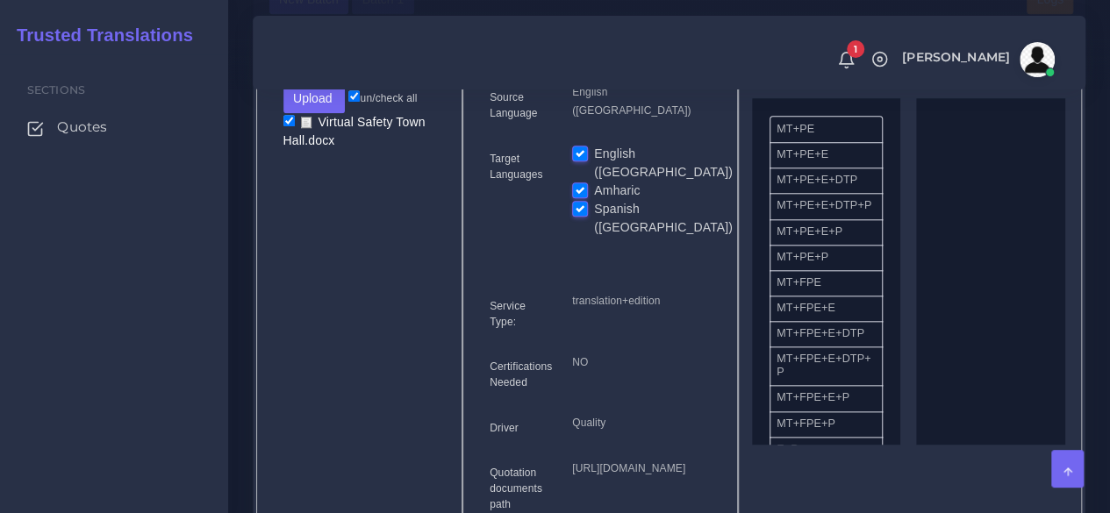
click at [594, 182] on label "English ([GEOGRAPHIC_DATA])" at bounding box center [663, 163] width 139 height 37
click at [584, 161] on input "English ([GEOGRAPHIC_DATA])" at bounding box center [580, 153] width 16 height 16
checkbox input "false"
drag, startPoint x: 834, startPoint y: 322, endPoint x: 990, endPoint y: 308, distance: 155.9
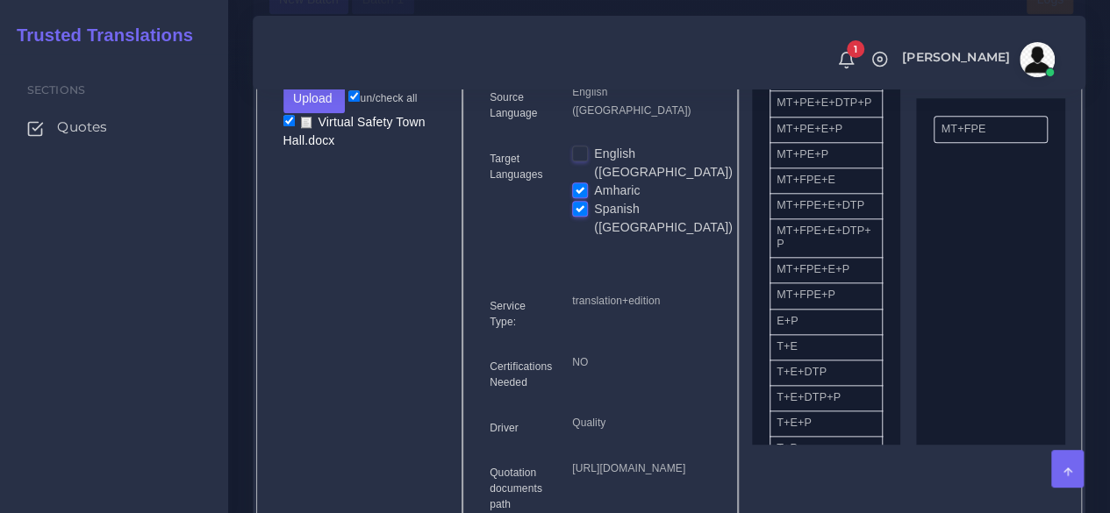
scroll to position [439, 0]
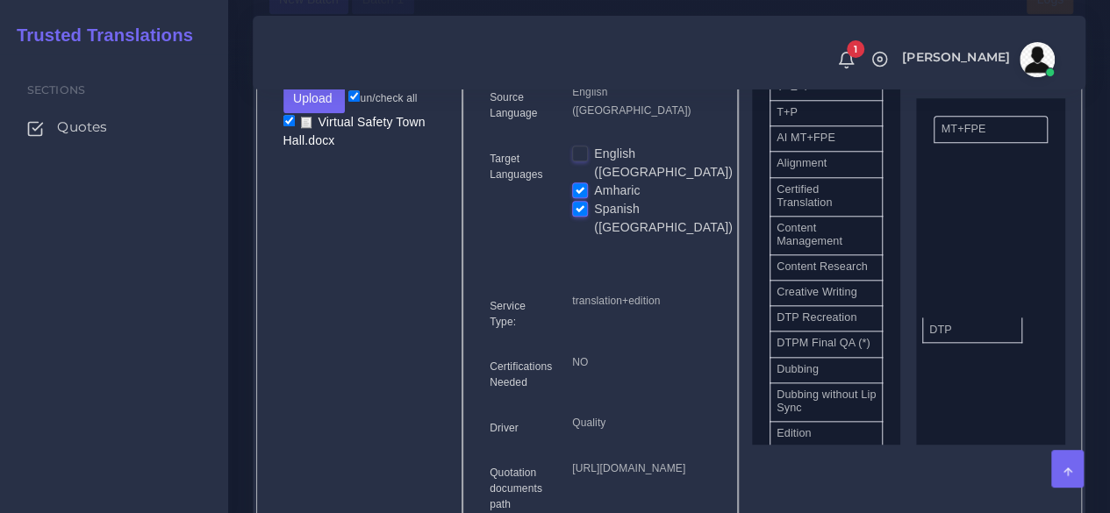
drag, startPoint x: 838, startPoint y: 371, endPoint x: 990, endPoint y: 361, distance: 152.9
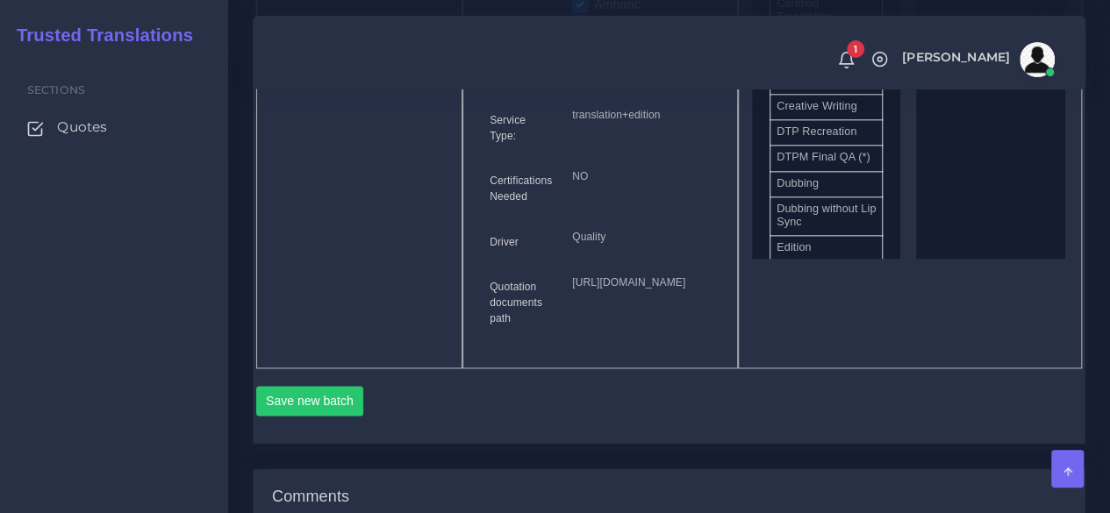
scroll to position [1140, 0]
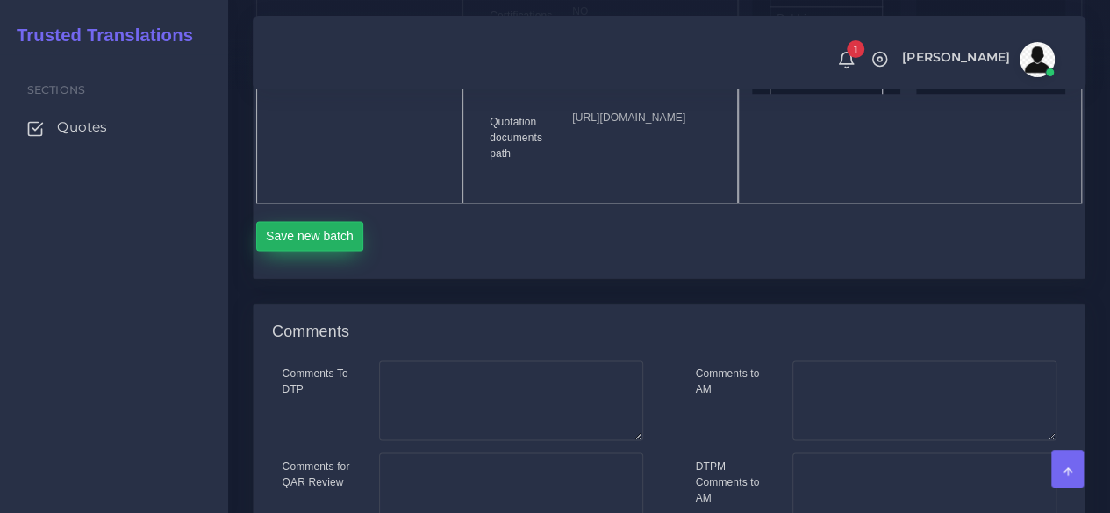
click at [308, 251] on button "Save new batch" at bounding box center [310, 236] width 108 height 30
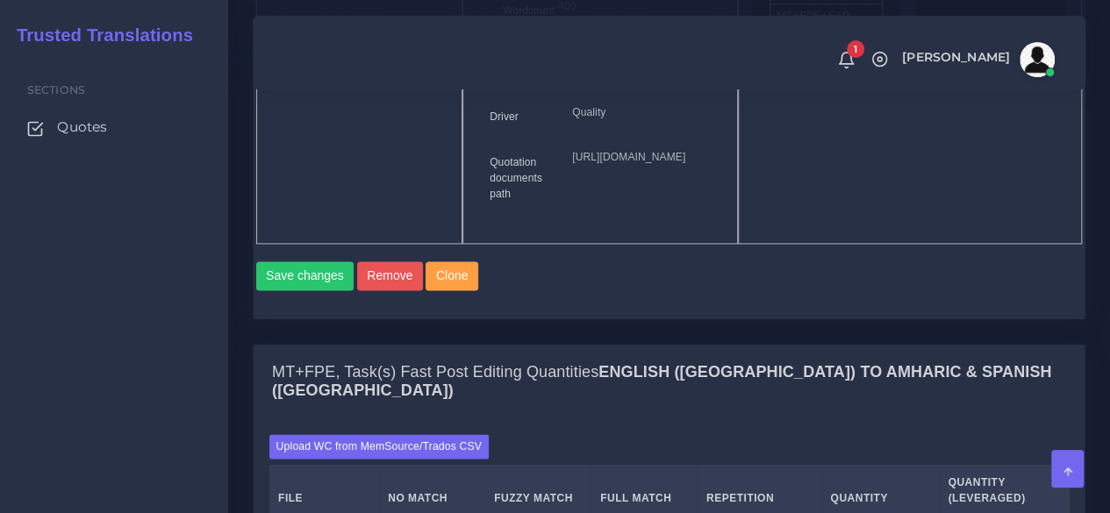
scroll to position [1316, 0]
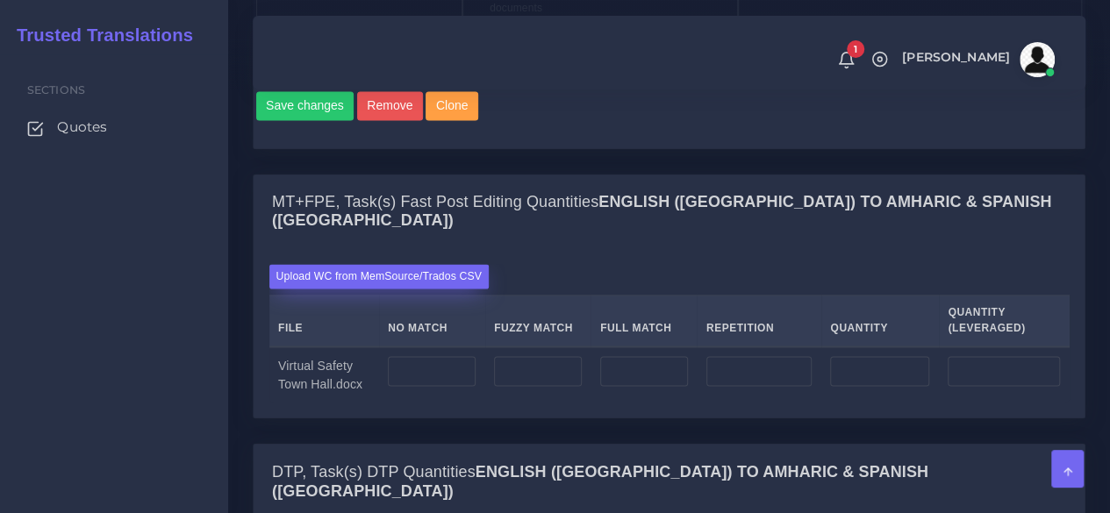
click at [390, 288] on label "Upload WC from MemSource/Trados CSV" at bounding box center [379, 276] width 220 height 24
click at [0, 0] on input "Upload WC from MemSource/Trados CSV" at bounding box center [0, 0] width 0 height 0
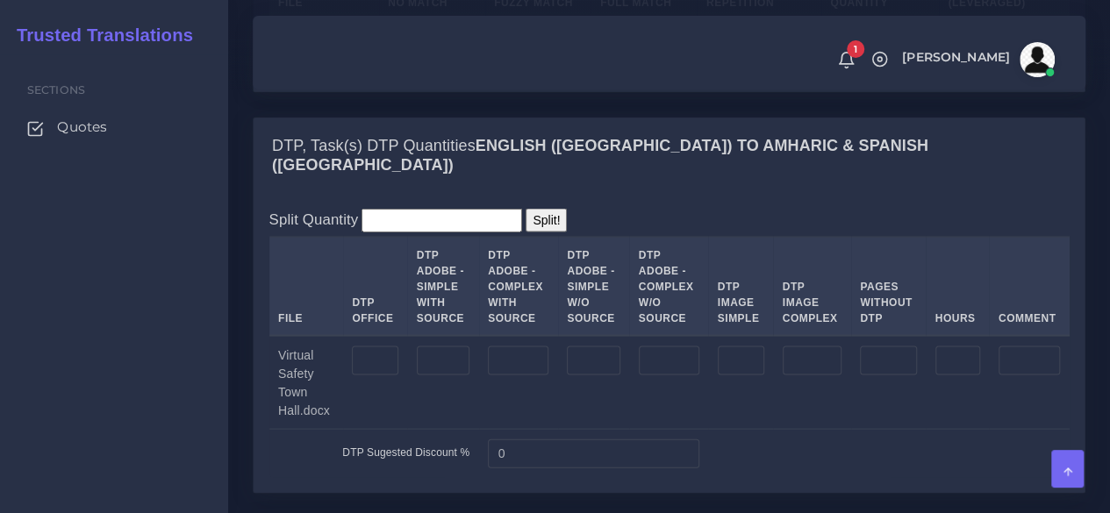
scroll to position [1754, 0]
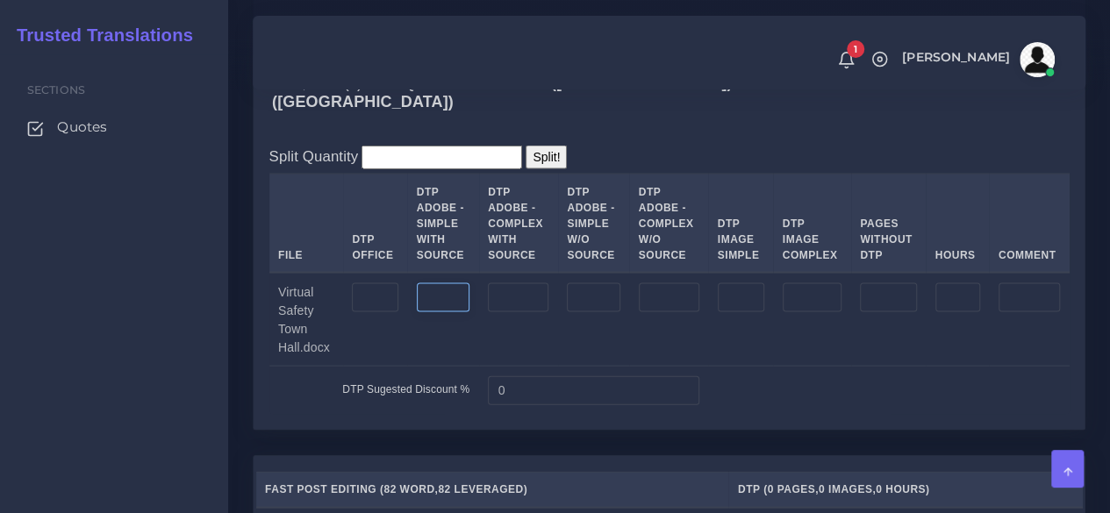
click at [425, 313] on input "number" at bounding box center [444, 298] width 54 height 30
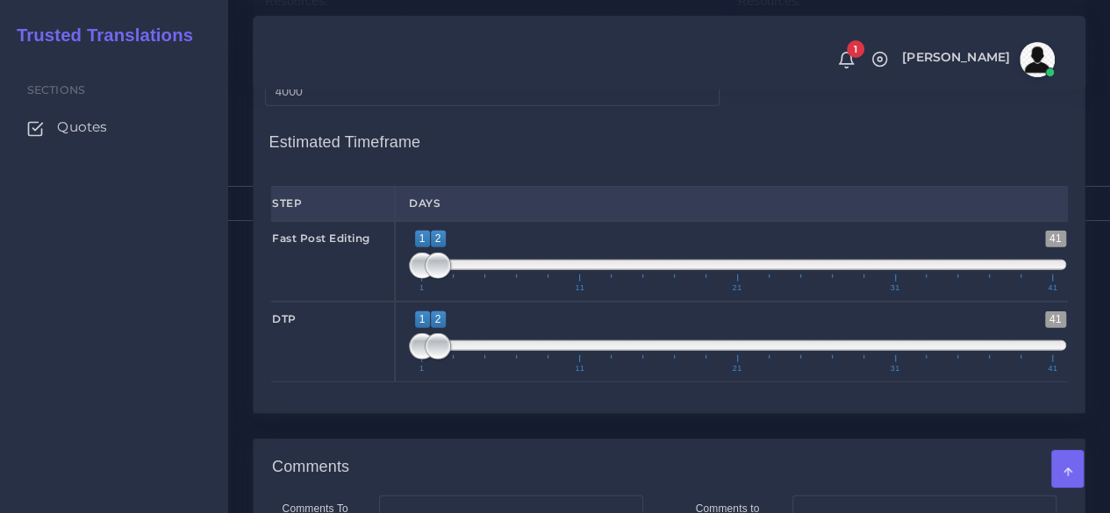
scroll to position [2281, 0]
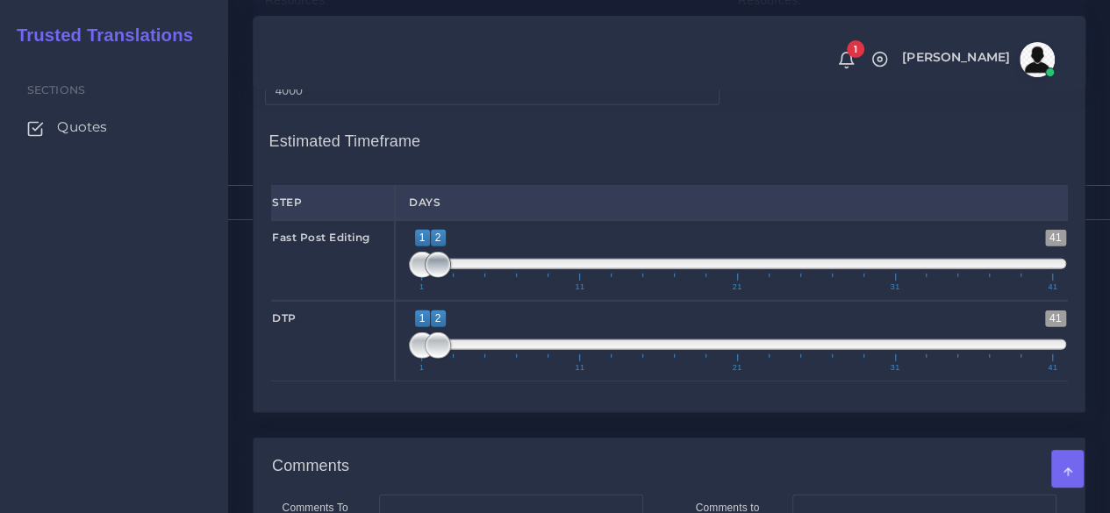
type input "1"
type input "1;1"
drag, startPoint x: 435, startPoint y: 313, endPoint x: 404, endPoint y: 316, distance: 31.7
click at [405, 301] on div "1 41 1 2 1 — 2 1 11 21 31 41 1;1" at bounding box center [737, 260] width 685 height 81
click at [423, 382] on div "1 41 1 2 1 — 2 1 11 21 31 41 1;2" at bounding box center [737, 341] width 685 height 81
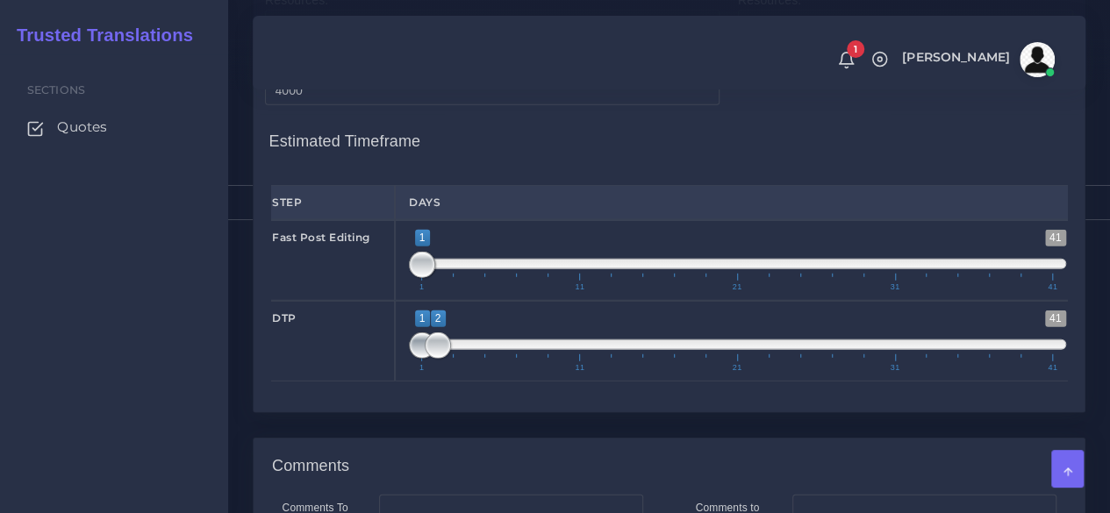
scroll to position [2636, 0]
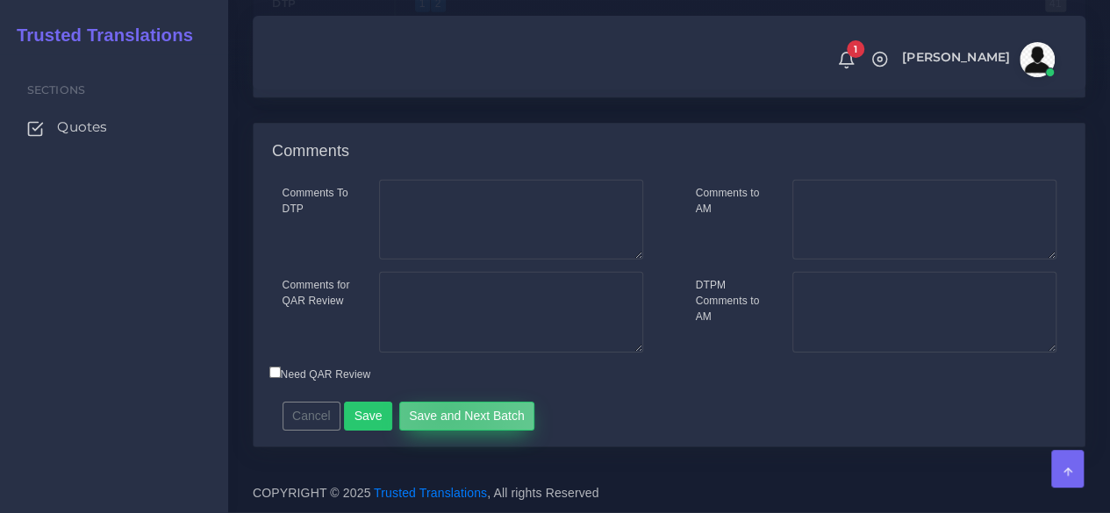
click at [439, 411] on button "Save and Next Batch" at bounding box center [467, 417] width 136 height 30
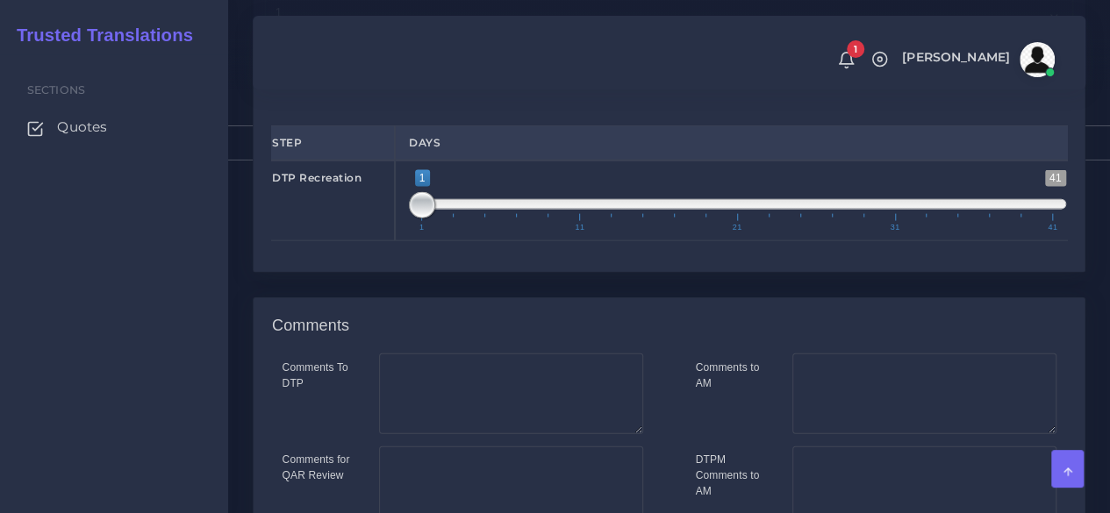
scroll to position [2105, 0]
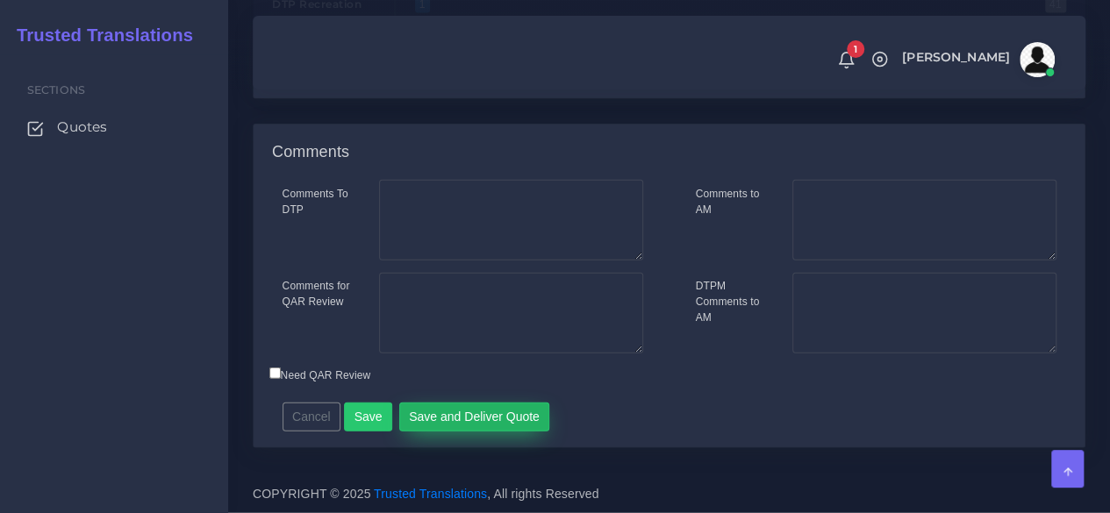
click at [452, 432] on button "Save and Deliver Quote" at bounding box center [474, 418] width 151 height 30
